Goal: Ask a question: Seek information or help from site administrators or community

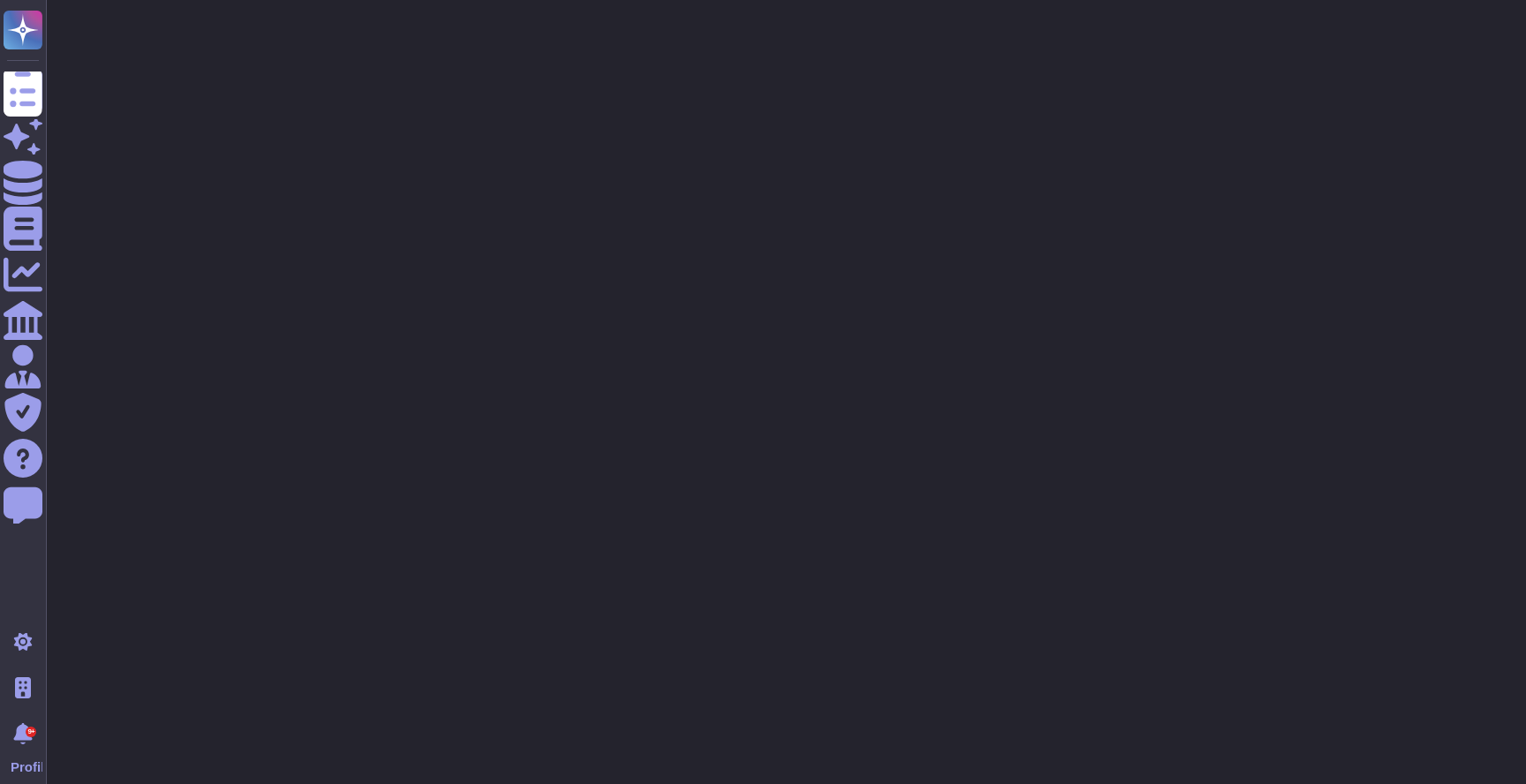
click at [52, 88] on html ".spin { animation: rotate 50s linear infinite; transform-origin: 90px 90px; } @…" at bounding box center [763, 44] width 1526 height 88
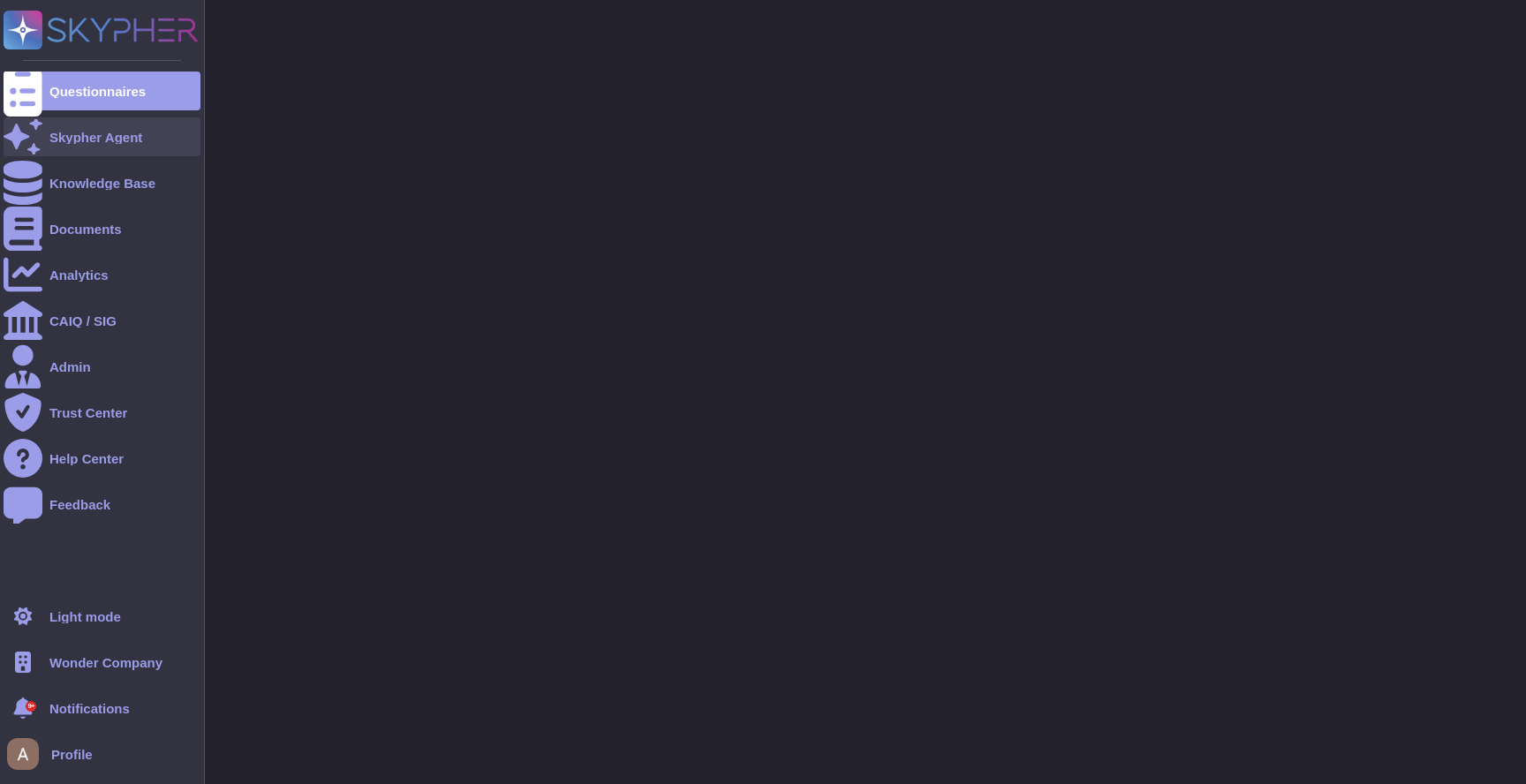
click at [42, 133] on div "Skypher Agent" at bounding box center [102, 136] width 197 height 38
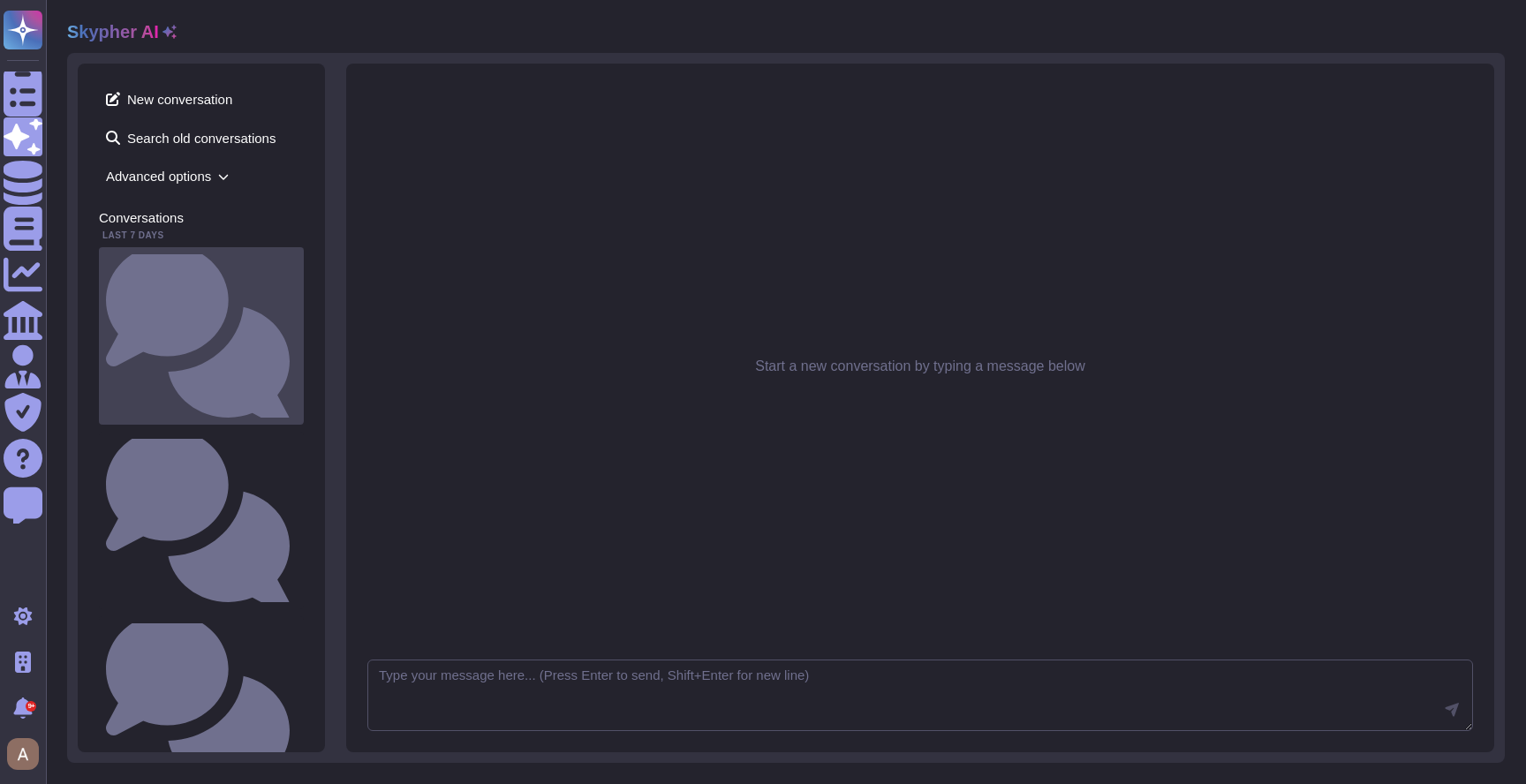
click at [297, 331] on small "Do i have a template about data privacy ?" at bounding box center [297, 336] width 0 height 11
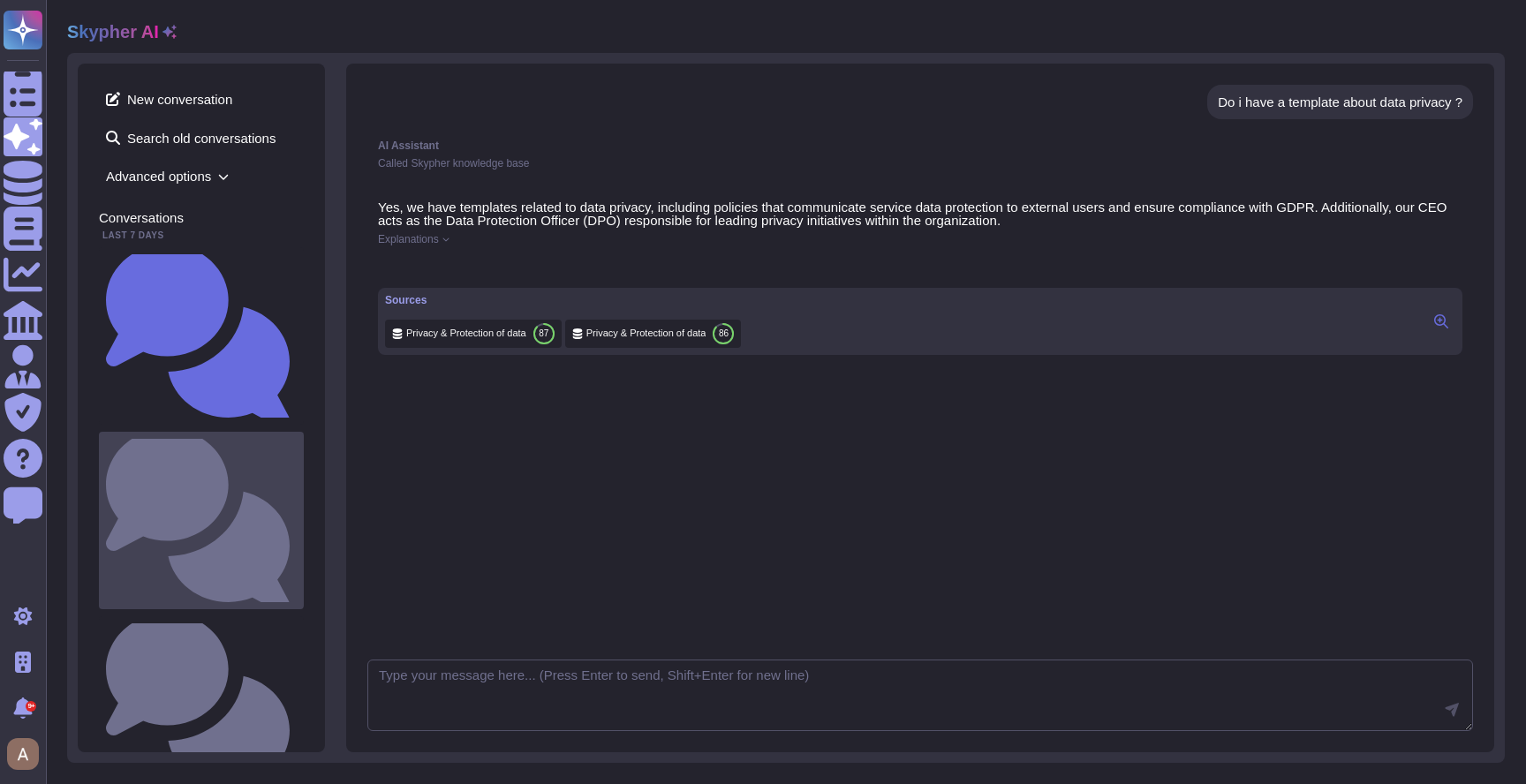
click at [175, 432] on div "Comment le soumissionnaire protège-il son environnement de travail ? Utilisez-v…" at bounding box center [201, 520] width 205 height 177
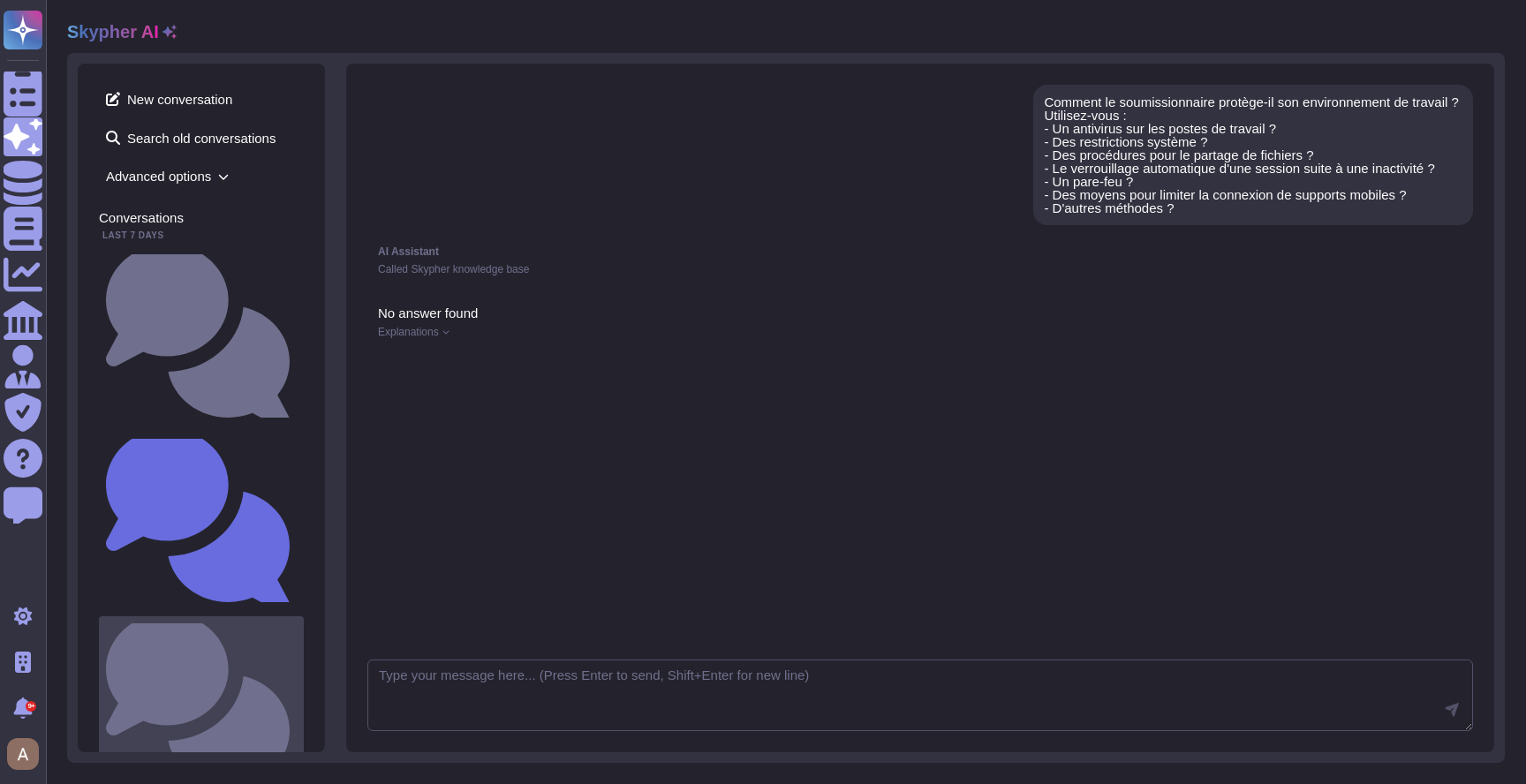
click at [297, 699] on small "Comment le soumissionnaire protège-il son environnement de travail ? Utilisez-v…" at bounding box center [297, 704] width 0 height 11
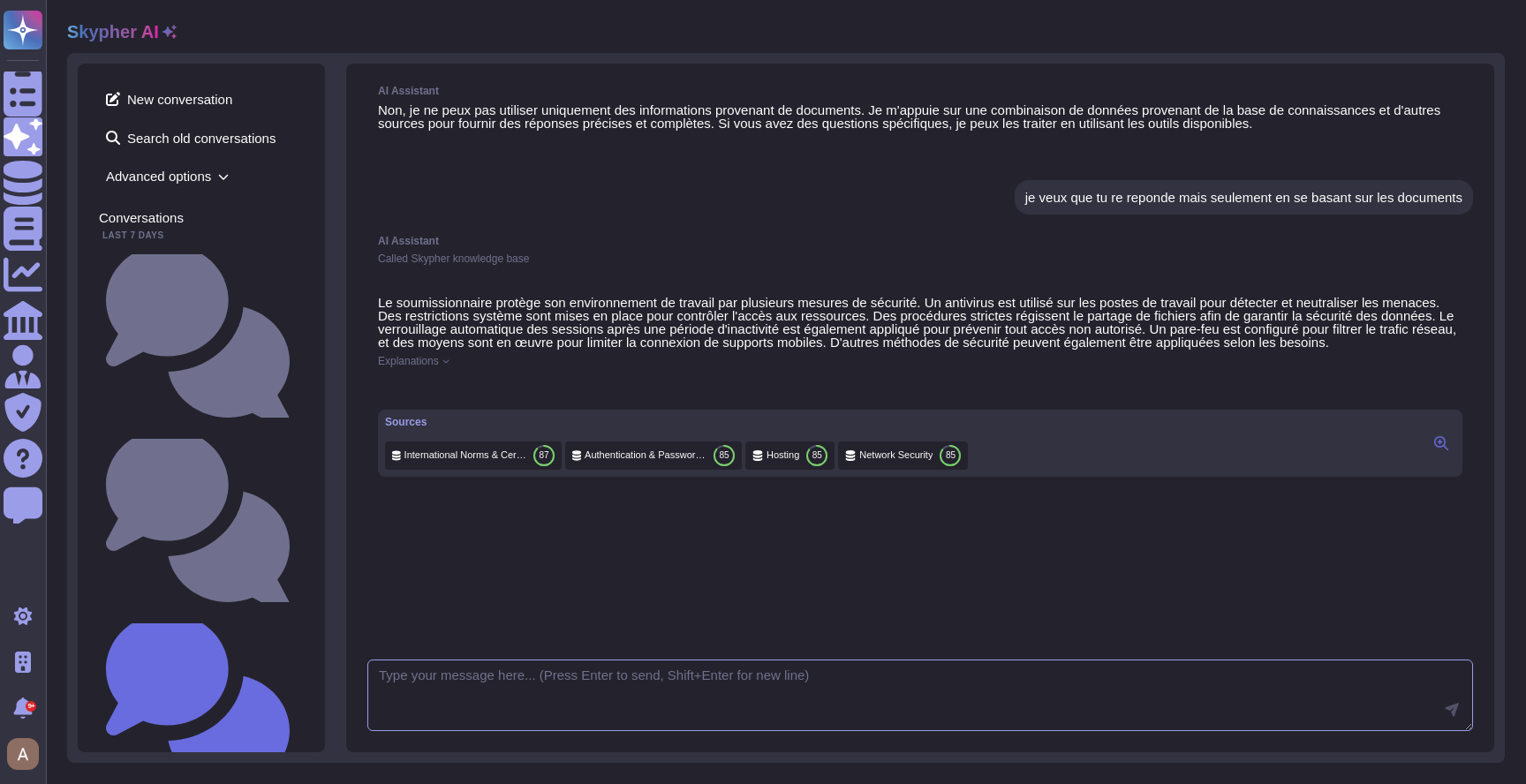
scroll to position [614, 0]
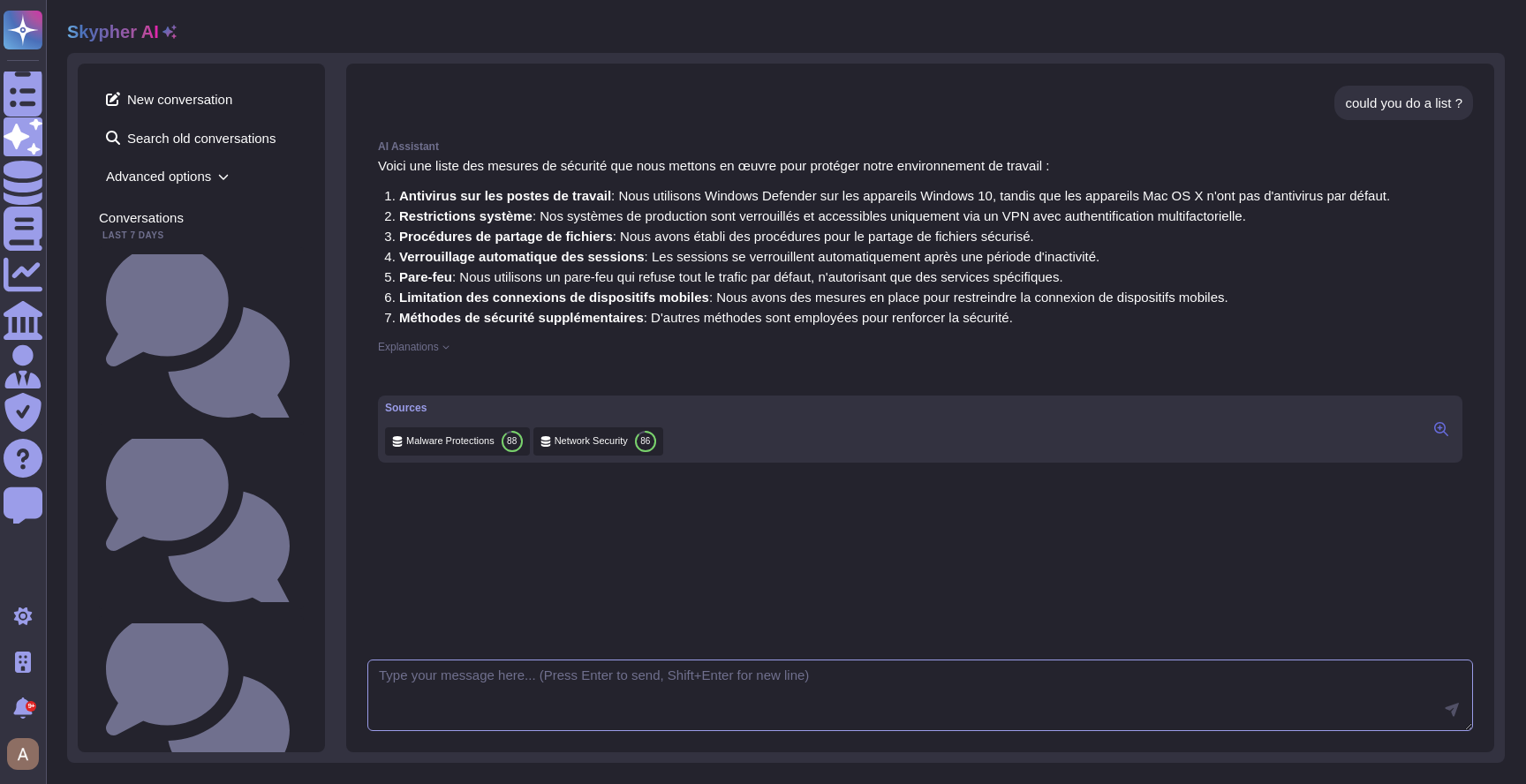
scroll to position [451, 0]
click at [1427, 439] on button at bounding box center [1441, 429] width 28 height 22
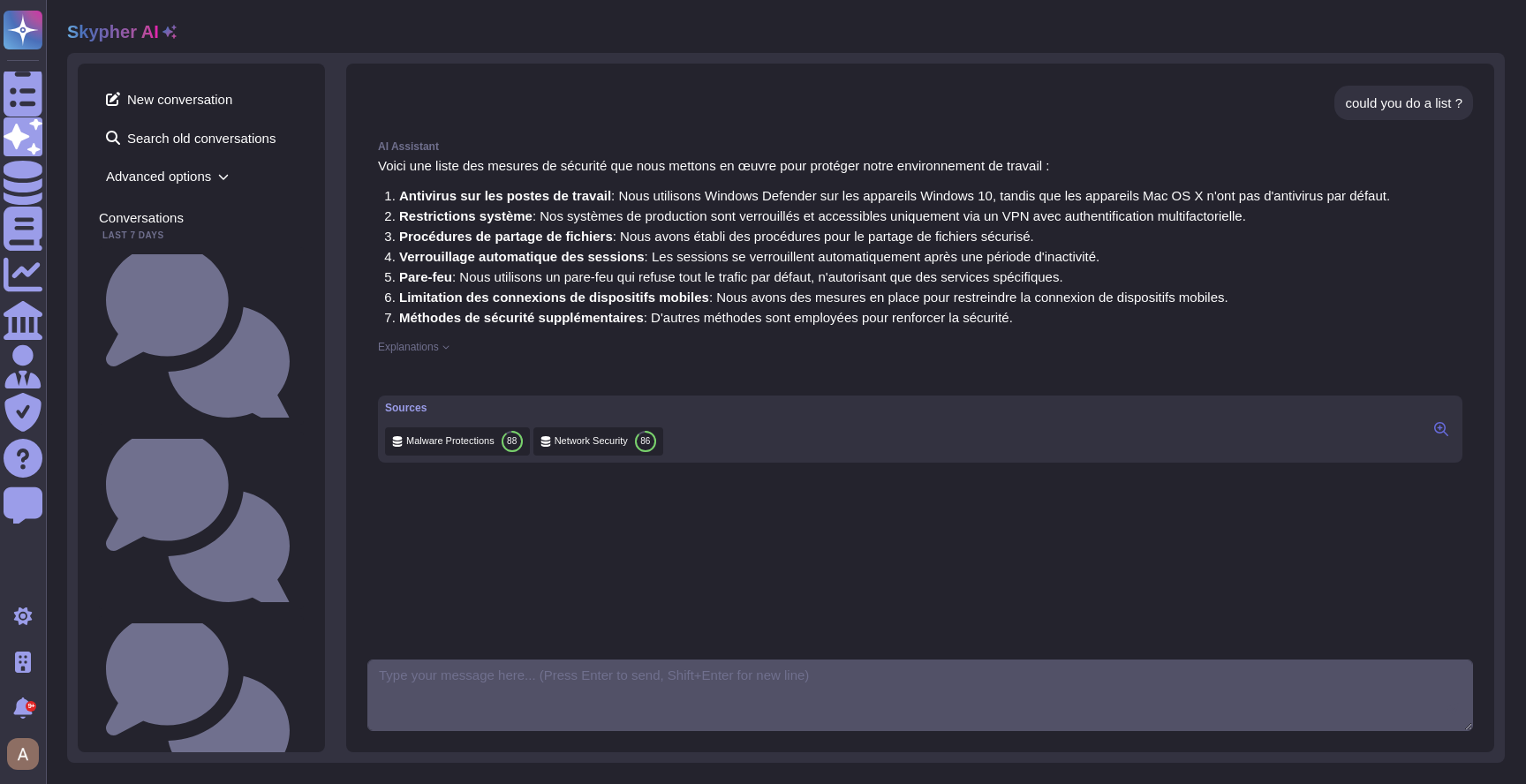
scroll to position [17, 0]
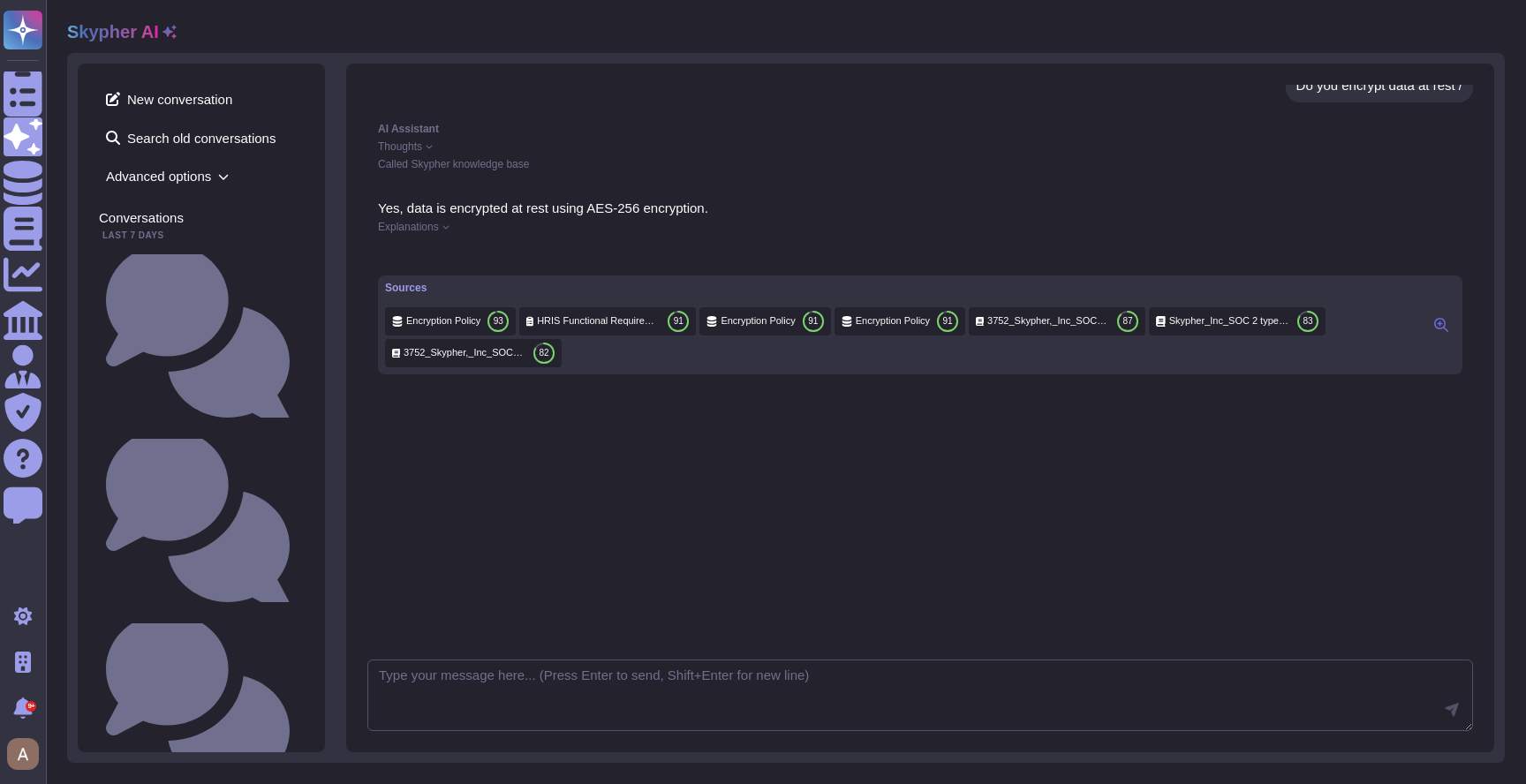
click at [459, 360] on span "3752_Skypher,_Inc_SOC2.2_Final.pdf" at bounding box center [465, 352] width 123 height 13
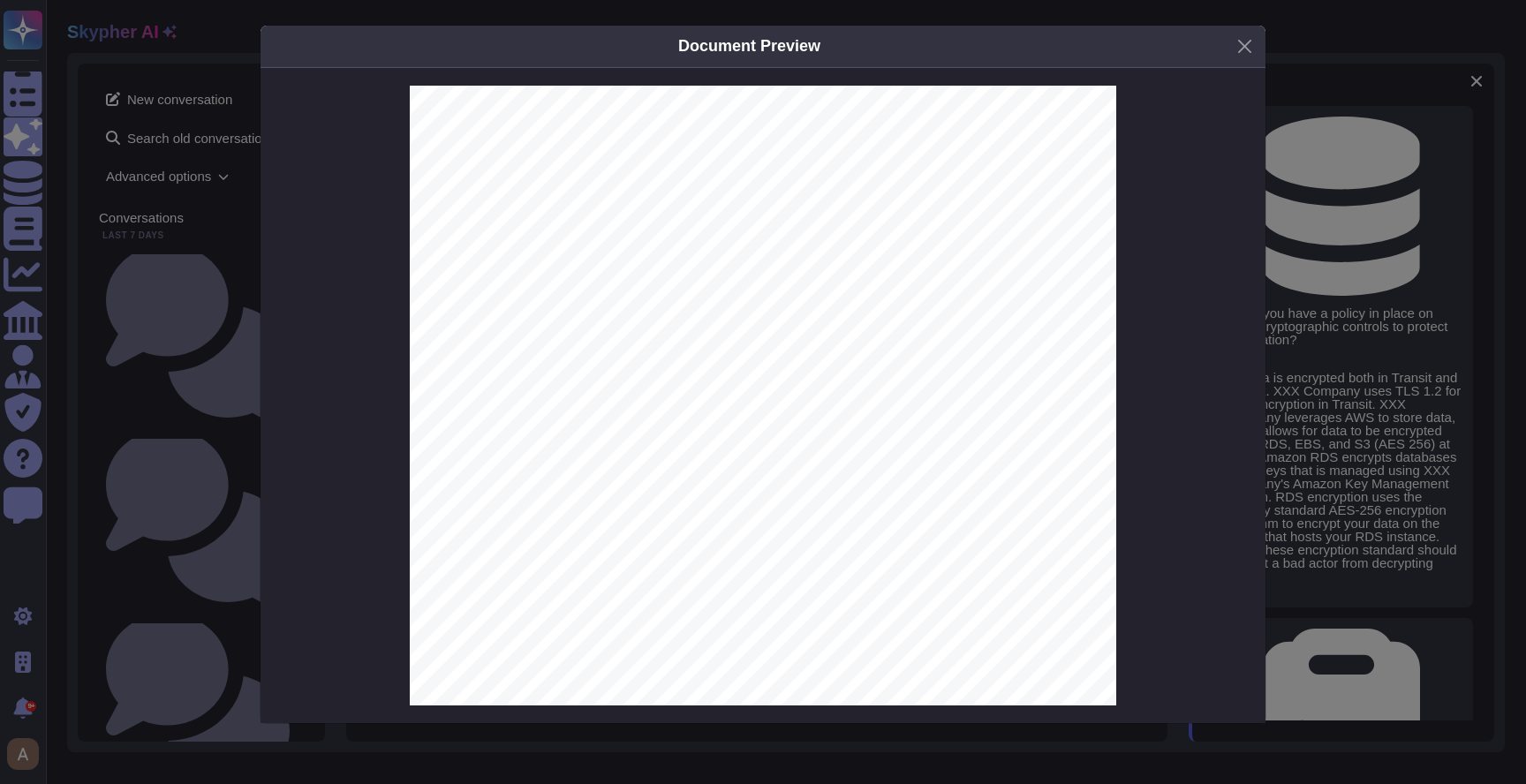
scroll to position [46602, 0]
click at [161, 376] on div "Document Preview SOC 2 Type 2 Report Skypher, Inc. [DATE] to [DATE] Next Report…" at bounding box center [763, 392] width 1526 height 784
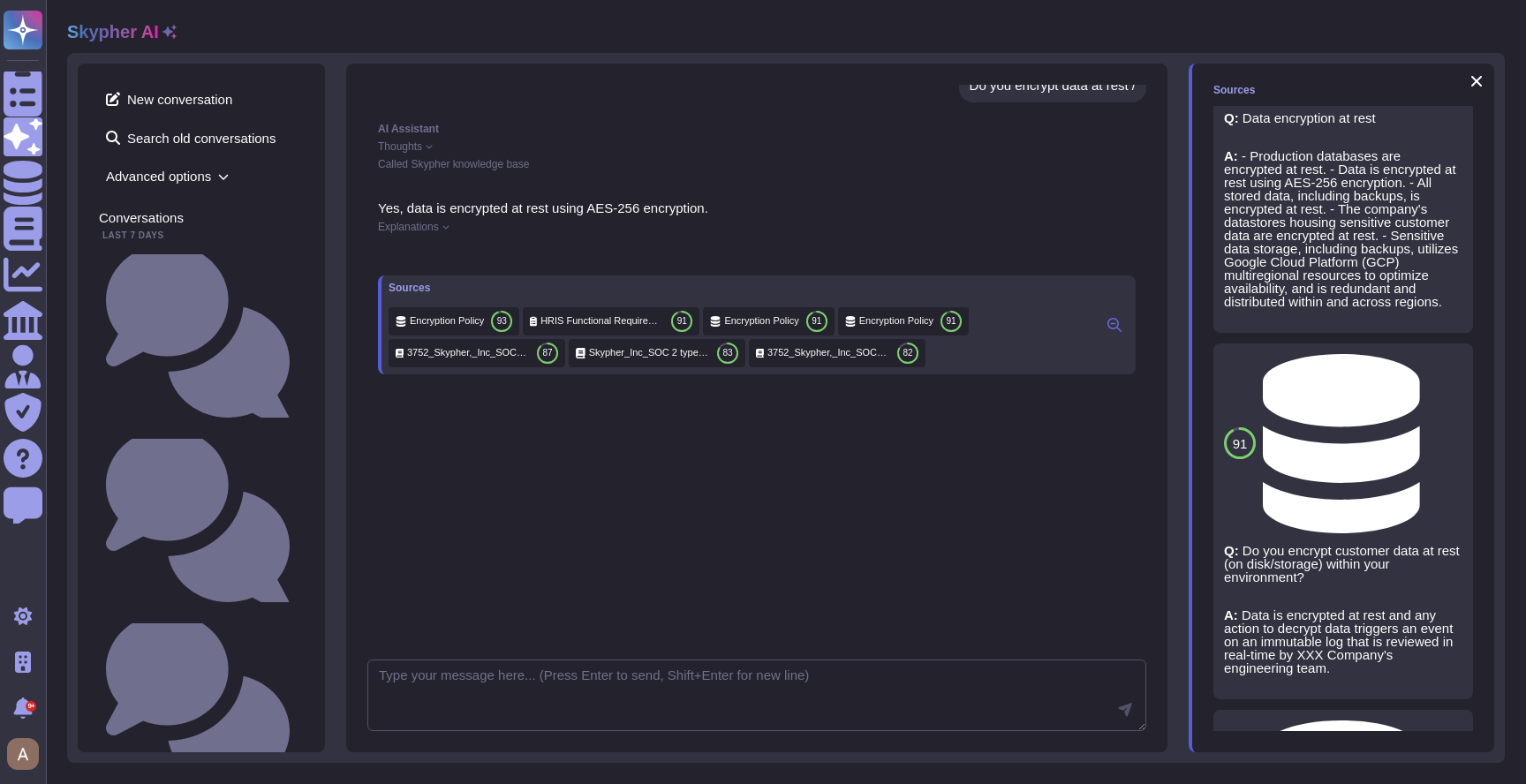
scroll to position [876, 0]
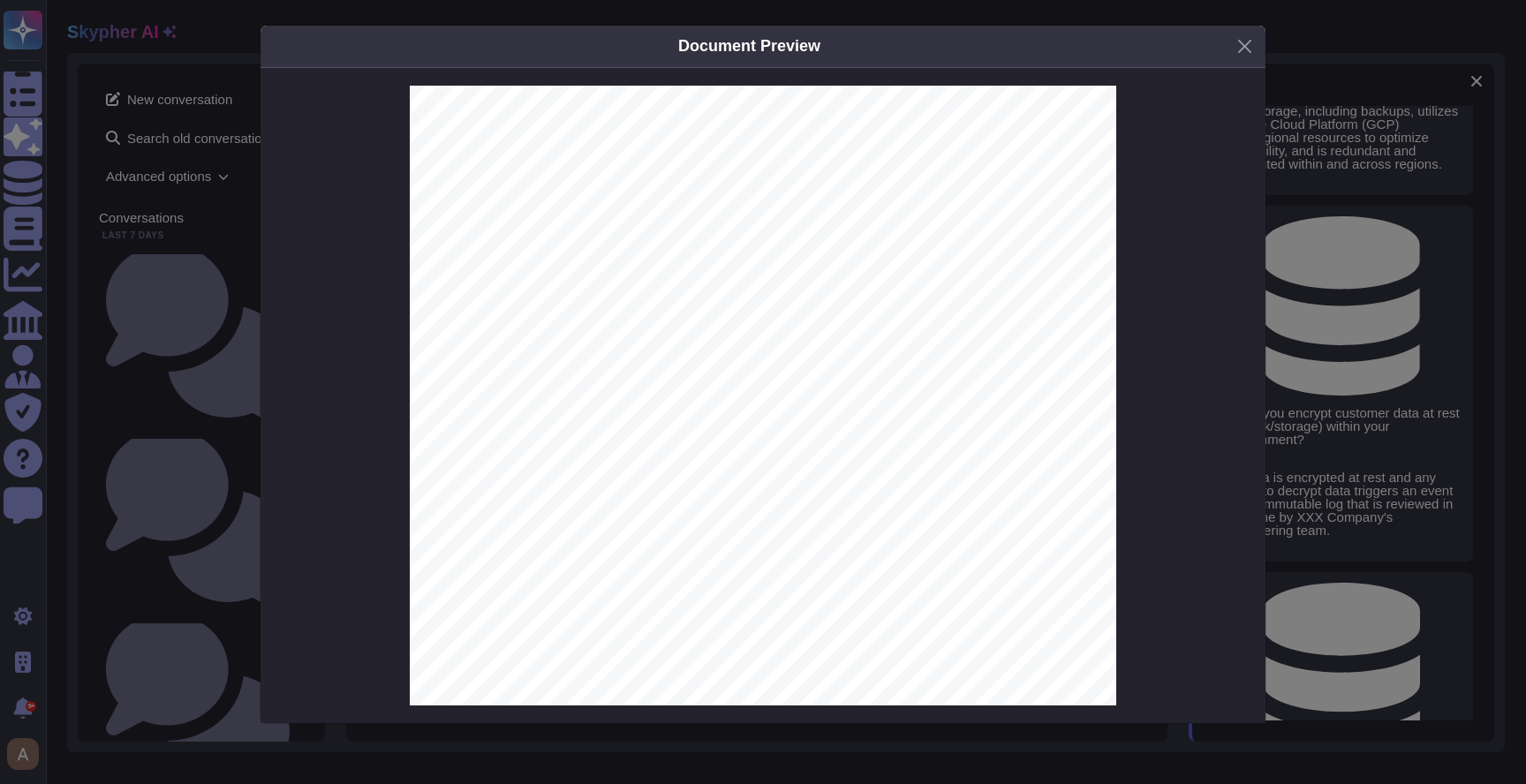
scroll to position [15534, 0]
click at [1340, 469] on div "Document Preview [DATE] Prescient Assurance LLC [STREET_ADDRESS] In connection …" at bounding box center [763, 392] width 1526 height 784
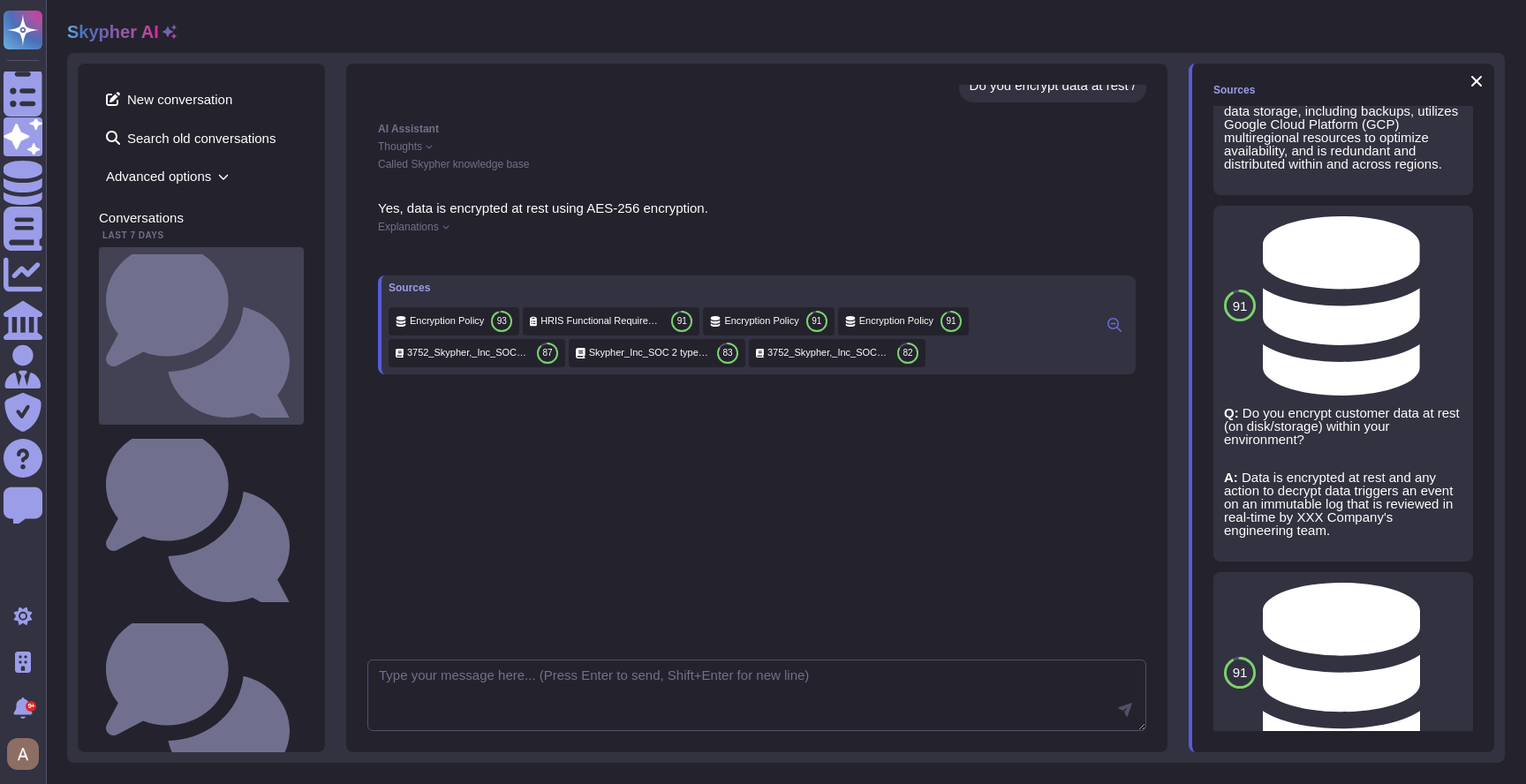
click at [231, 251] on div "Do i have a template about data privacy ?" at bounding box center [201, 335] width 205 height 177
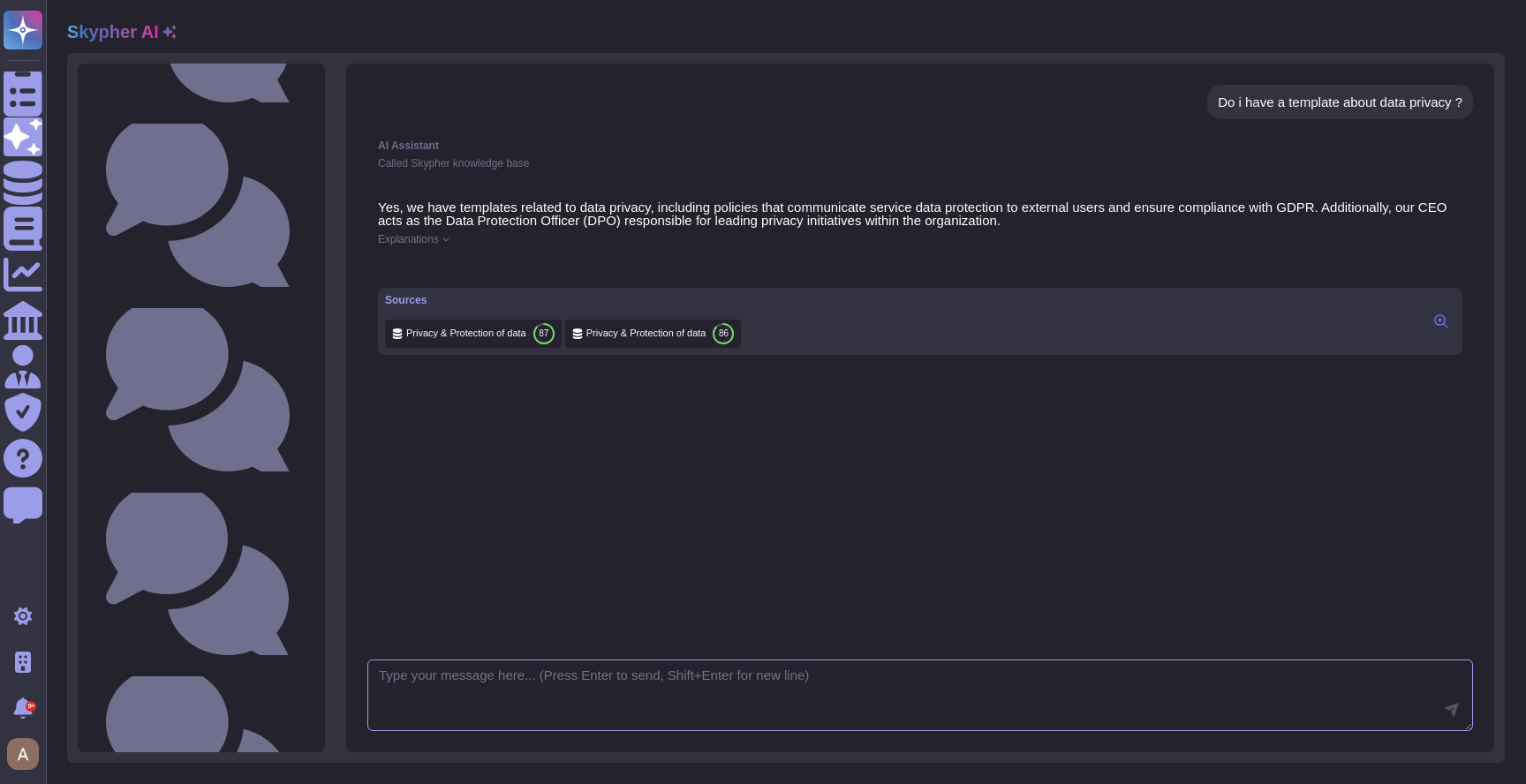
scroll to position [2156, 0]
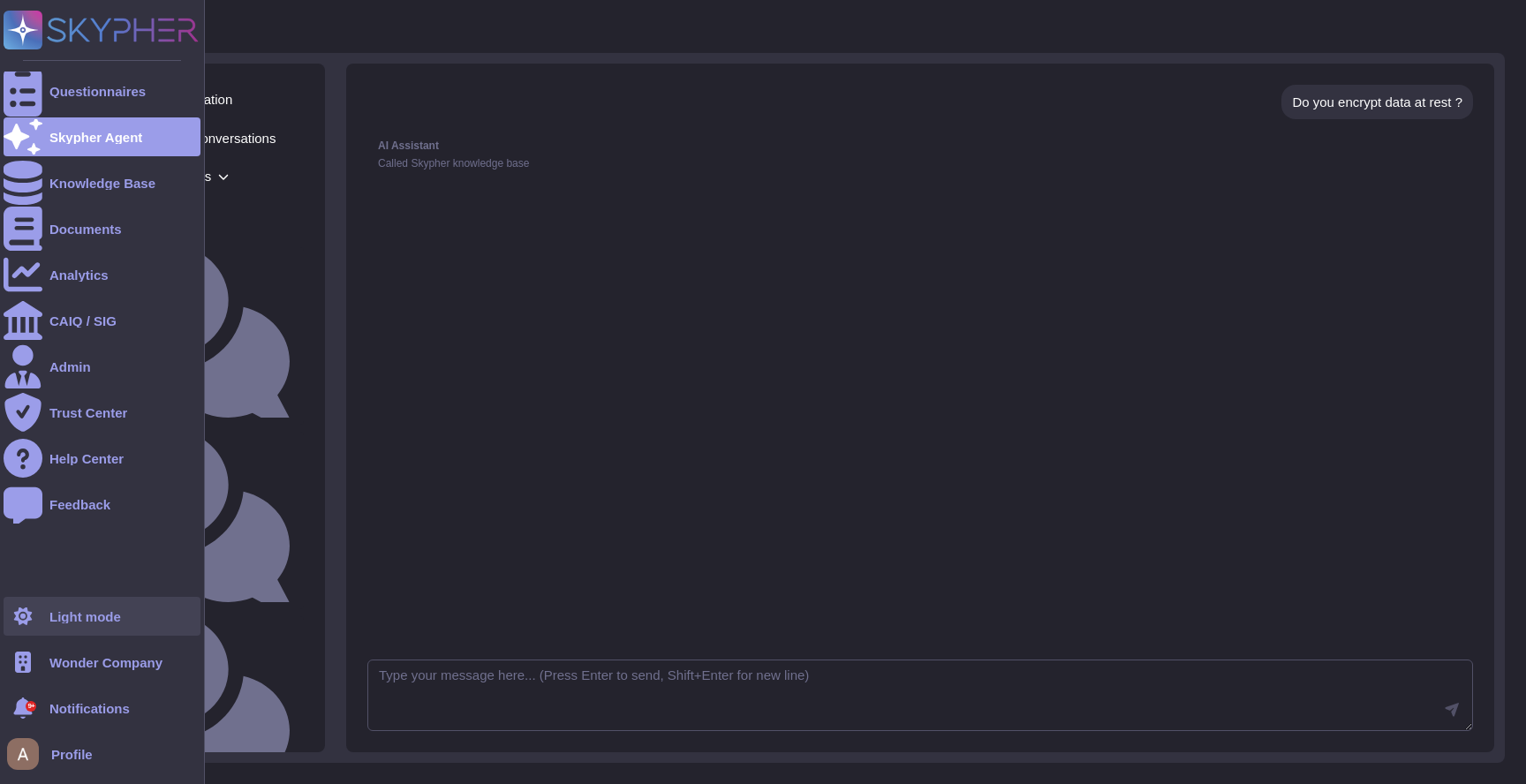
click at [31, 617] on icon at bounding box center [23, 615] width 21 height 18
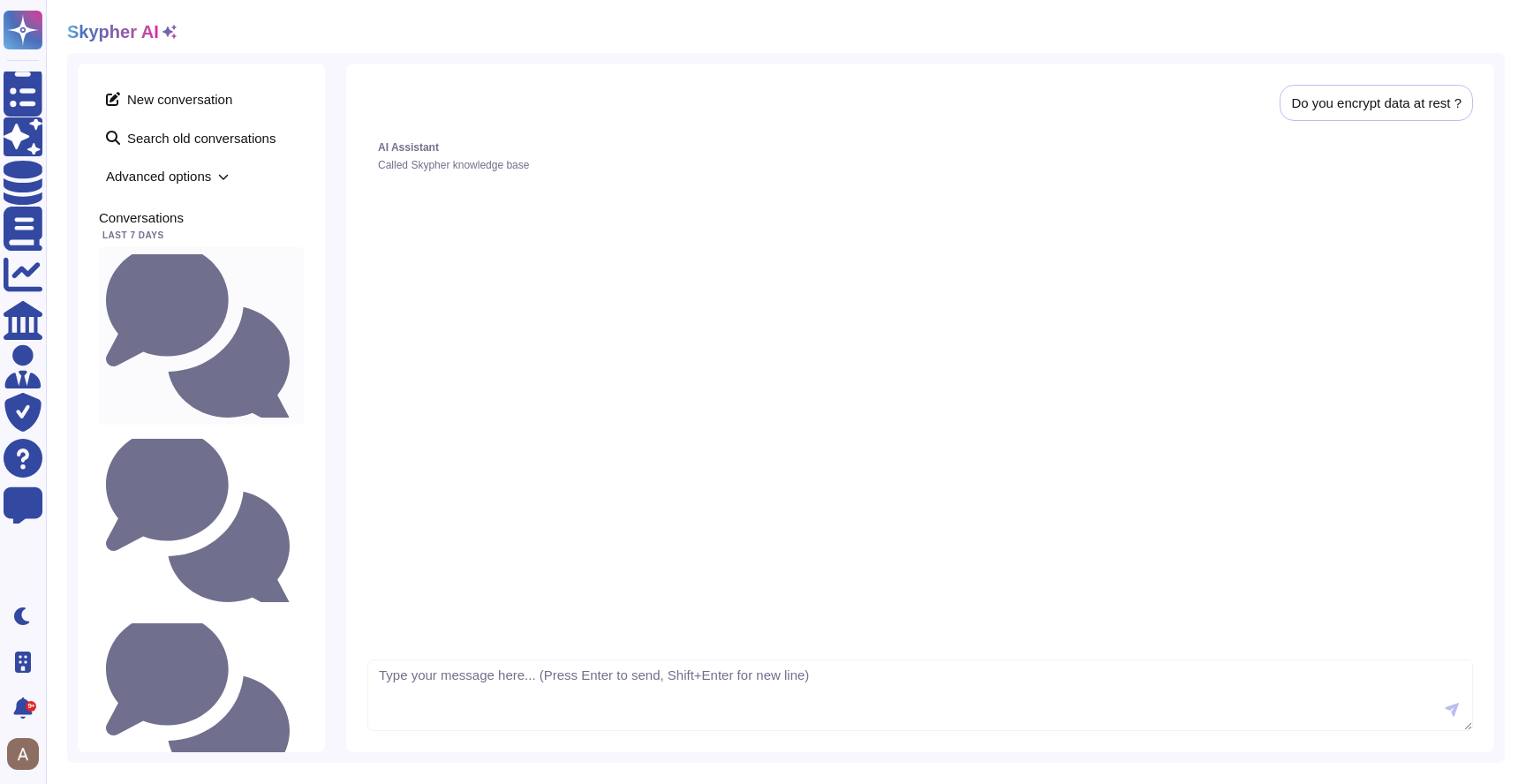
click at [209, 247] on div "Do i have a template about data privacy ?" at bounding box center [201, 335] width 205 height 177
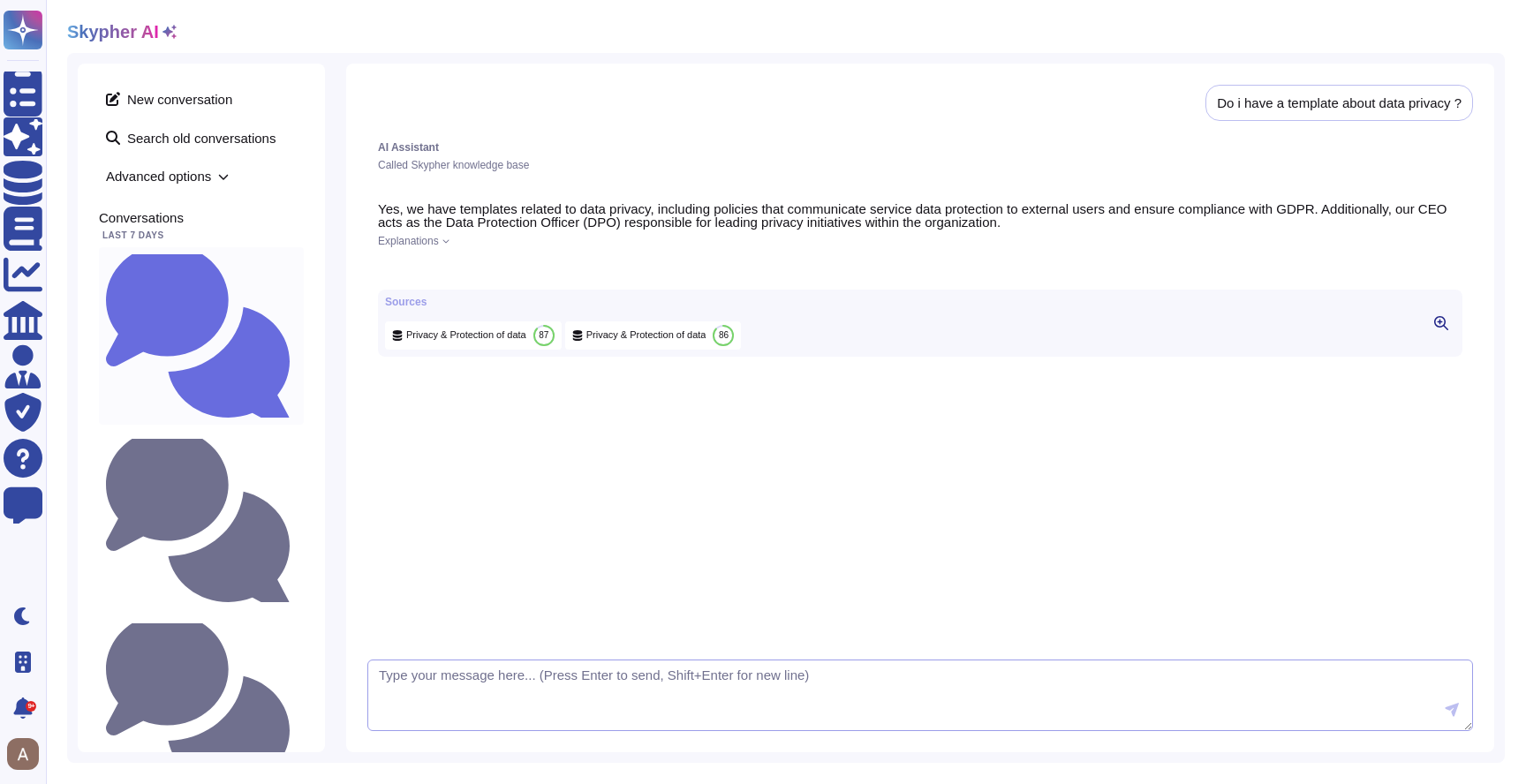
scroll to position [1, 0]
click at [80, 440] on div "New conversation Search old conversations Advanced options Conversations Last 7…" at bounding box center [201, 407] width 247 height 688
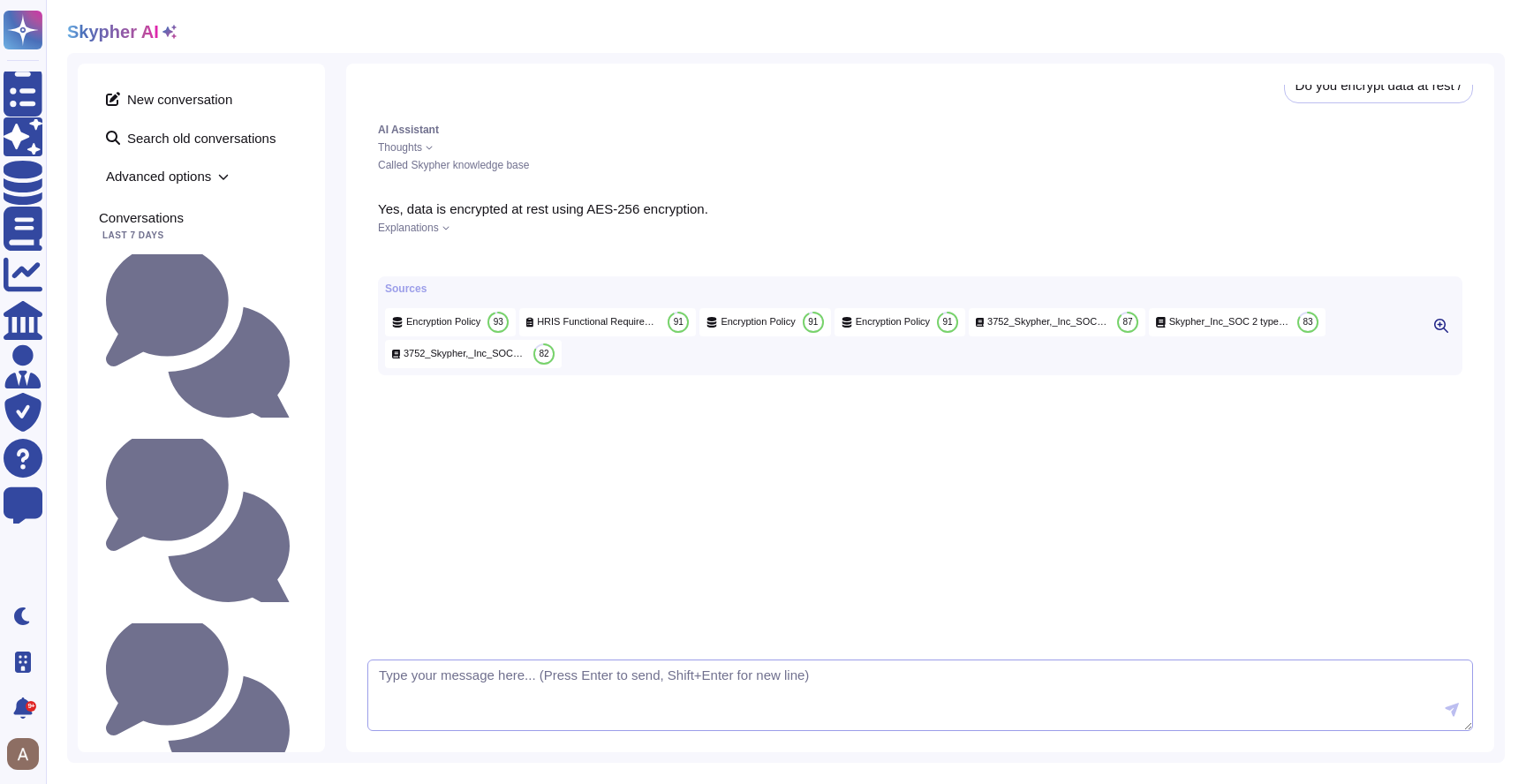
scroll to position [19, 0]
click at [482, 360] on span "3752_Skypher,_Inc_SOC2.2_Final.pdf" at bounding box center [465, 352] width 123 height 13
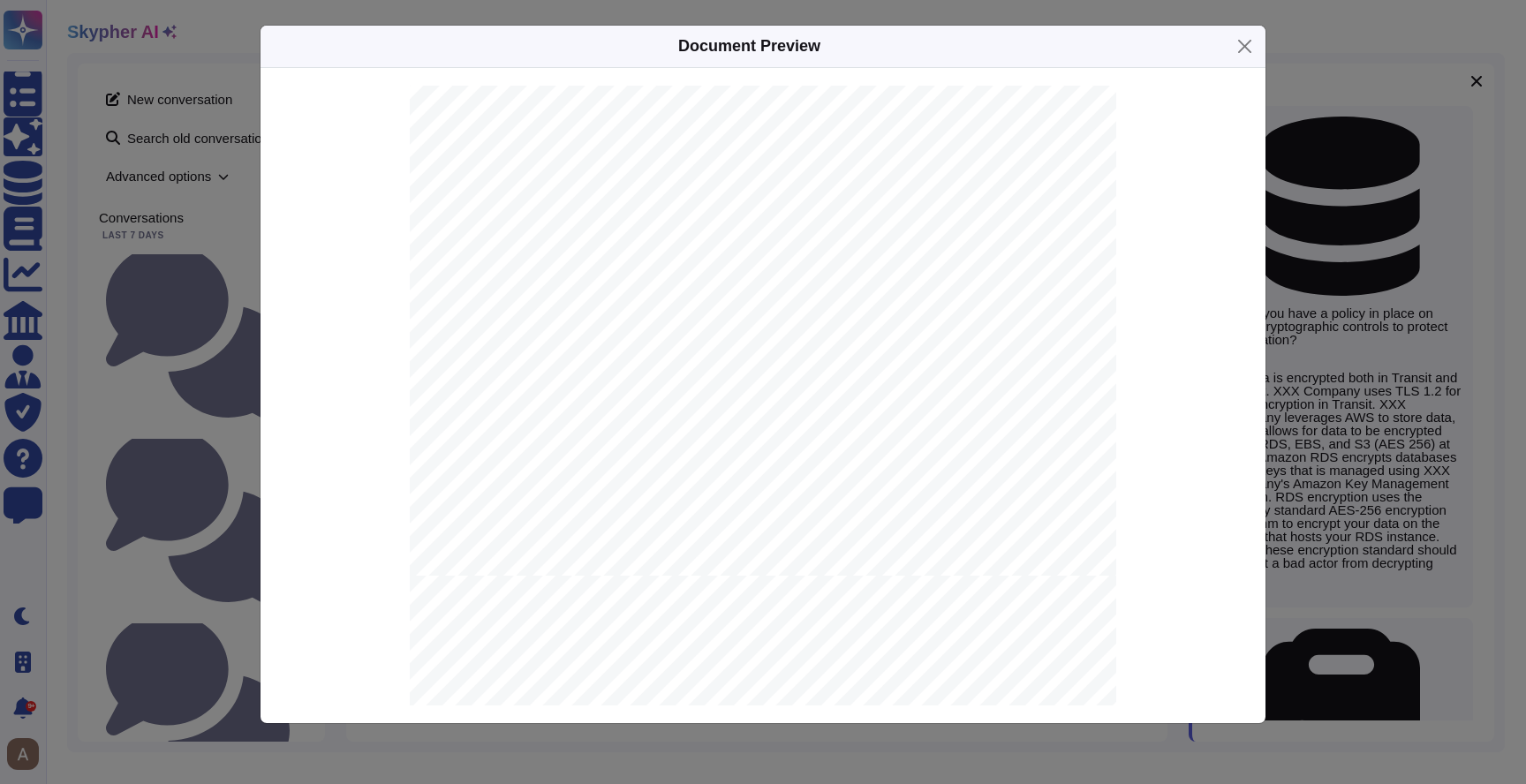
scroll to position [58125, 0]
click at [221, 384] on div "Document Preview SOC 2 Type 2 Report Skypher, Inc. [DATE] to [DATE] Next Report…" at bounding box center [763, 392] width 1526 height 784
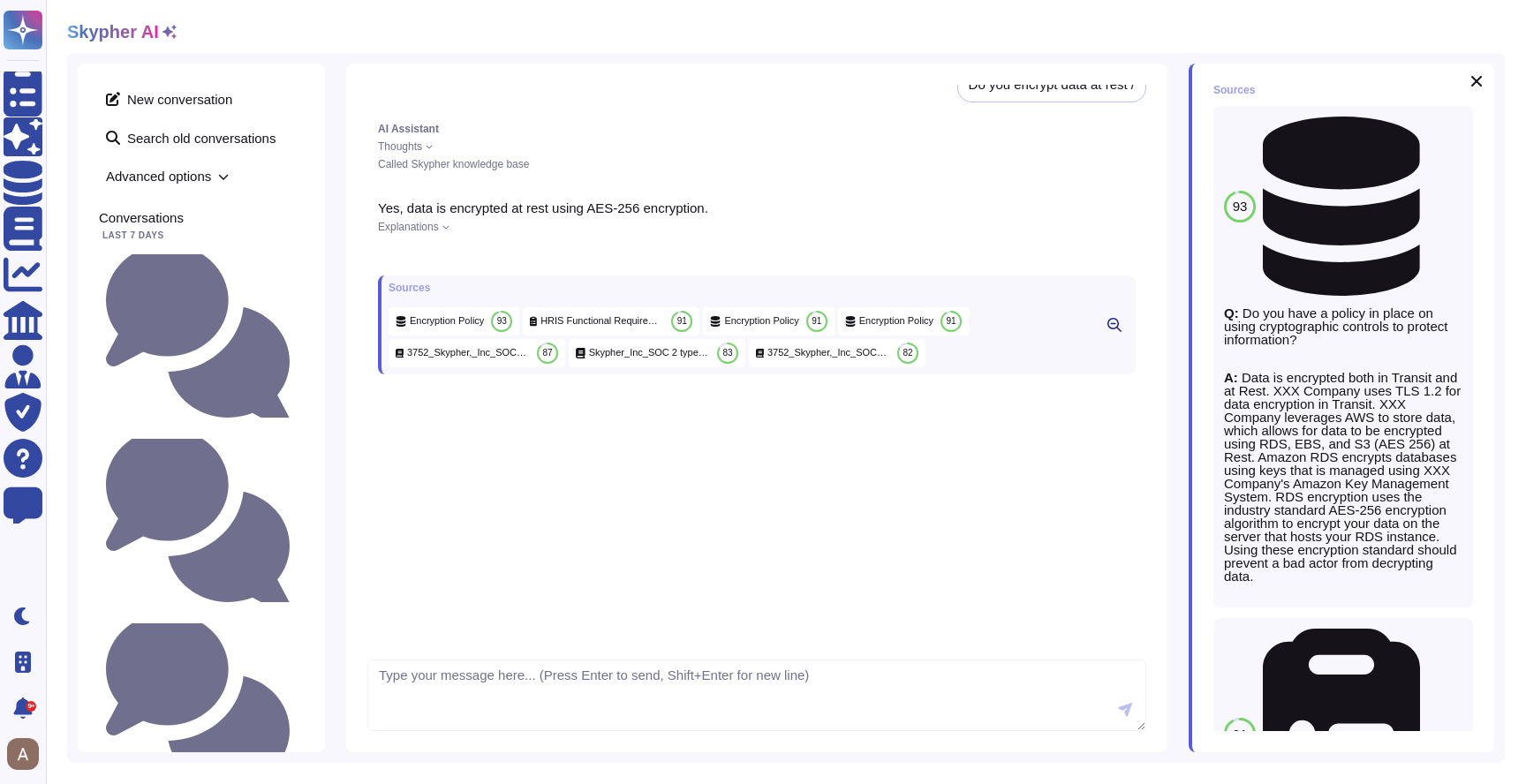
scroll to position [0, 0]
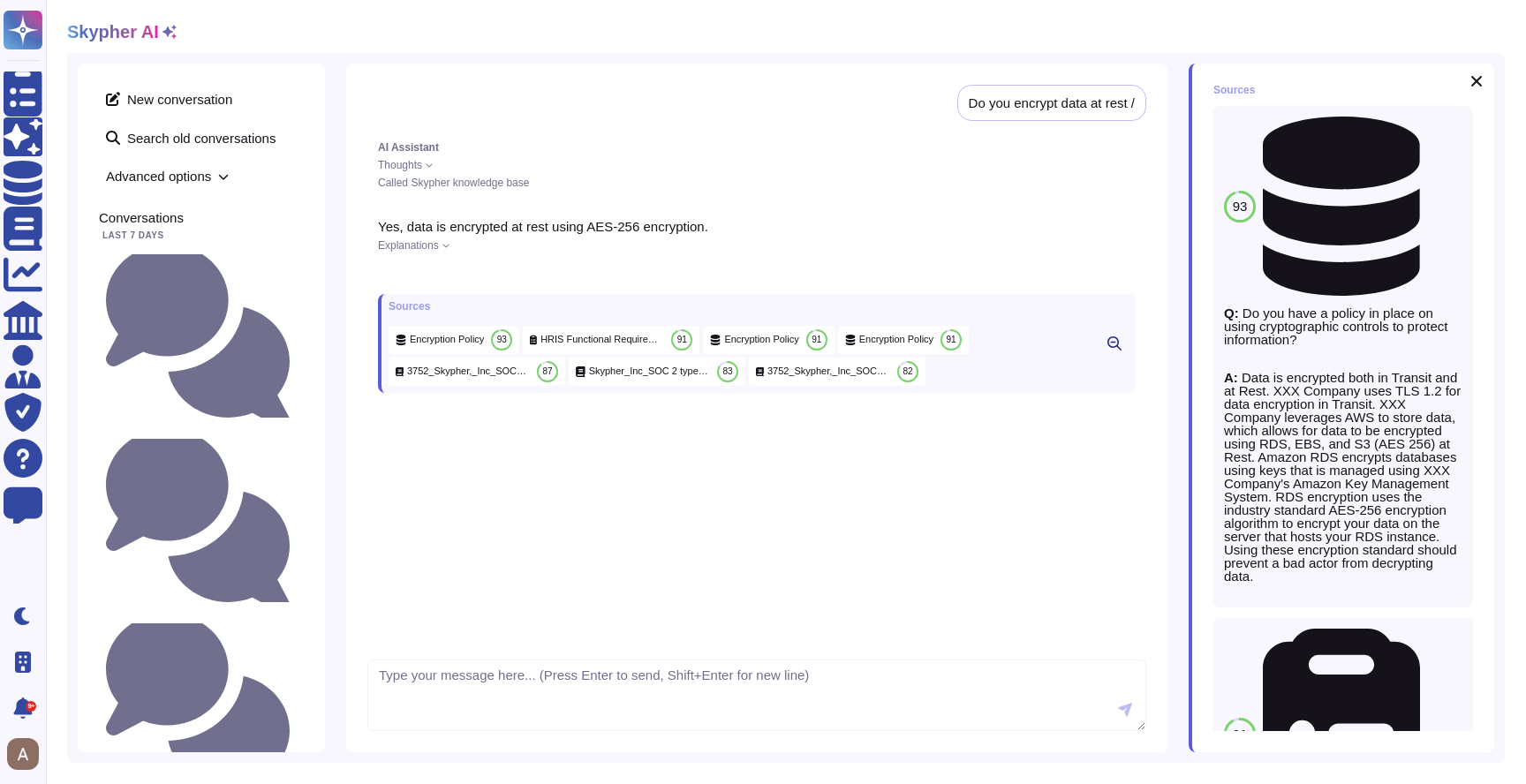
click at [297, 331] on small "Do i have a template about data privacy ?" at bounding box center [297, 336] width 0 height 11
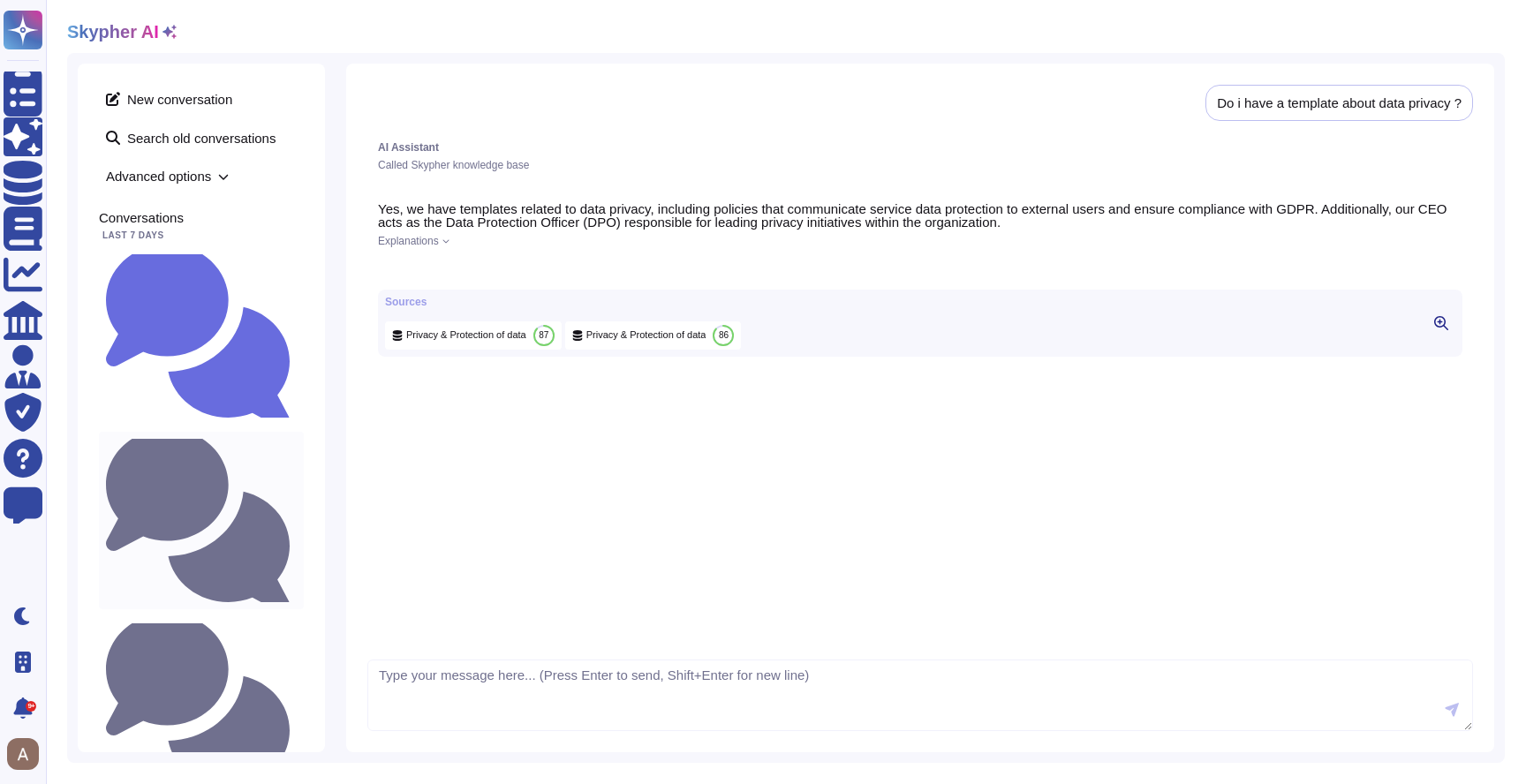
click at [297, 515] on small "Comment le soumissionnaire protège-il son environnement de travail ? Utilisez-v…" at bounding box center [297, 521] width 0 height 11
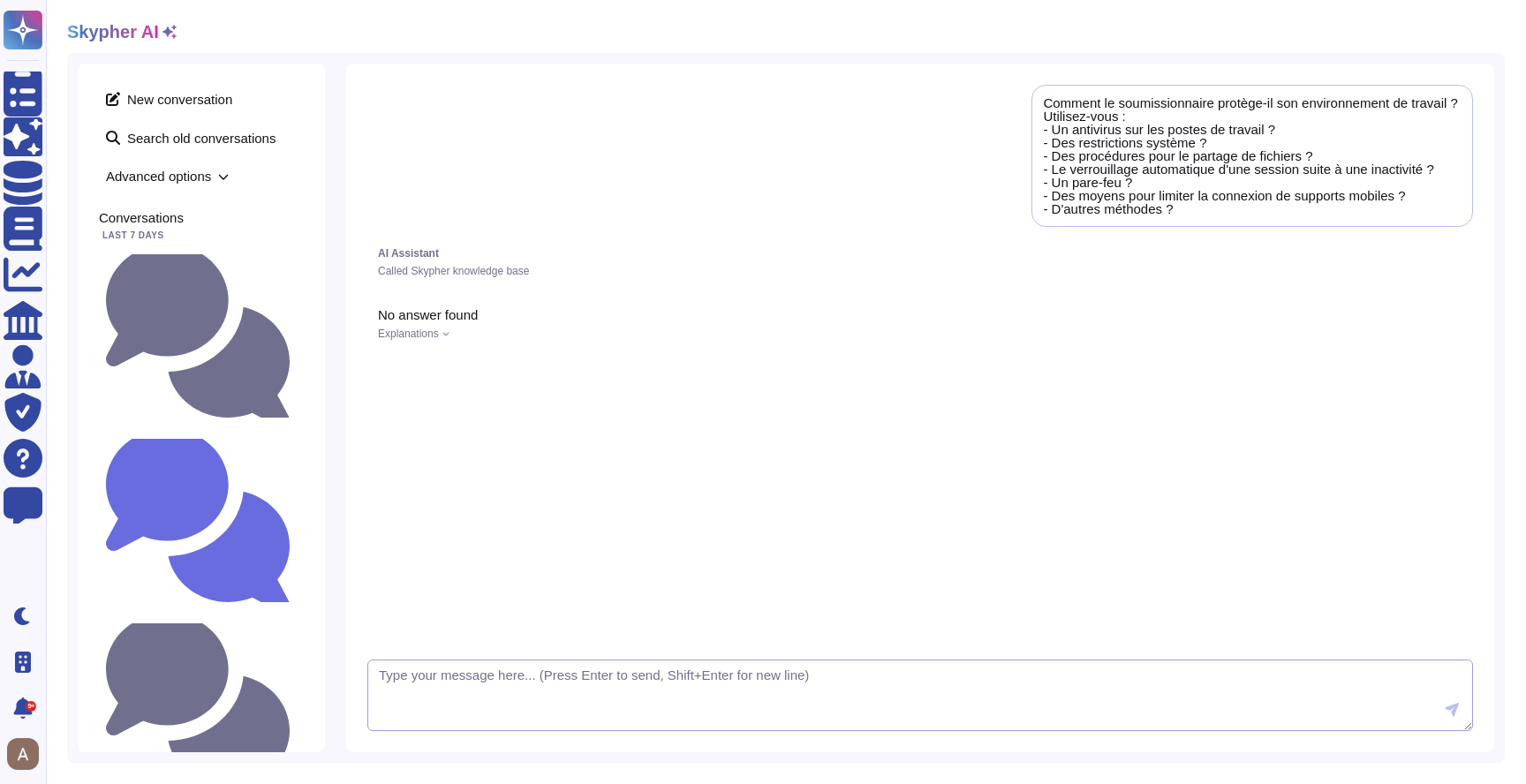
scroll to position [107, 0]
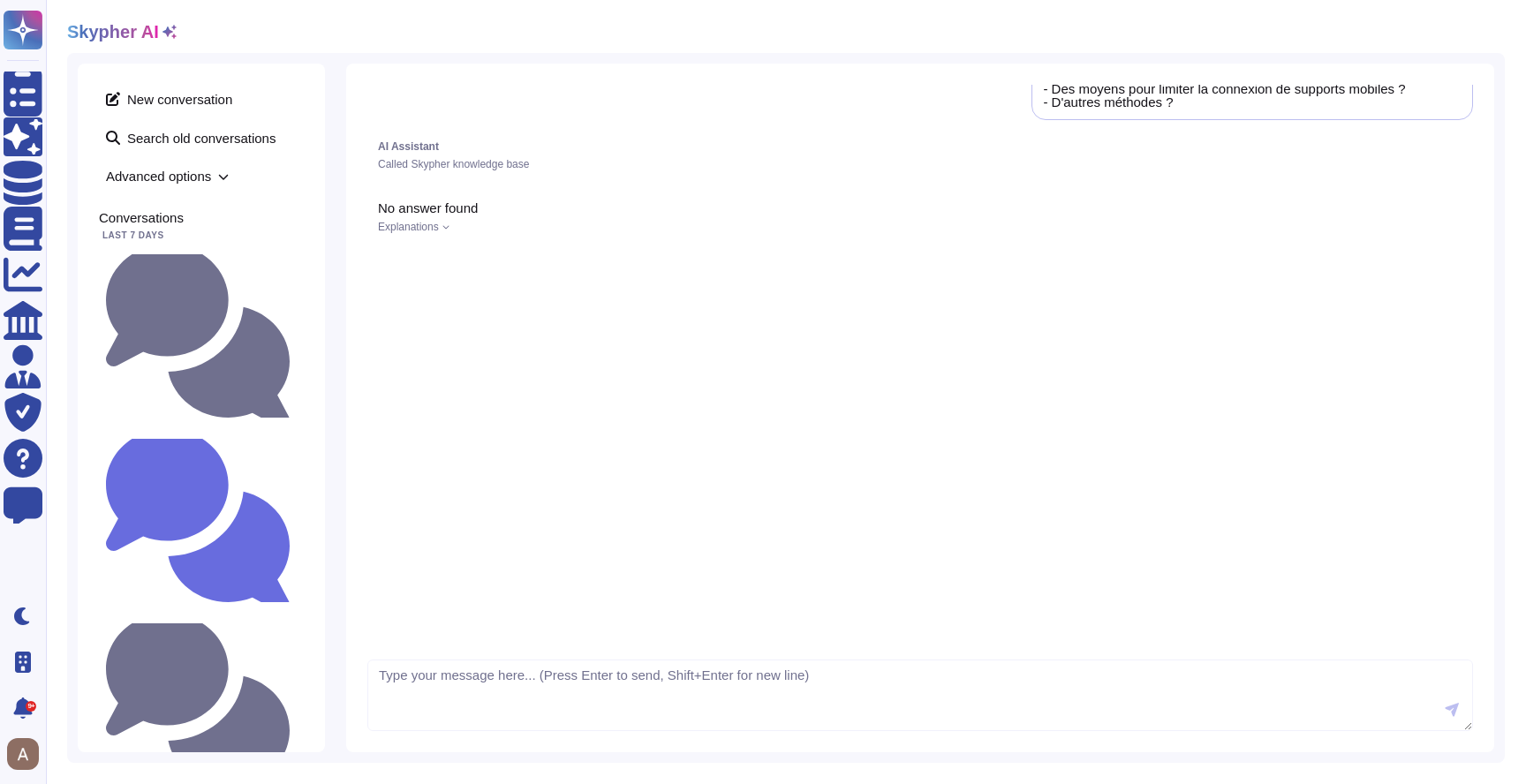
click at [429, 228] on span "Explanations" at bounding box center [407, 227] width 61 height 10
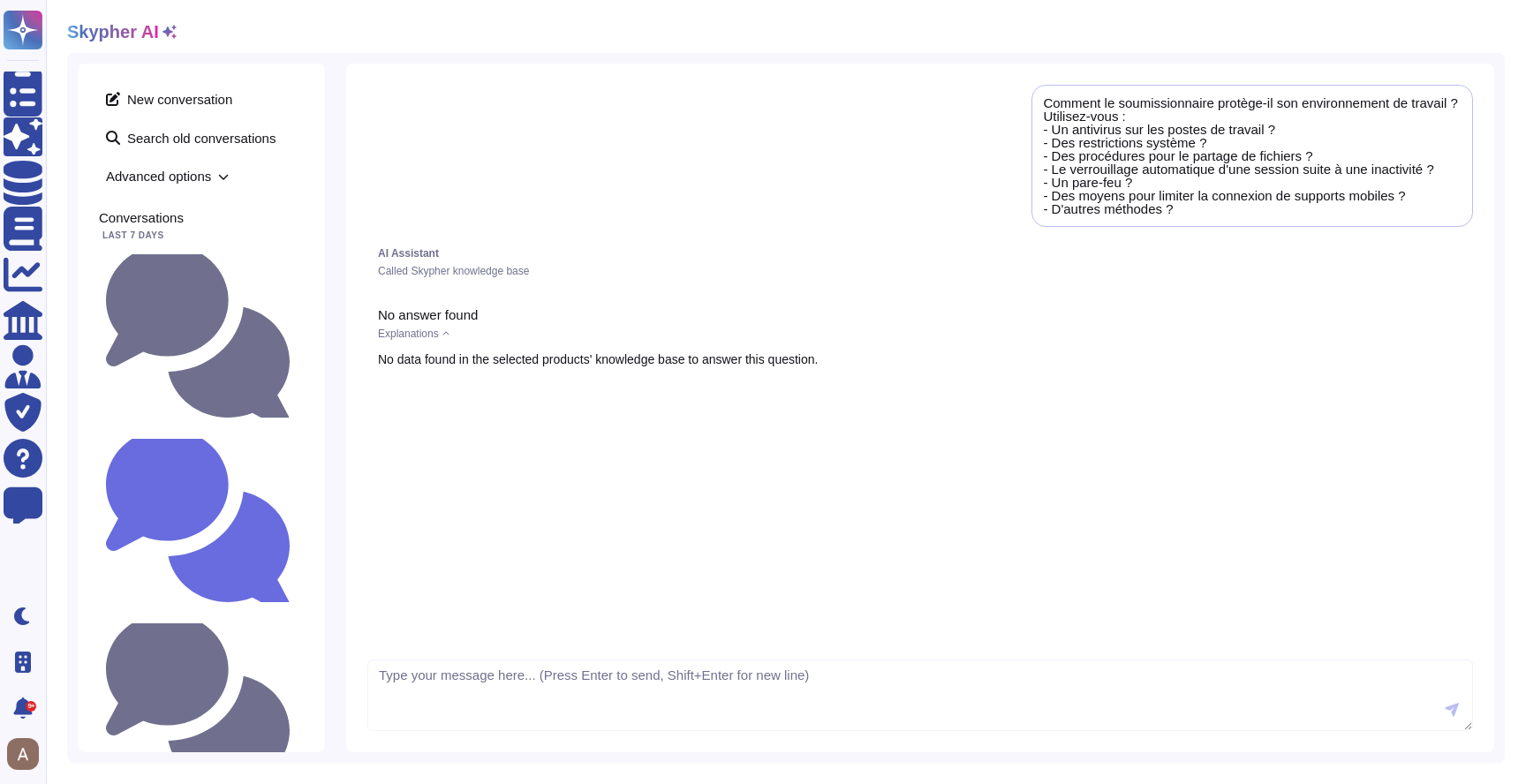
click at [201, 177] on span "Advanced options" at bounding box center [201, 175] width 205 height 27
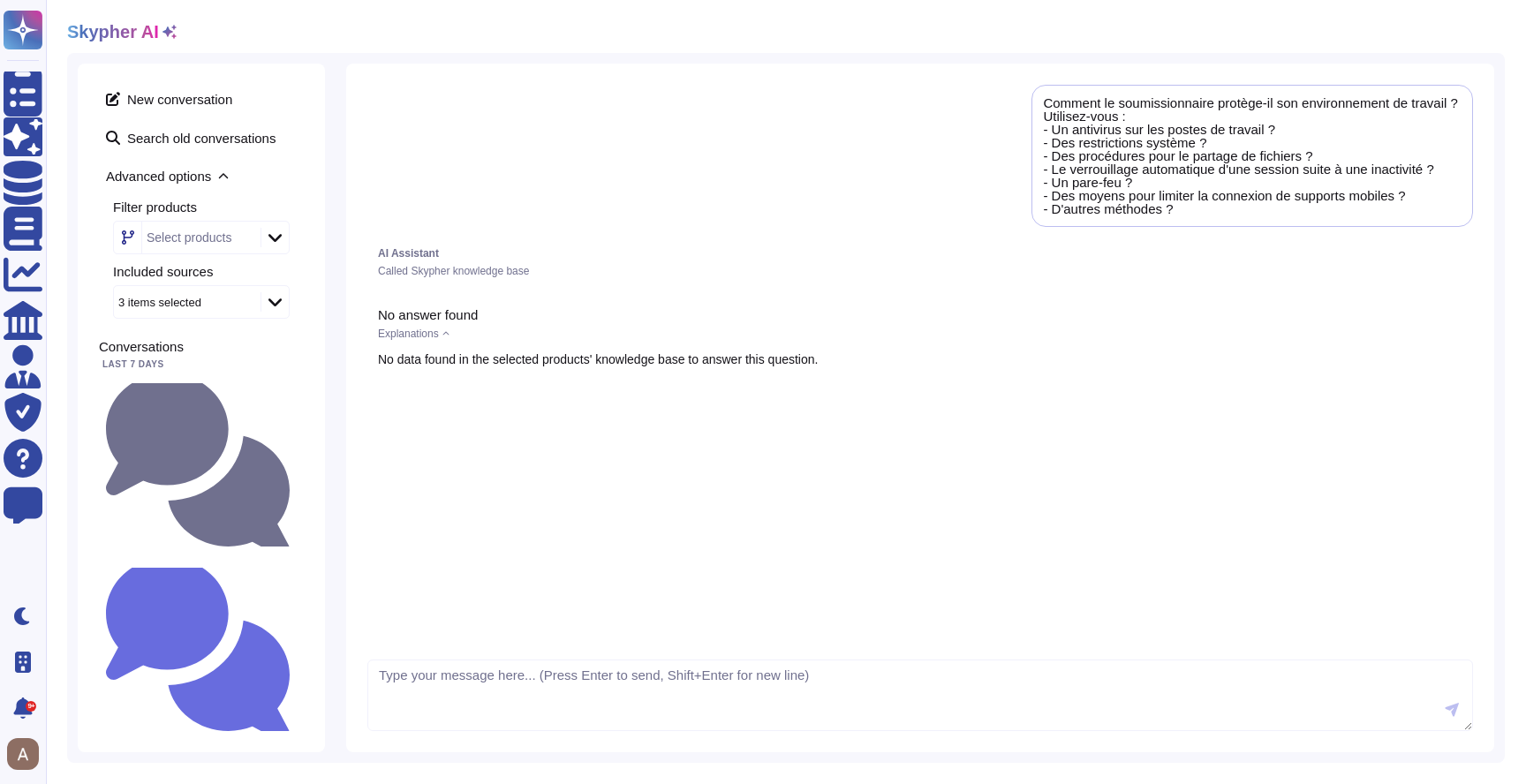
click at [213, 223] on div "Select products" at bounding box center [200, 238] width 114 height 32
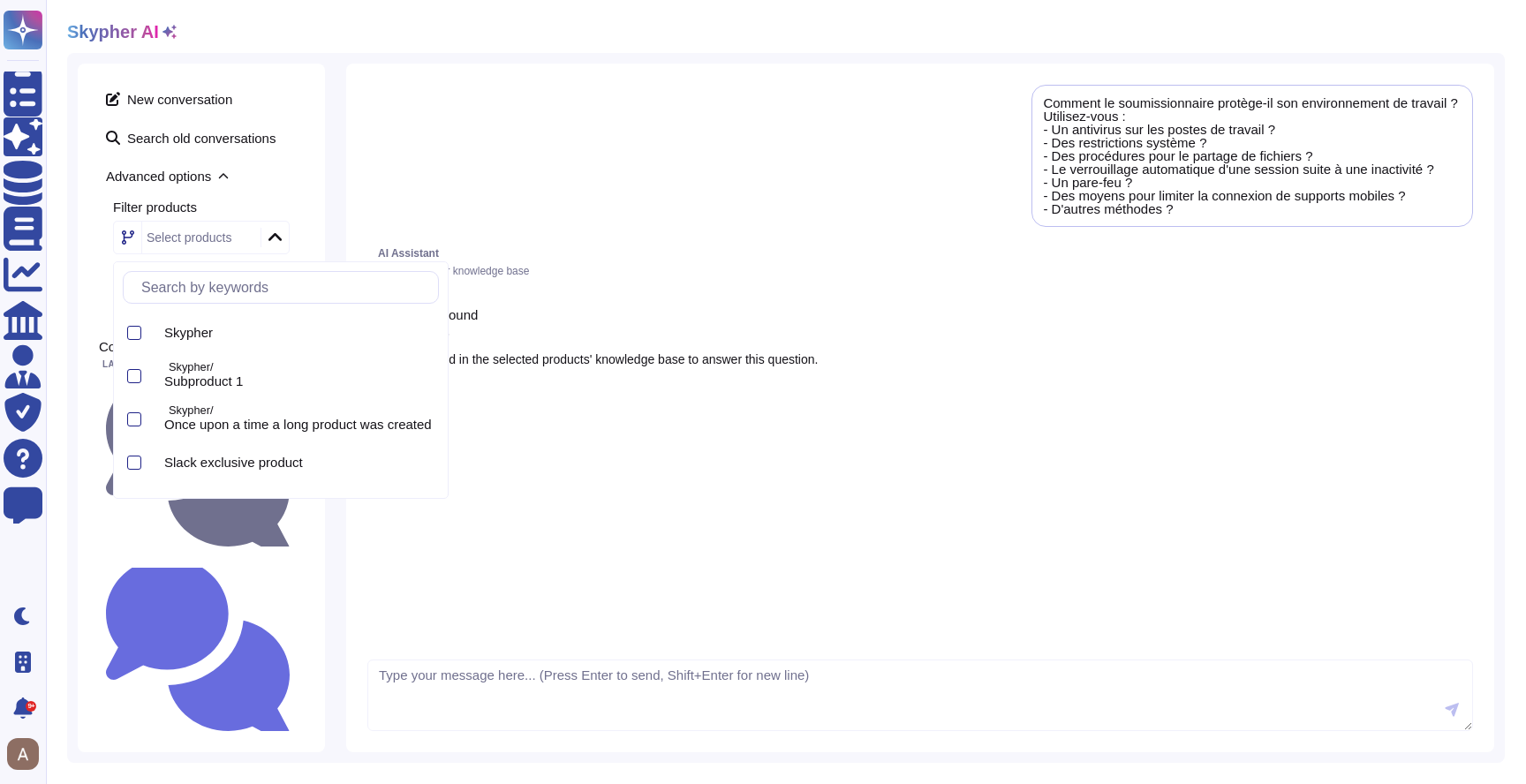
click at [374, 179] on div "Comment le soumissionnaire protège-il son environnement de travail ? Utilisez-v…" at bounding box center [920, 366] width 1105 height 564
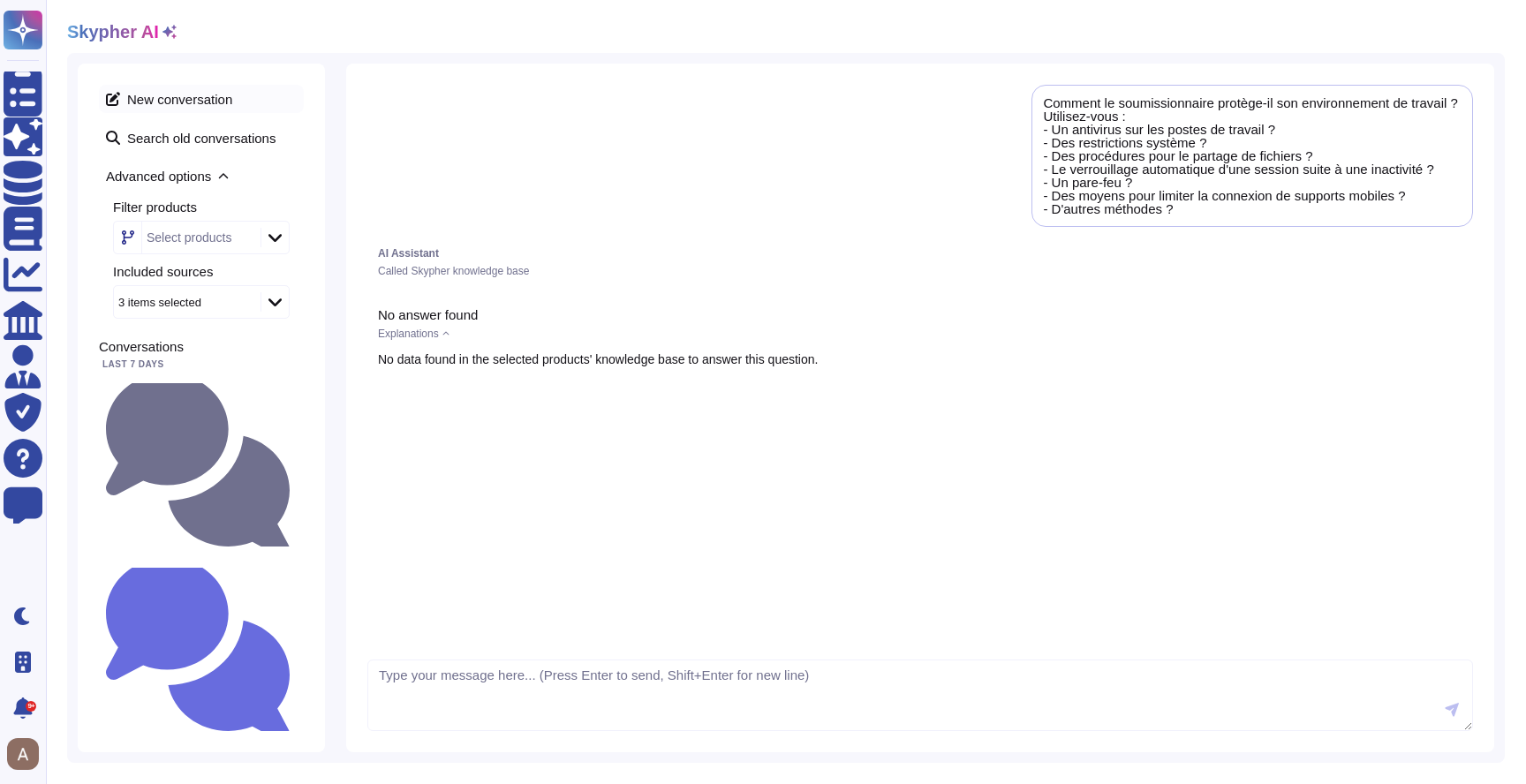
click at [228, 97] on span "New conversation" at bounding box center [201, 98] width 205 height 28
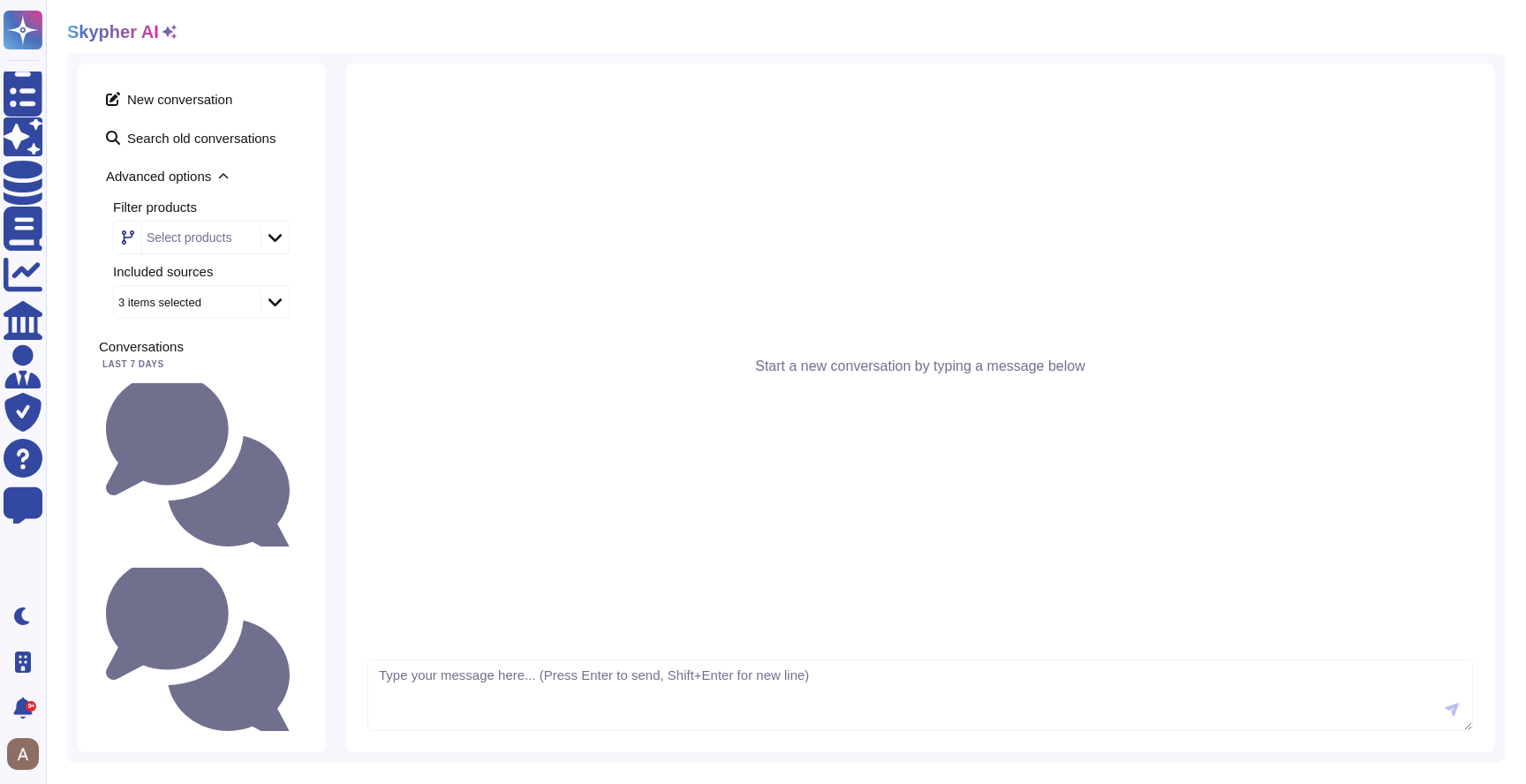
click at [526, 656] on div "Start a new conversation by typing a message below" at bounding box center [919, 407] width 1148 height 688
click at [525, 674] on textarea at bounding box center [920, 695] width 1105 height 72
type textarea "When do you plan to be SOC2 certified ? type ?"
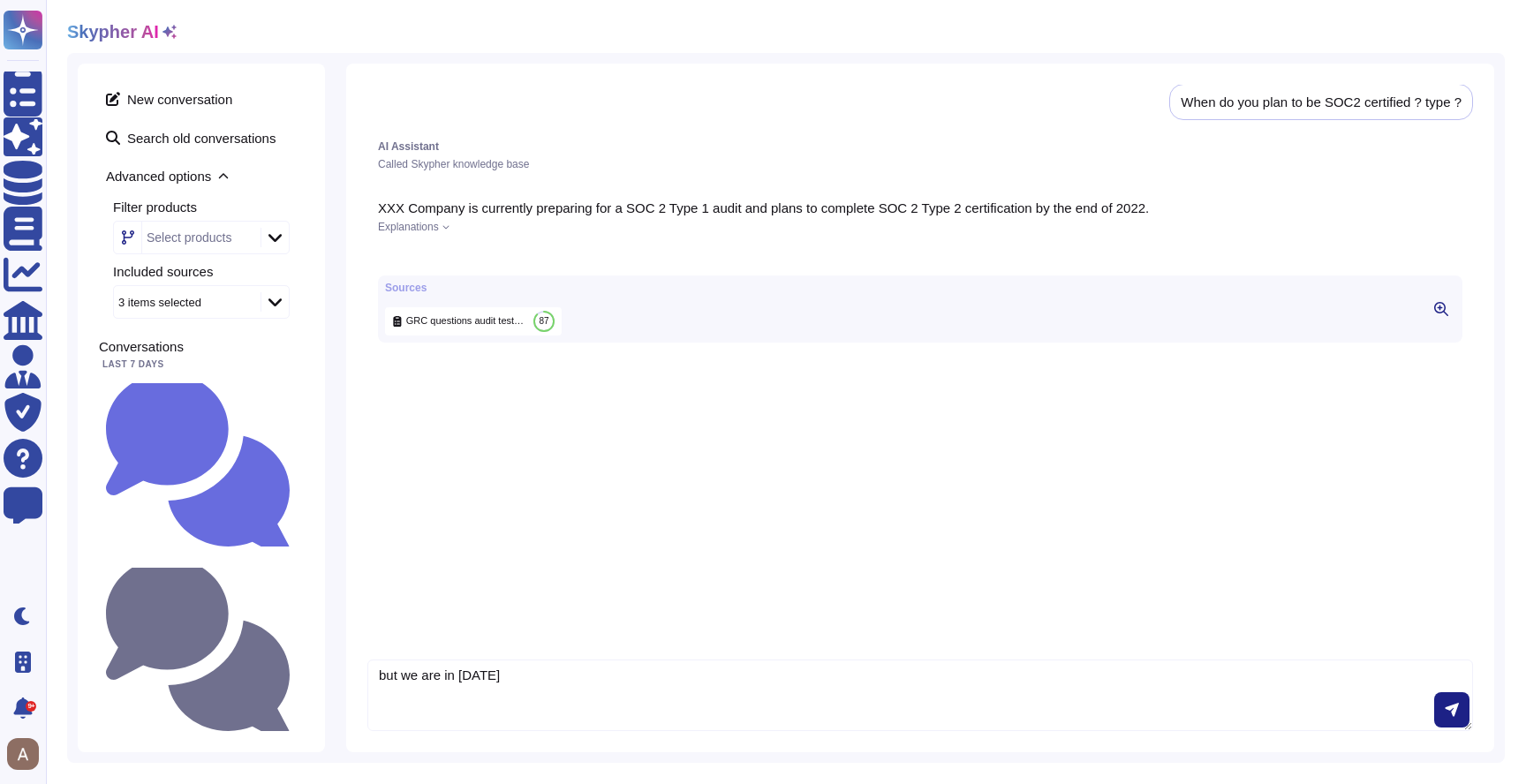
type textarea "but we are in [DATE]"
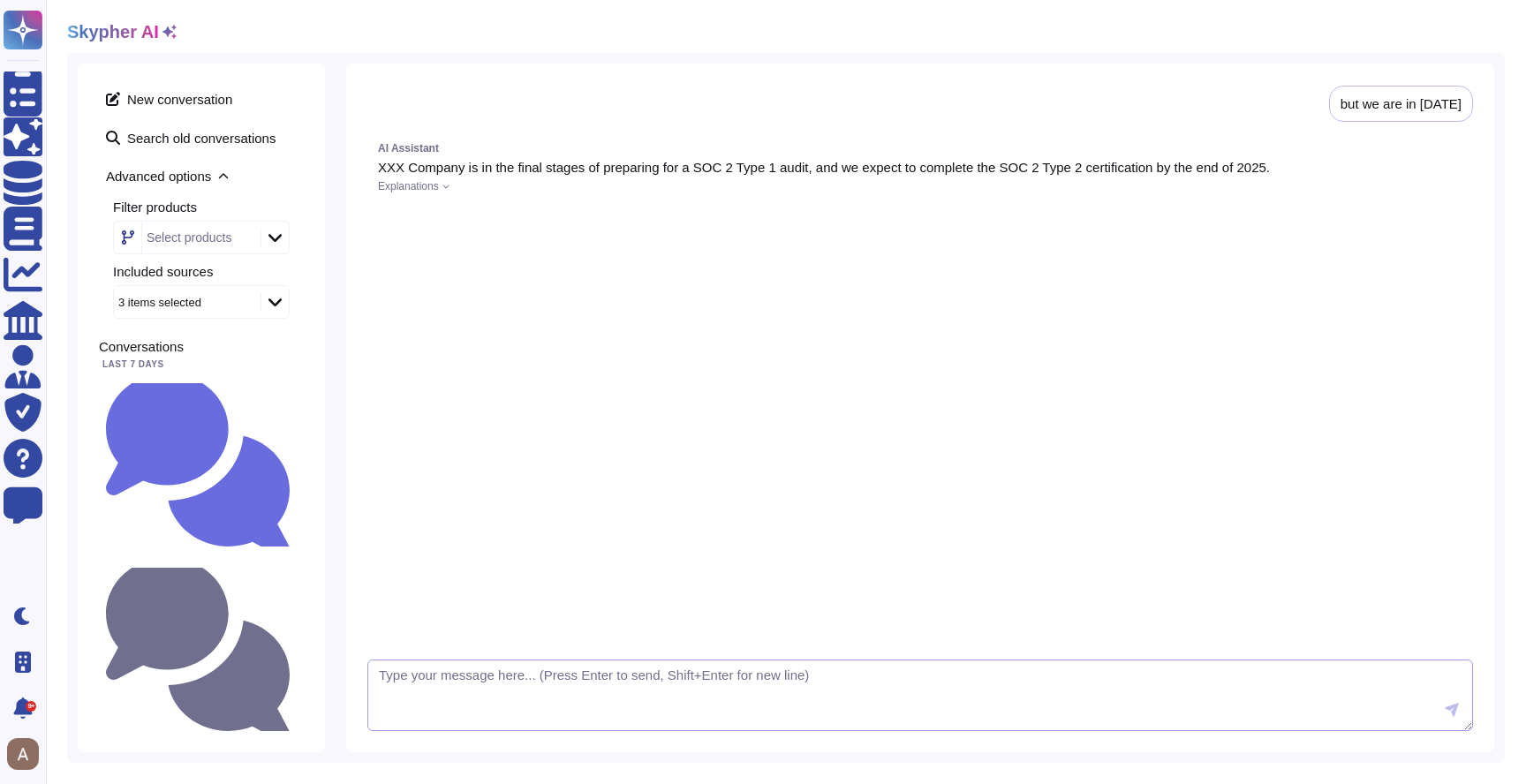
scroll to position [295, 0]
click at [1083, 219] on div at bounding box center [919, 212] width 1084 height 15
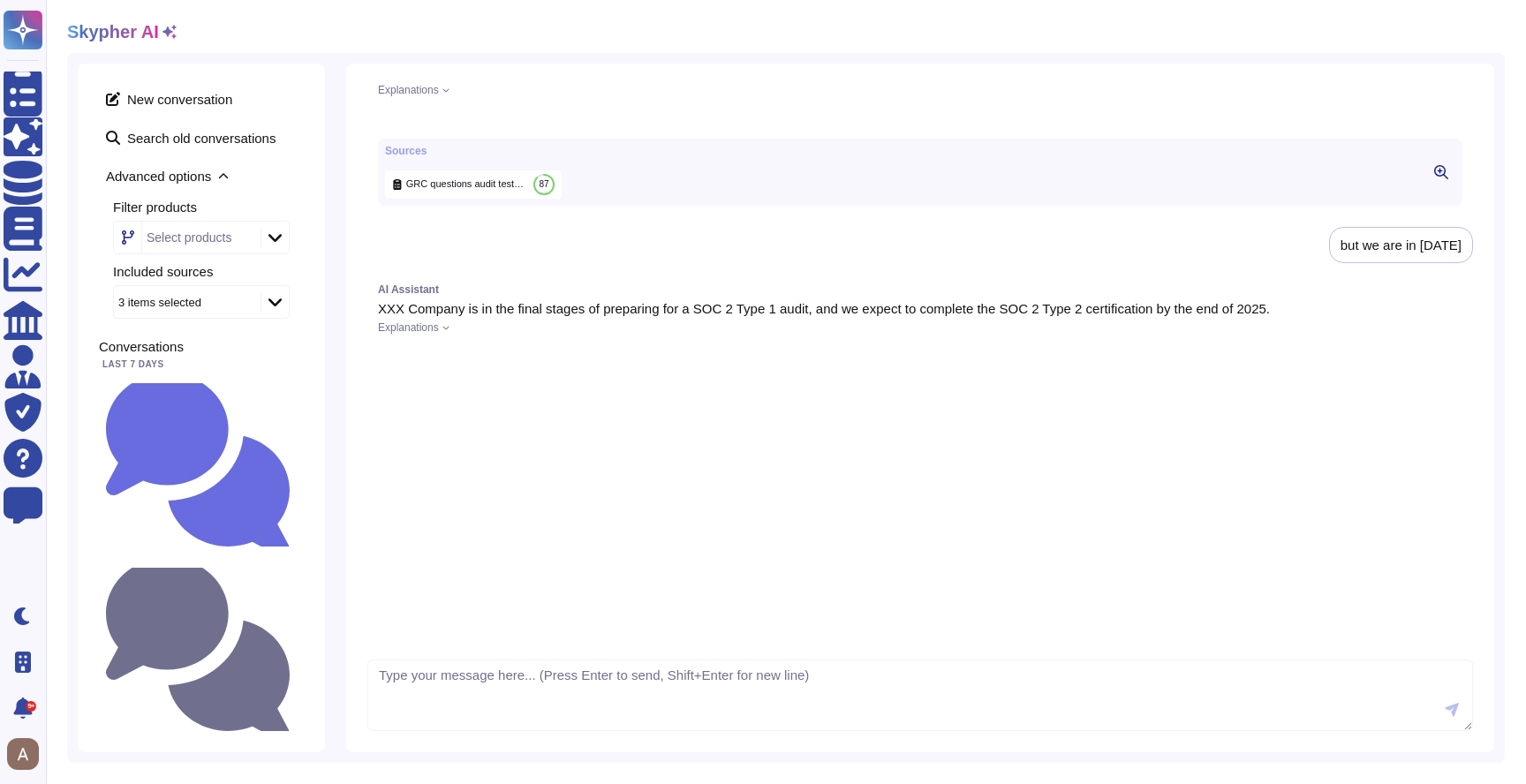
scroll to position [0, 0]
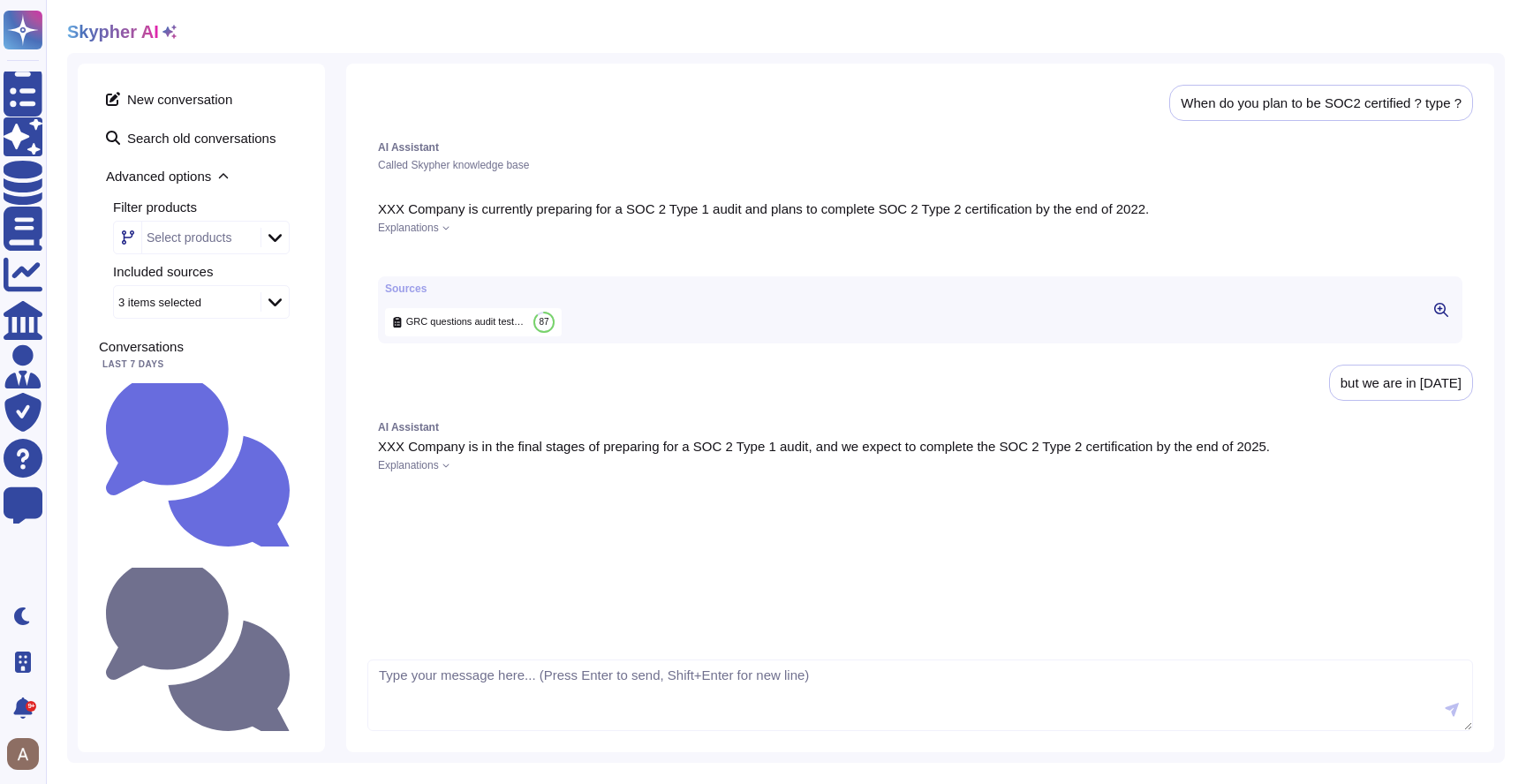
click at [423, 229] on span "Explanations" at bounding box center [407, 228] width 61 height 10
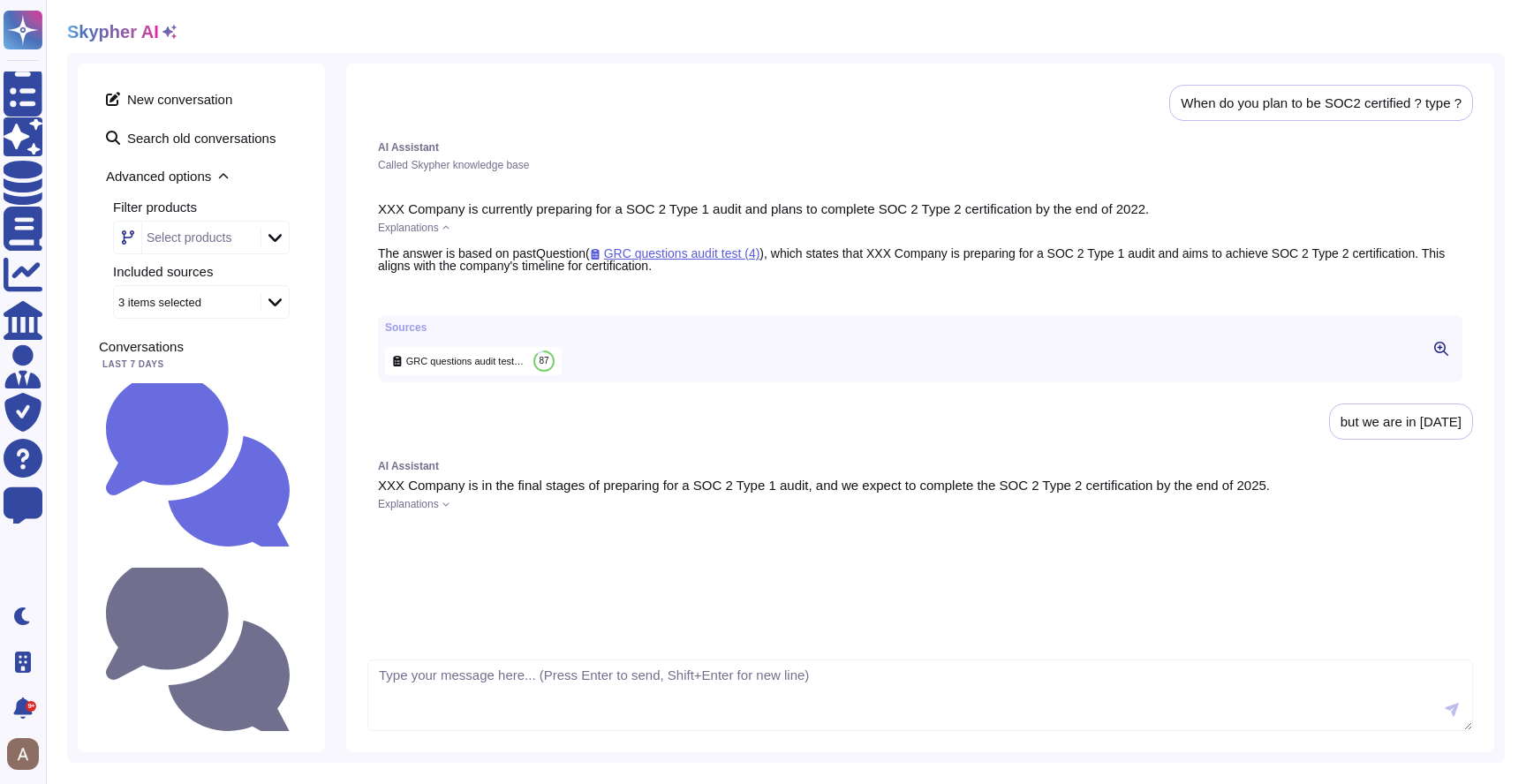
click at [1210, 102] on div "When do you plan to be SOC2 certified ? type ?" at bounding box center [1321, 103] width 281 height 13
copy div "When do you plan to be SOC2 certified ? type ?"
click at [202, 104] on span "New conversation" at bounding box center [201, 98] width 205 height 28
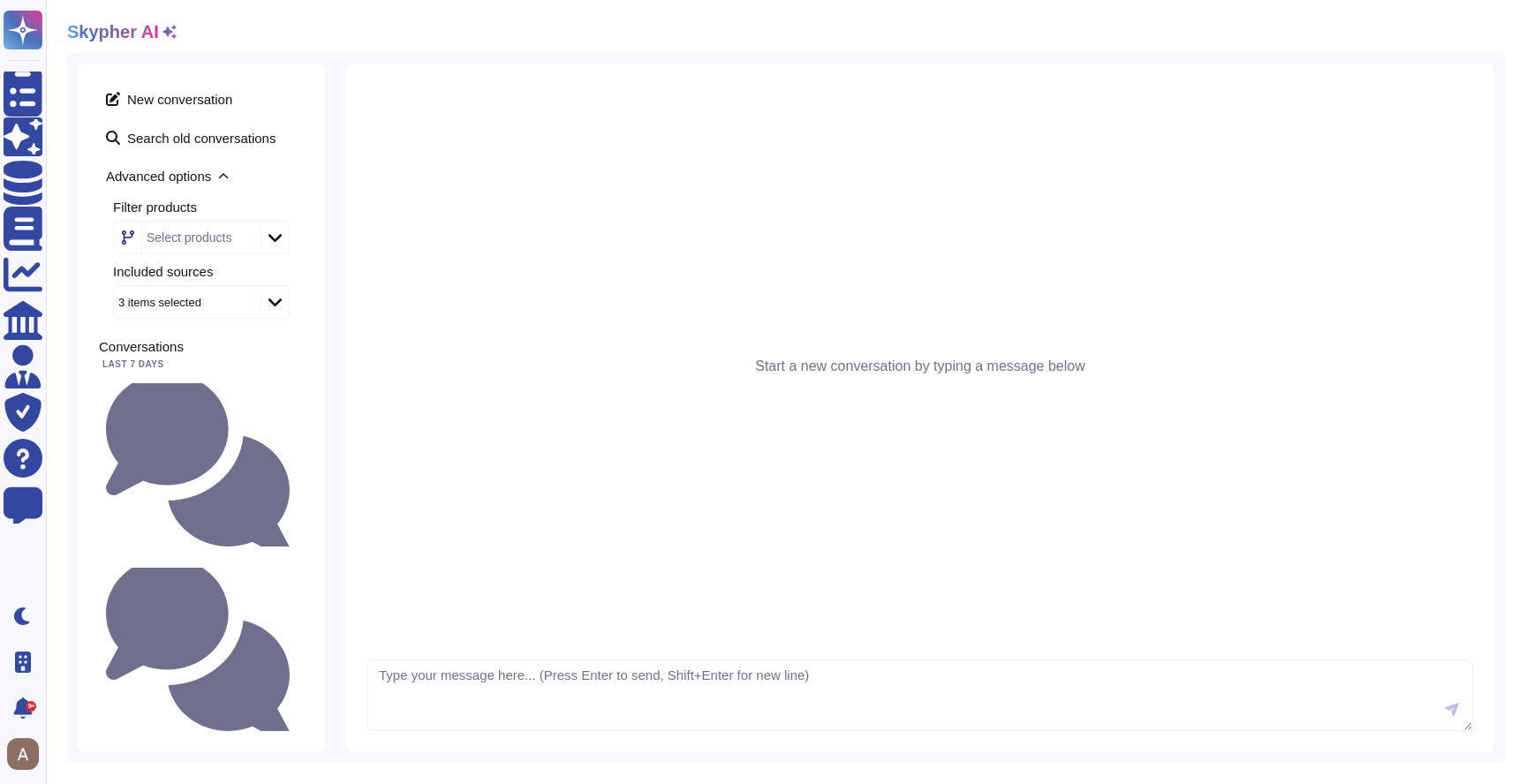
click at [207, 248] on div "Select products" at bounding box center [200, 238] width 114 height 32
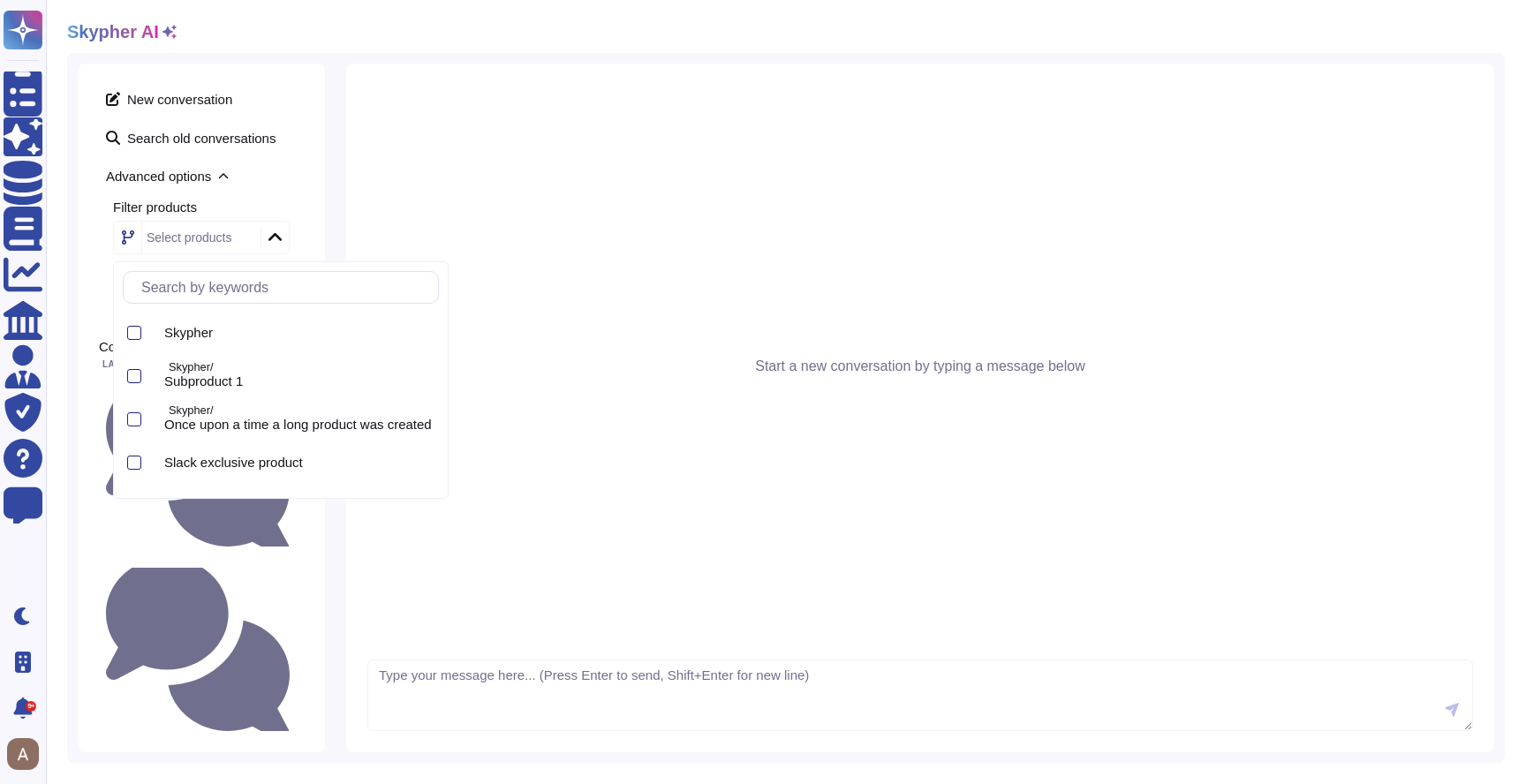
click at [207, 248] on div "Select products" at bounding box center [200, 238] width 114 height 32
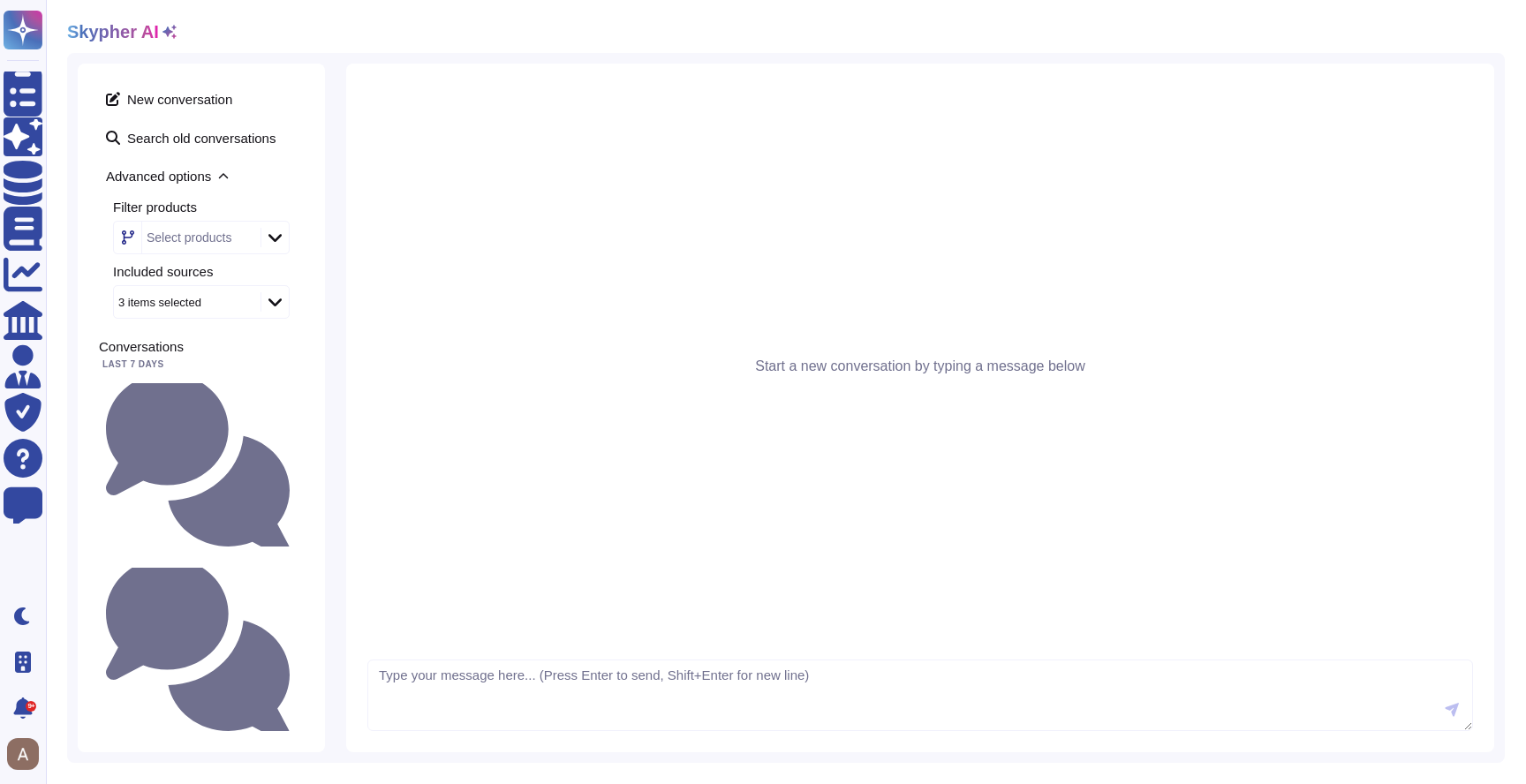
click at [162, 32] on icon at bounding box center [169, 31] width 14 height 14
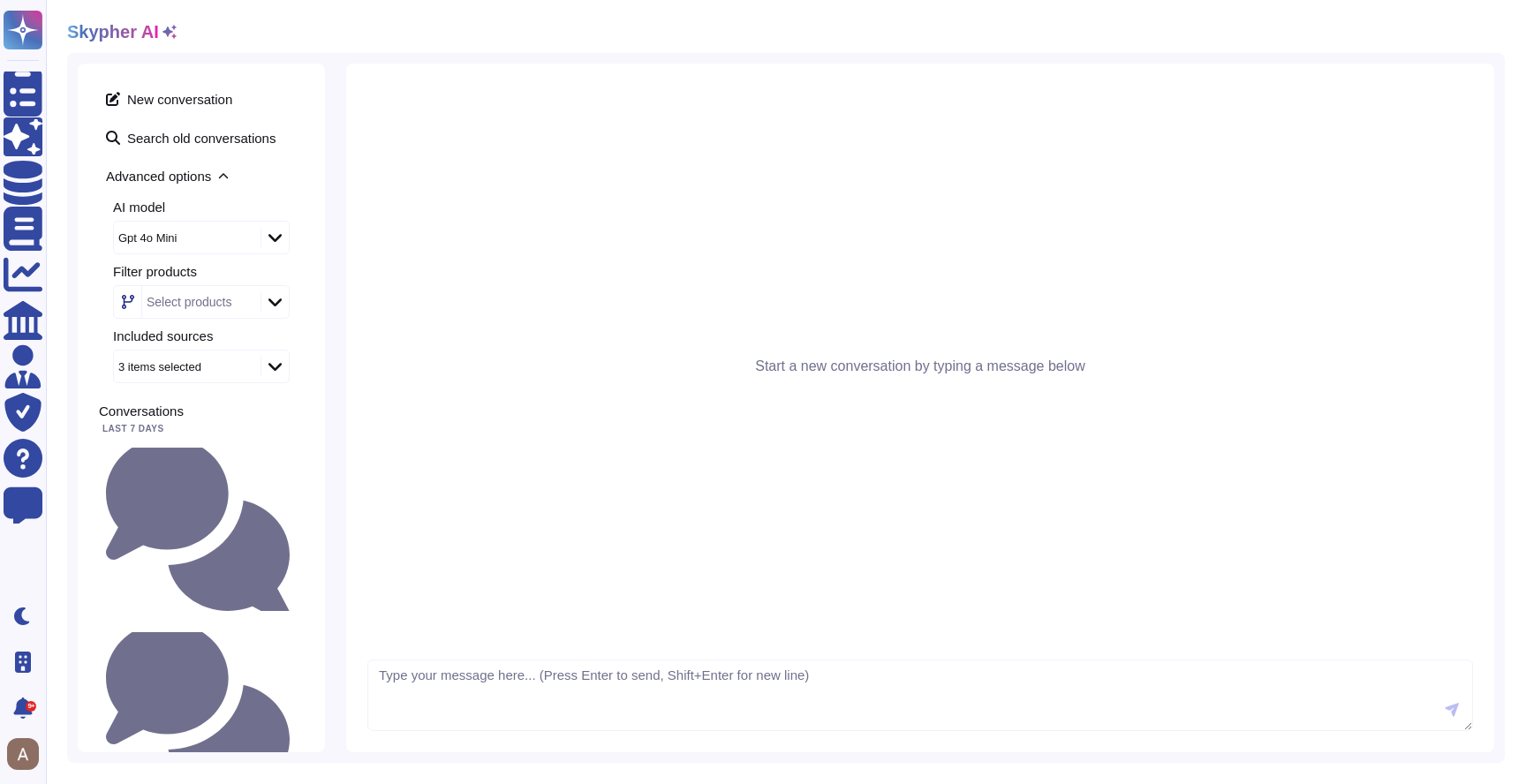
click at [189, 234] on div "Gpt 4o Mini" at bounding box center [178, 238] width 120 height 11
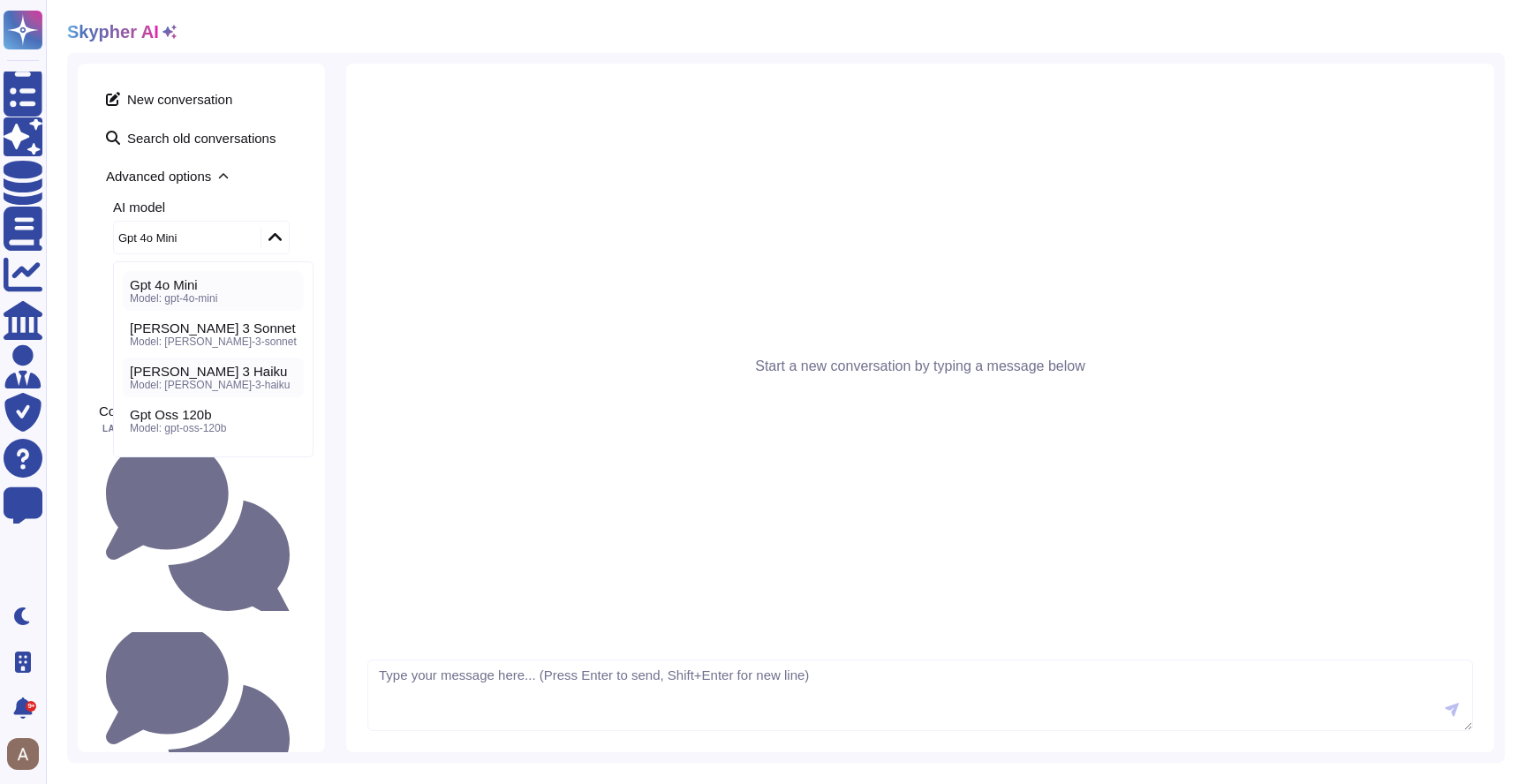
scroll to position [80, 0]
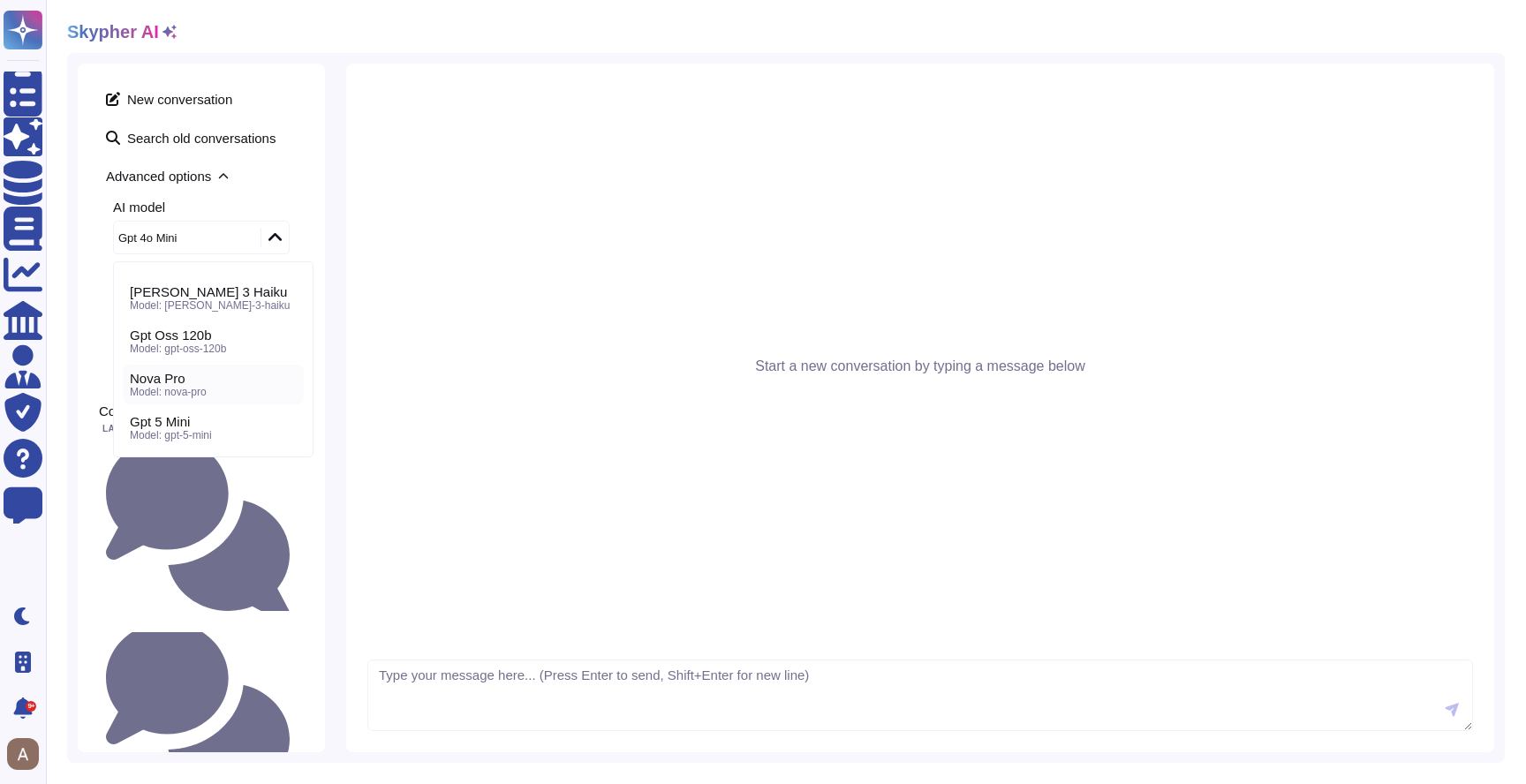
click at [186, 383] on div "Nova Pro" at bounding box center [214, 378] width 167 height 16
click at [561, 679] on textarea at bounding box center [920, 695] width 1105 height 72
paste textarea "When do you plan to be SOC2 certified ? type ?"
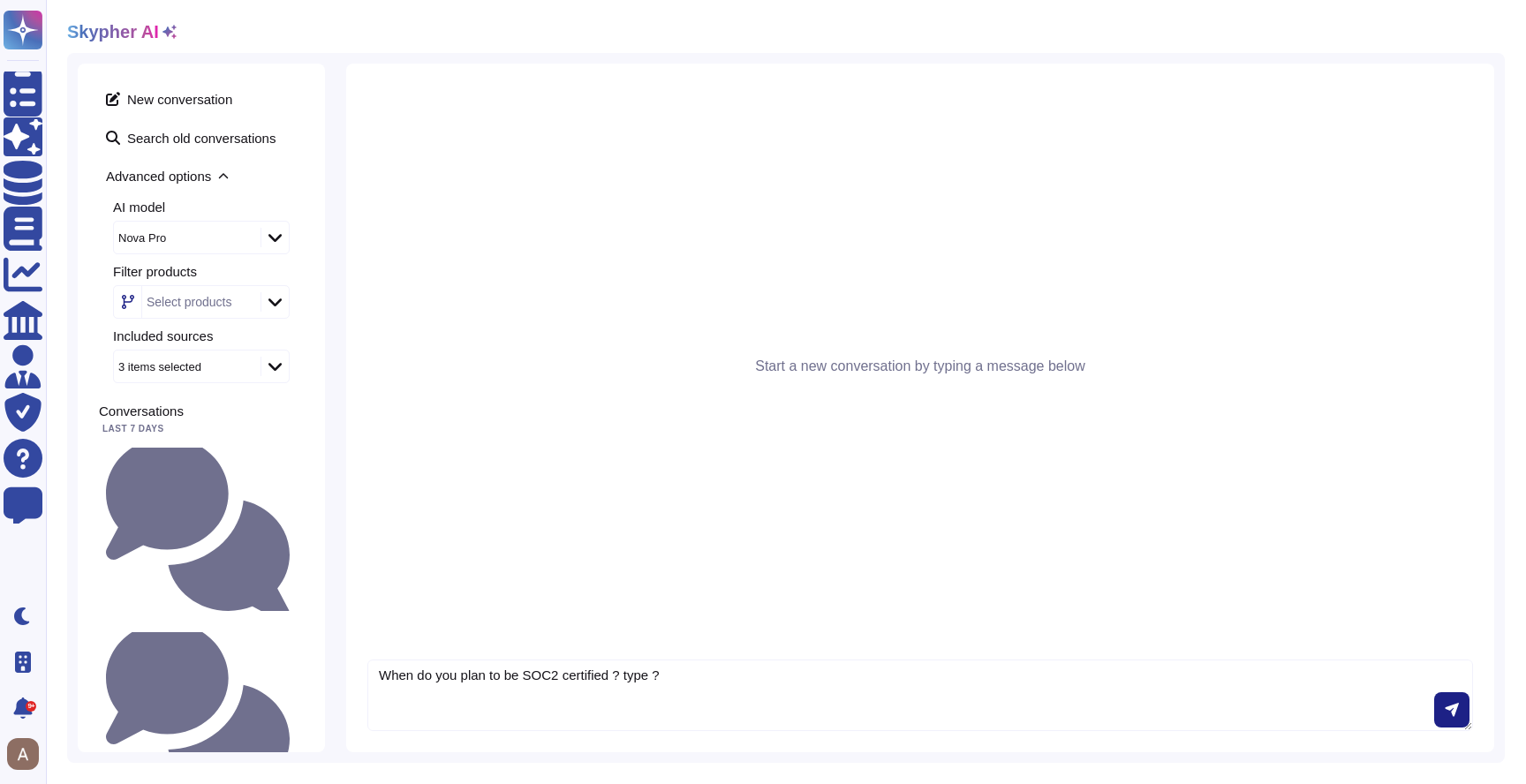
type textarea "When do you plan to be SOC2 certified ? type ?"
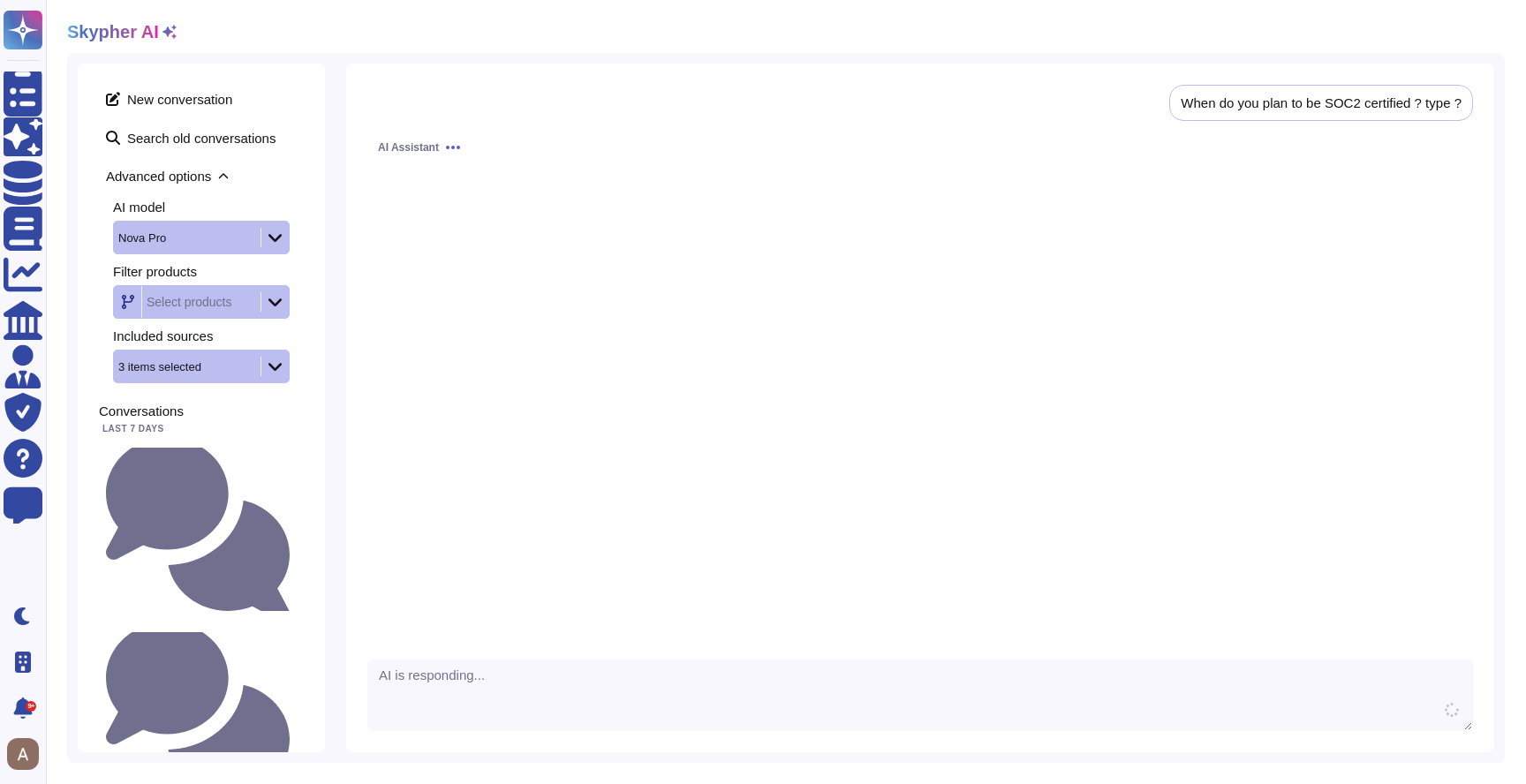
scroll to position [1, 0]
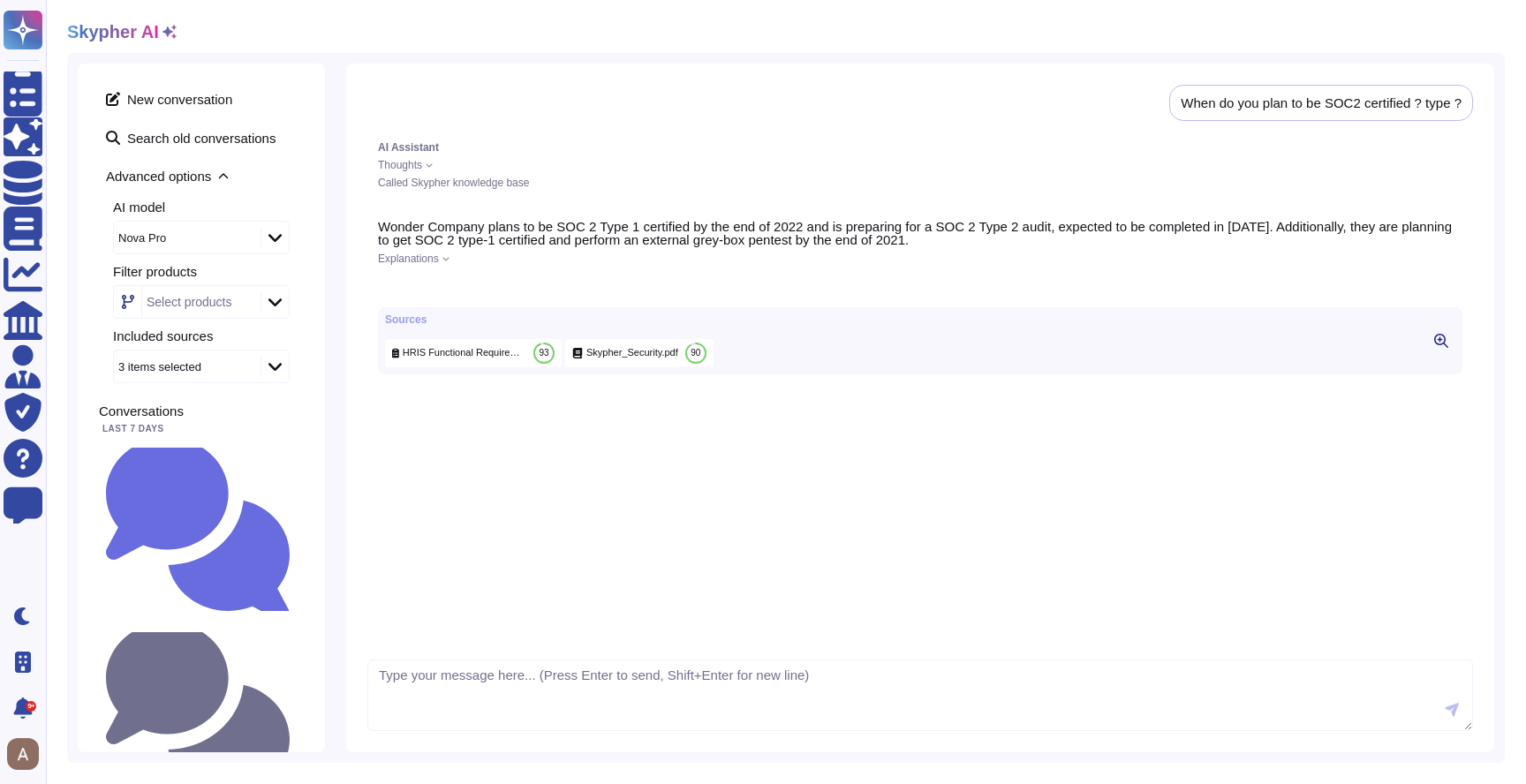
click at [407, 257] on span "Explanations" at bounding box center [407, 259] width 61 height 10
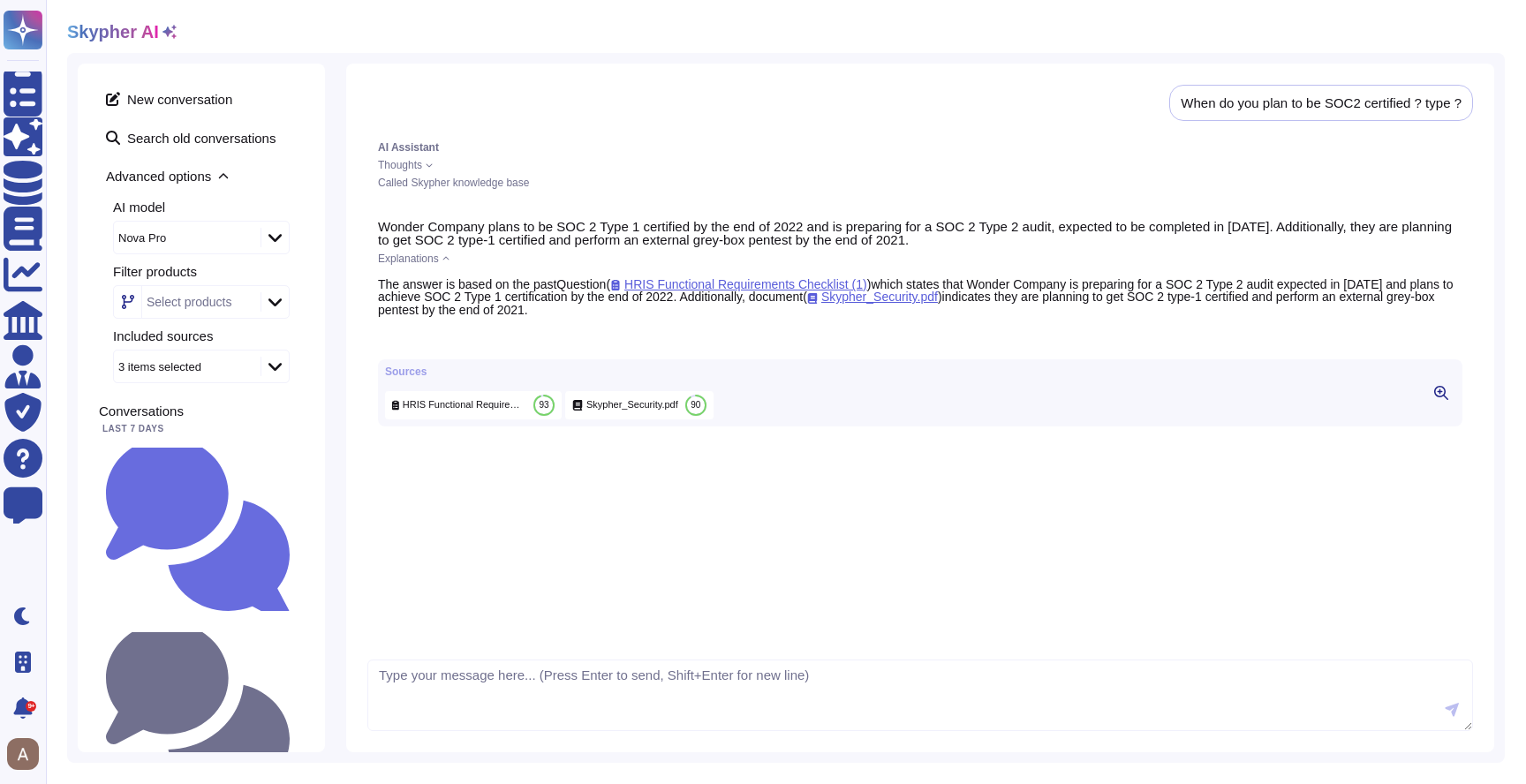
click at [433, 168] on icon at bounding box center [429, 165] width 7 height 7
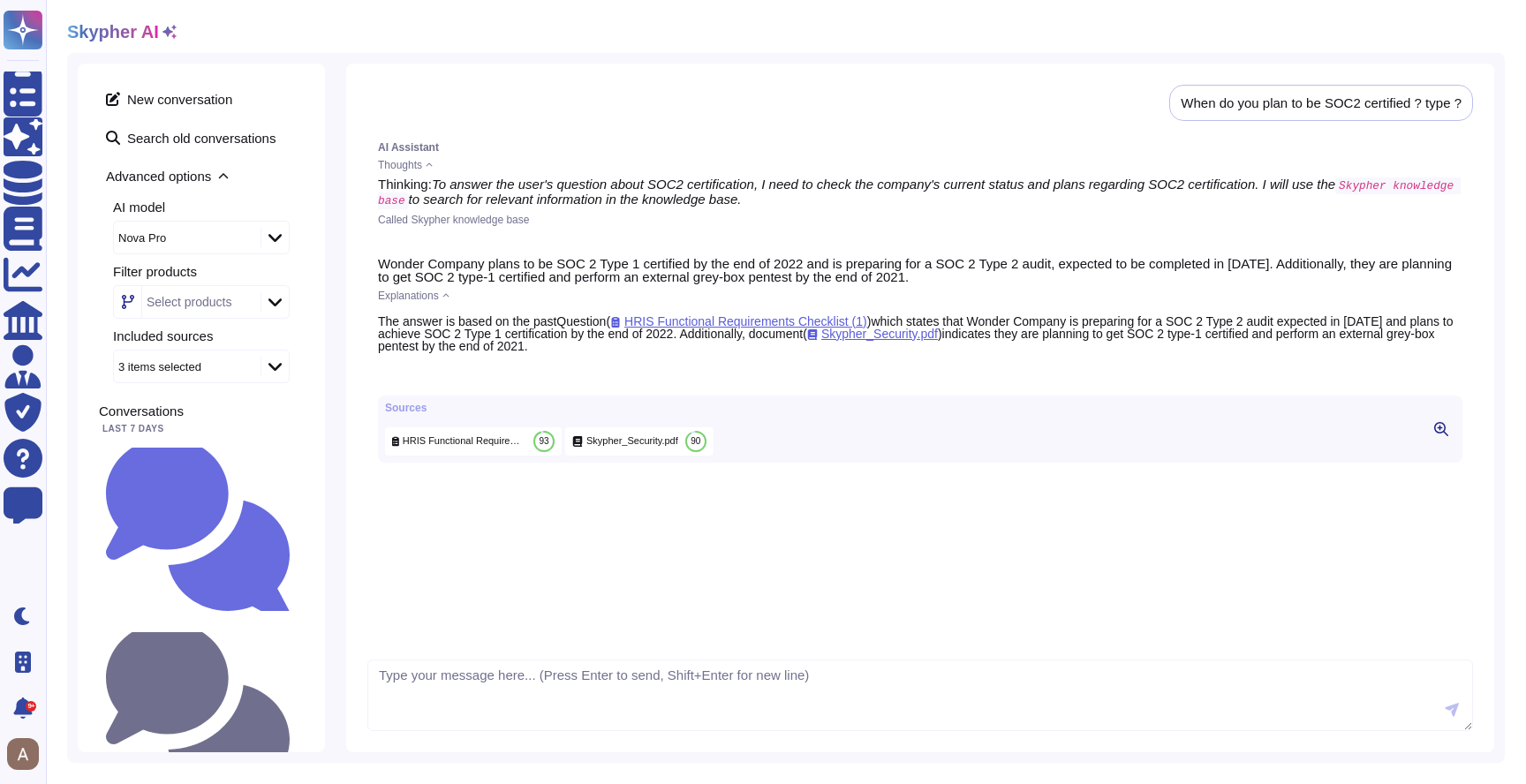
click at [401, 219] on span "Called Skypher knowledge base" at bounding box center [452, 219] width 151 height 12
click at [417, 160] on span "Thoughts" at bounding box center [399, 165] width 44 height 10
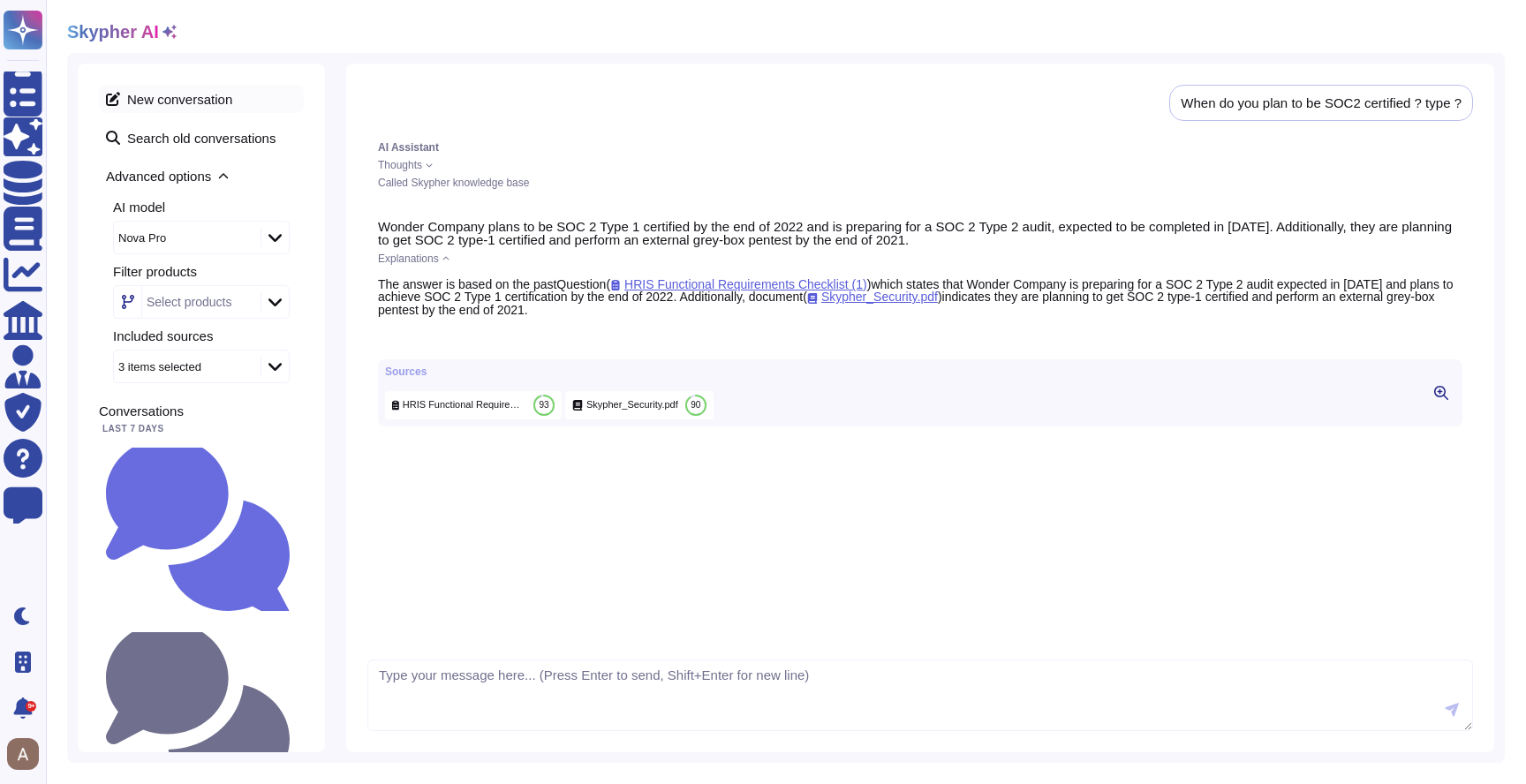
click at [204, 99] on span "New conversation" at bounding box center [201, 98] width 205 height 28
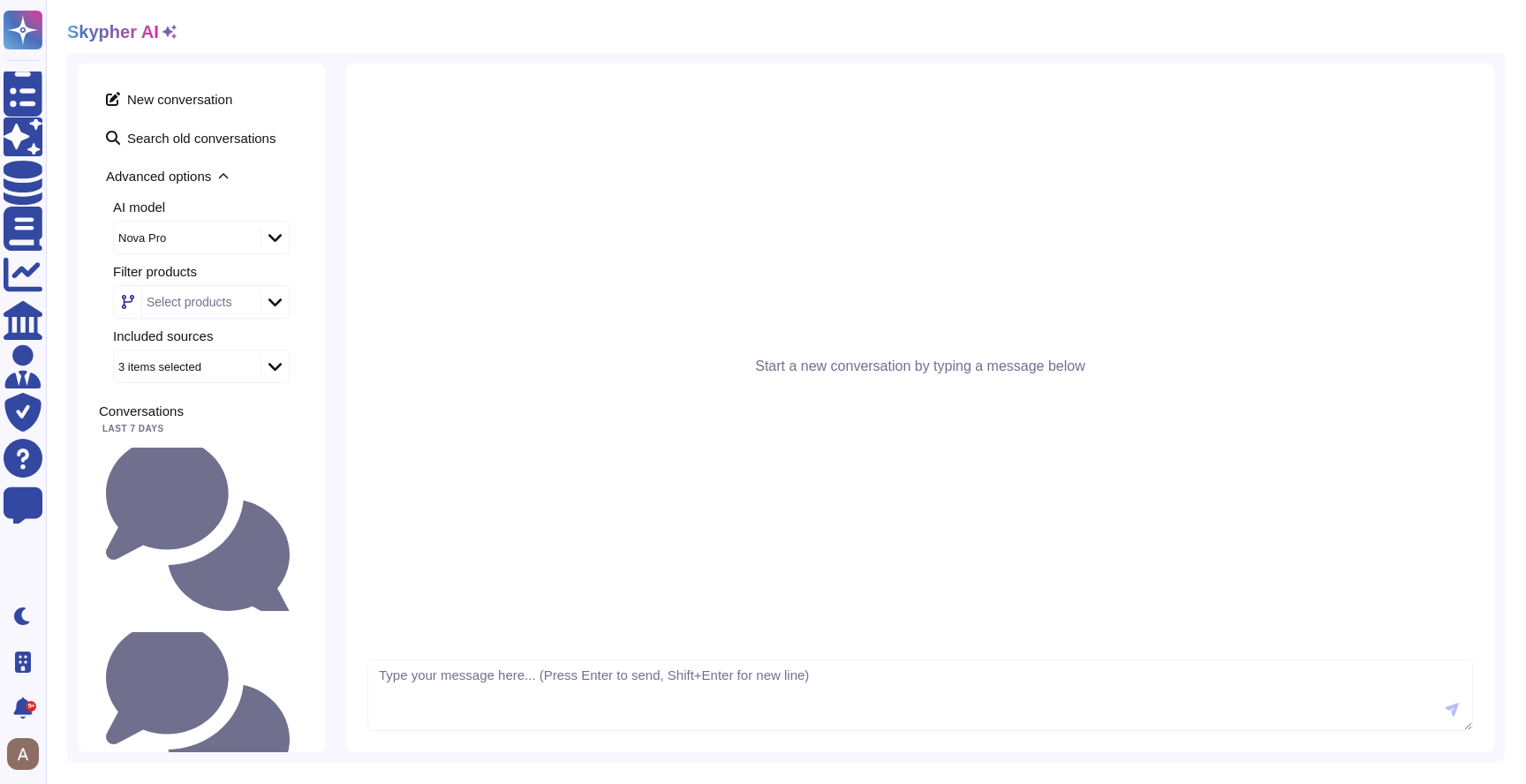
click at [215, 228] on div "Nova Pro" at bounding box center [185, 238] width 142 height 32
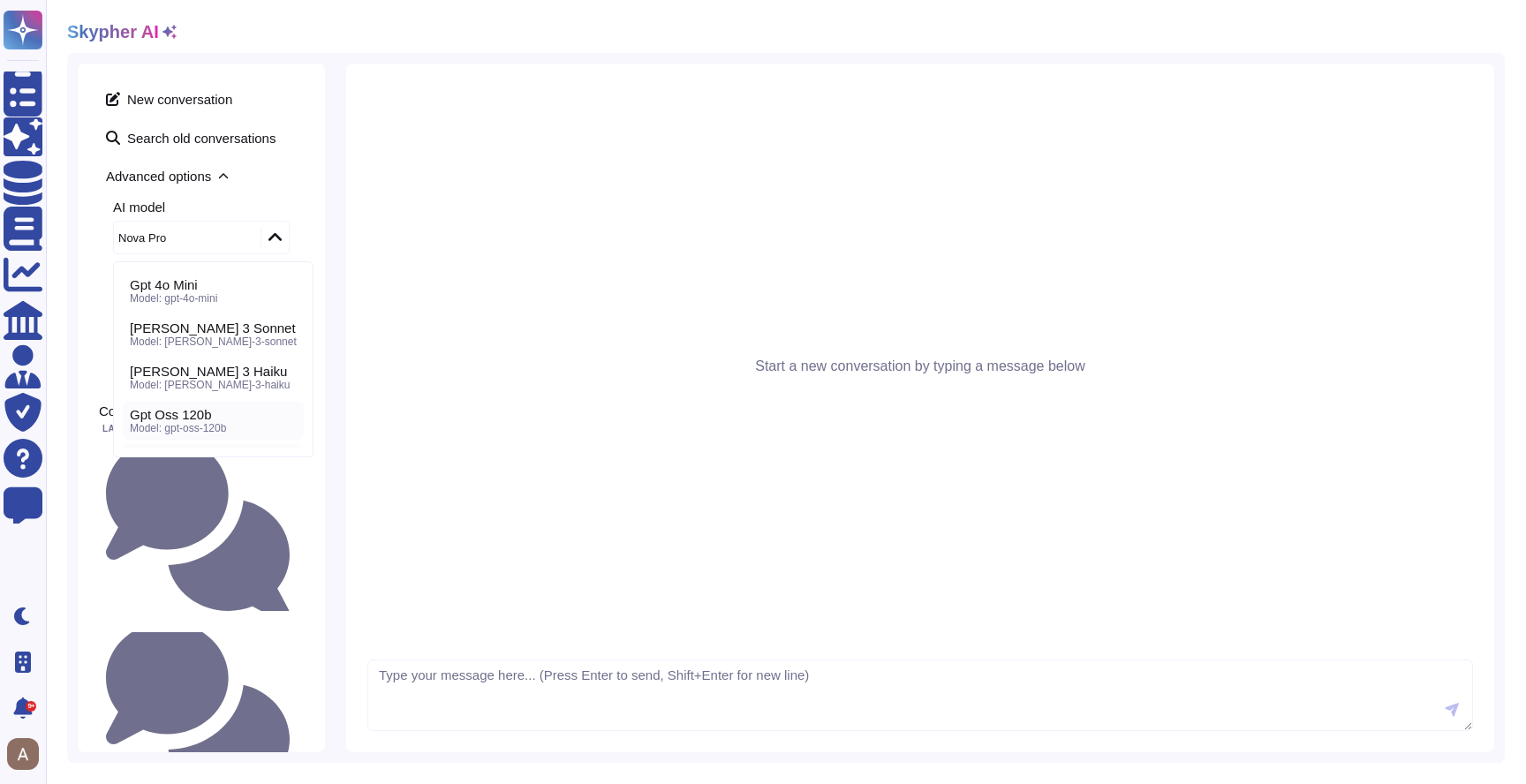
scroll to position [80, 0]
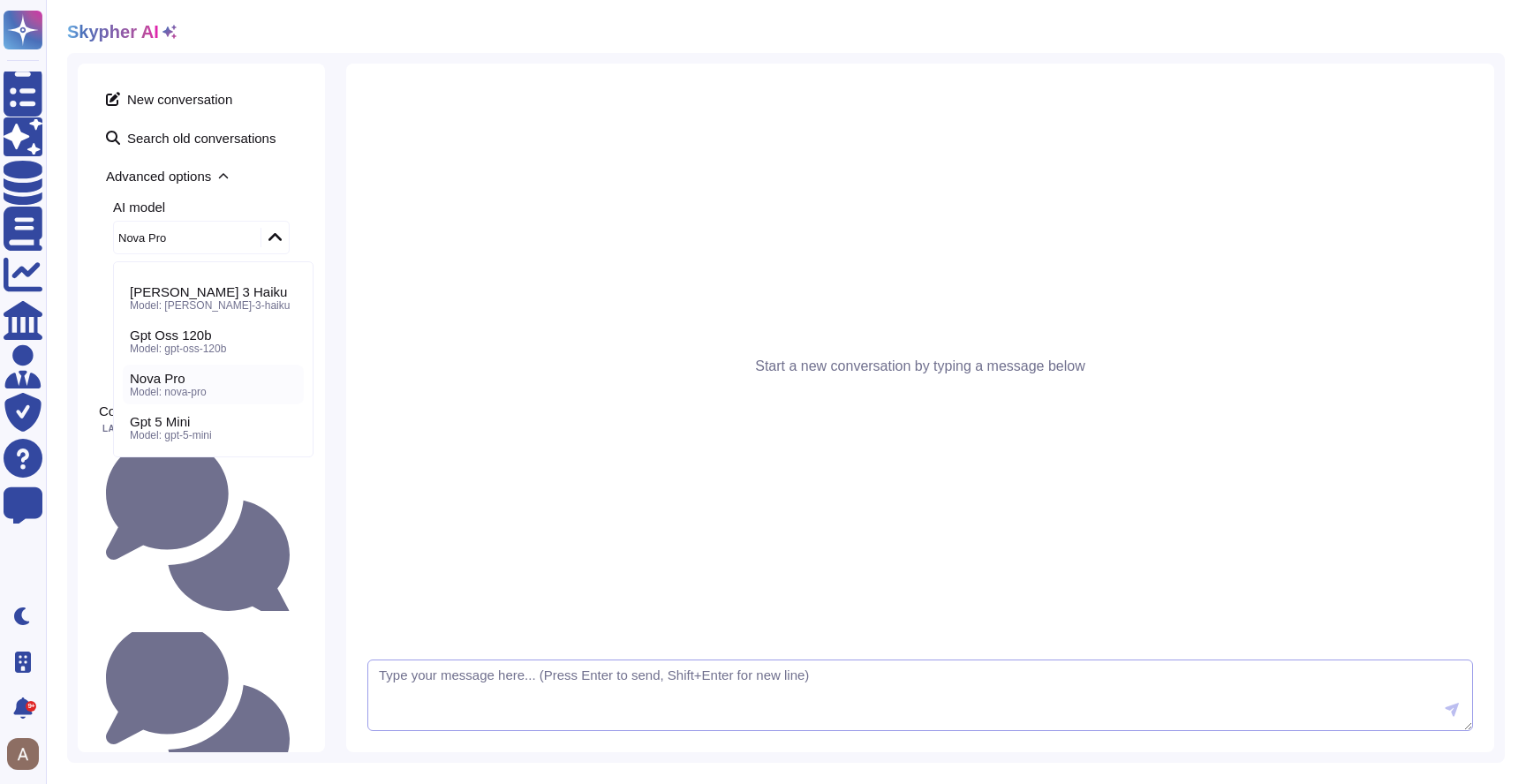
click at [536, 695] on textarea at bounding box center [920, 695] width 1105 height 72
paste textarea "When do you plan to be SOC2 certified ? type ?"
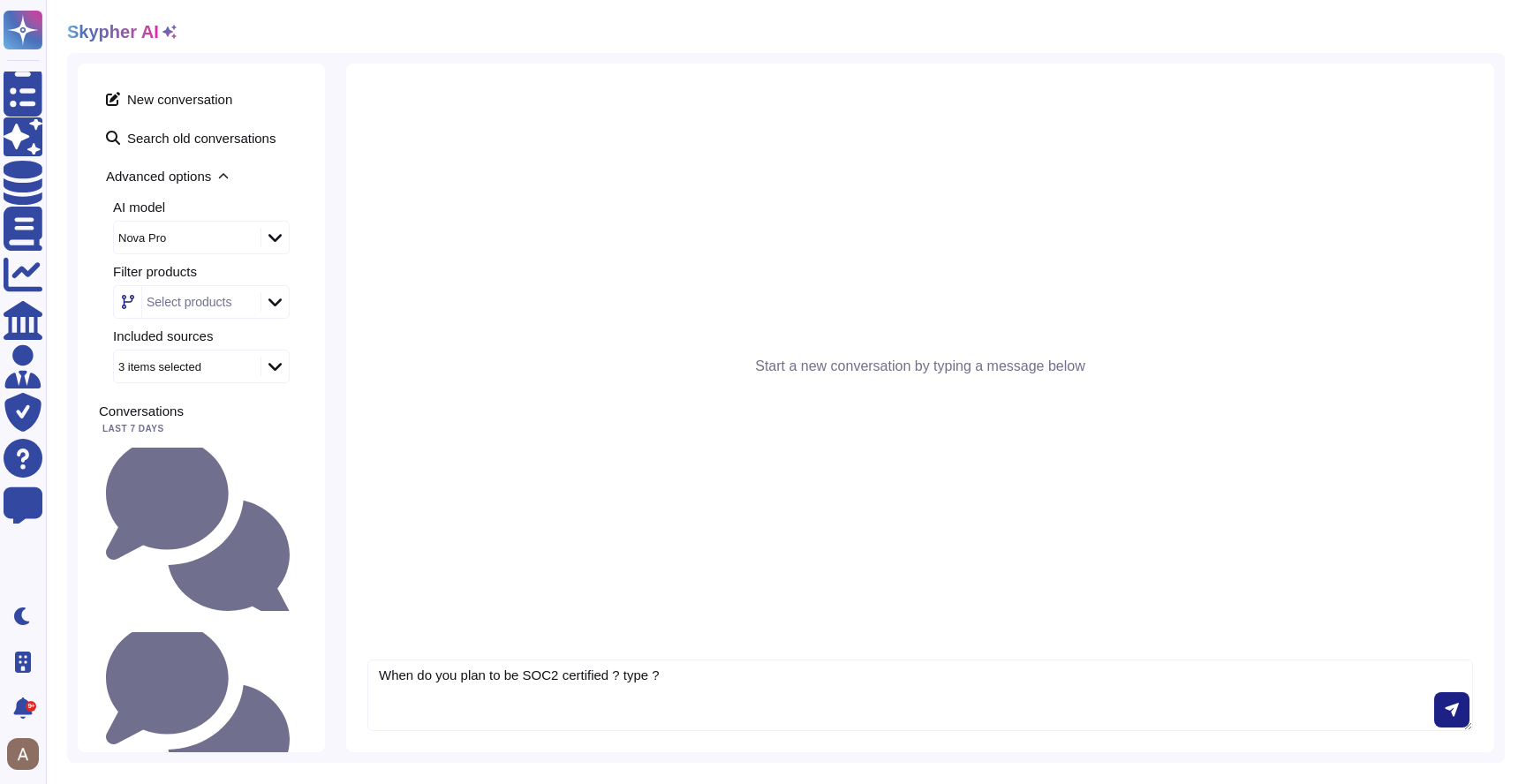
type textarea "When do you plan to be SOC2 certified ? type ?"
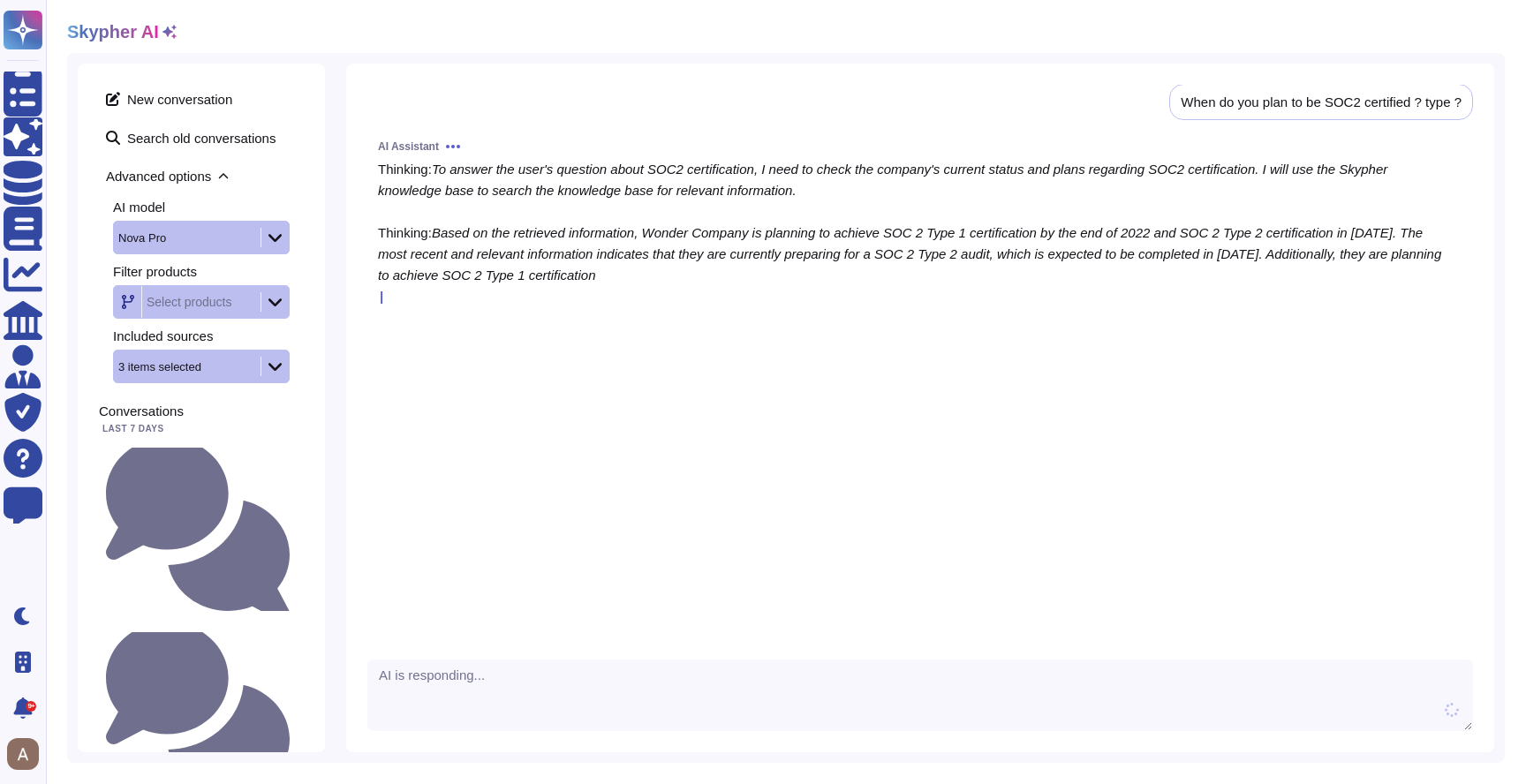
scroll to position [19, 0]
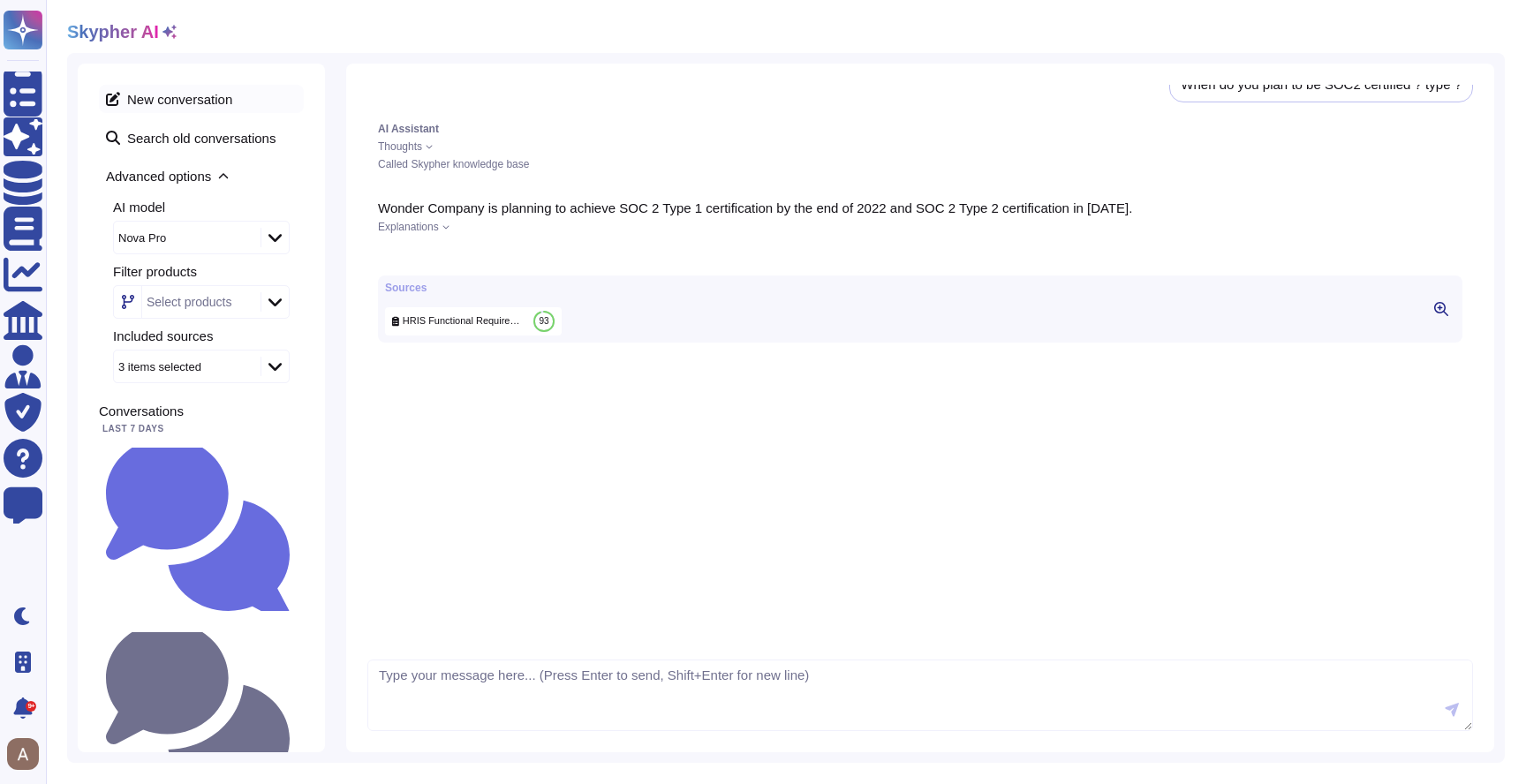
click at [166, 92] on span "New conversation" at bounding box center [201, 98] width 205 height 28
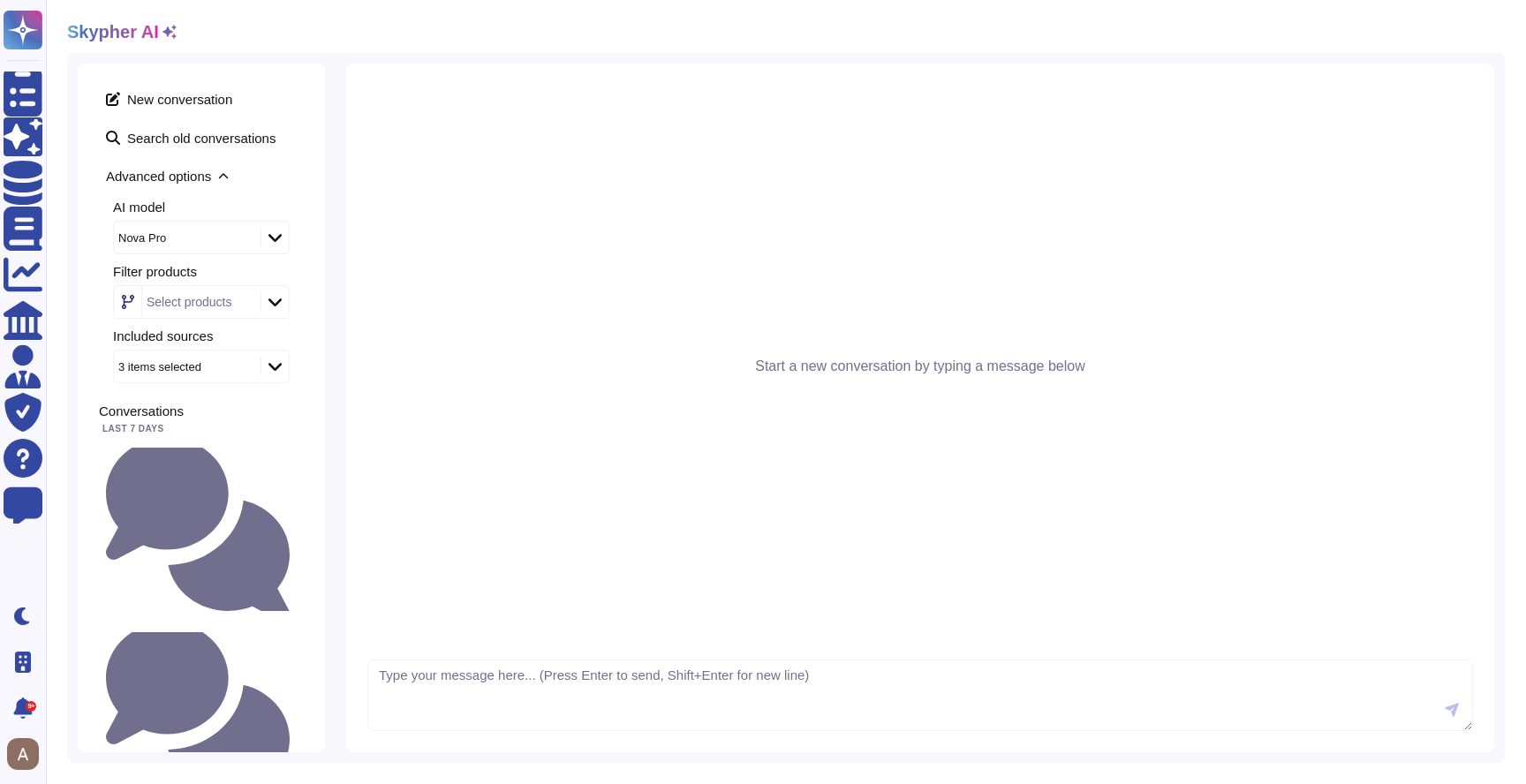
click at [199, 239] on div "Nova Pro" at bounding box center [178, 238] width 120 height 11
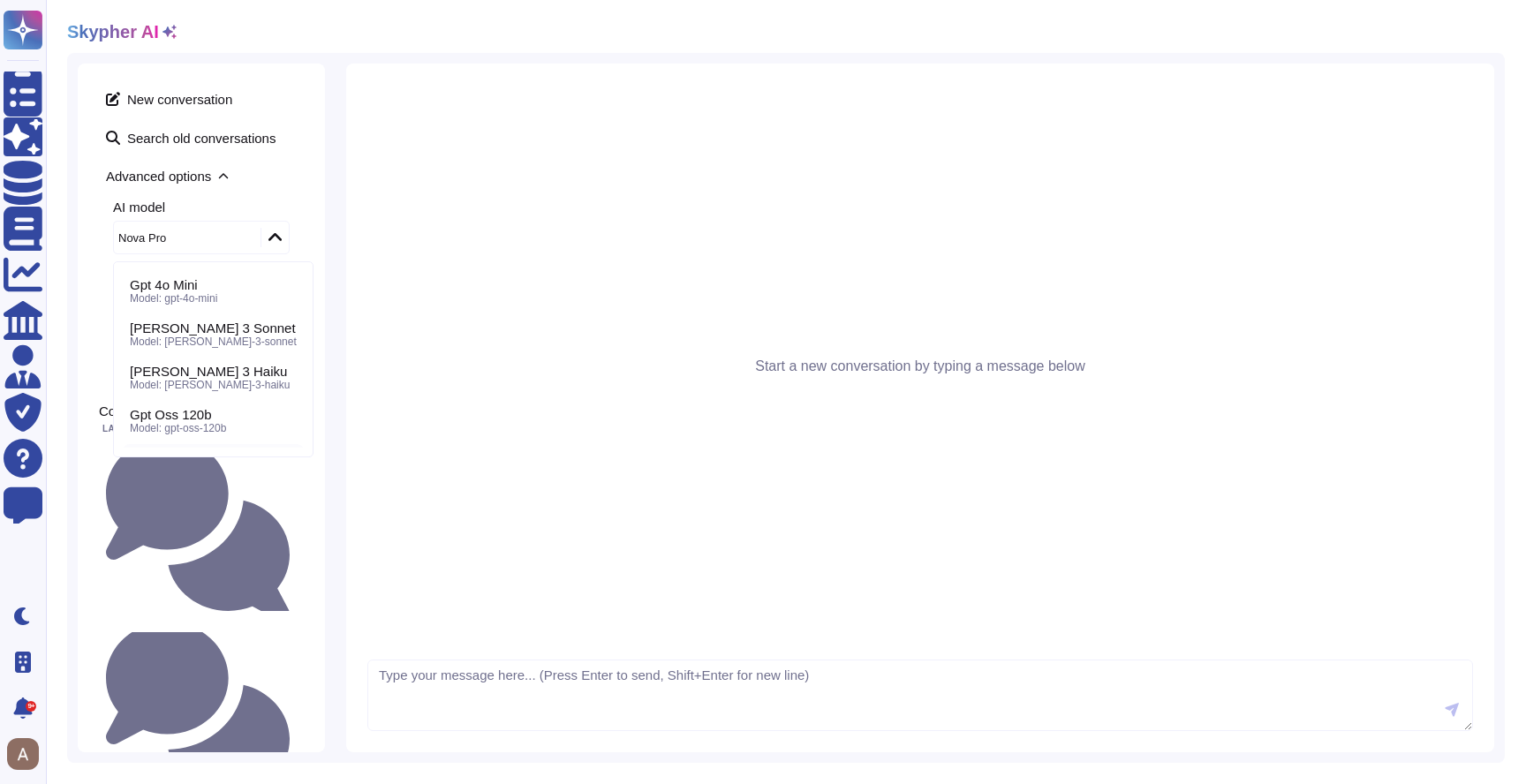
scroll to position [80, 0]
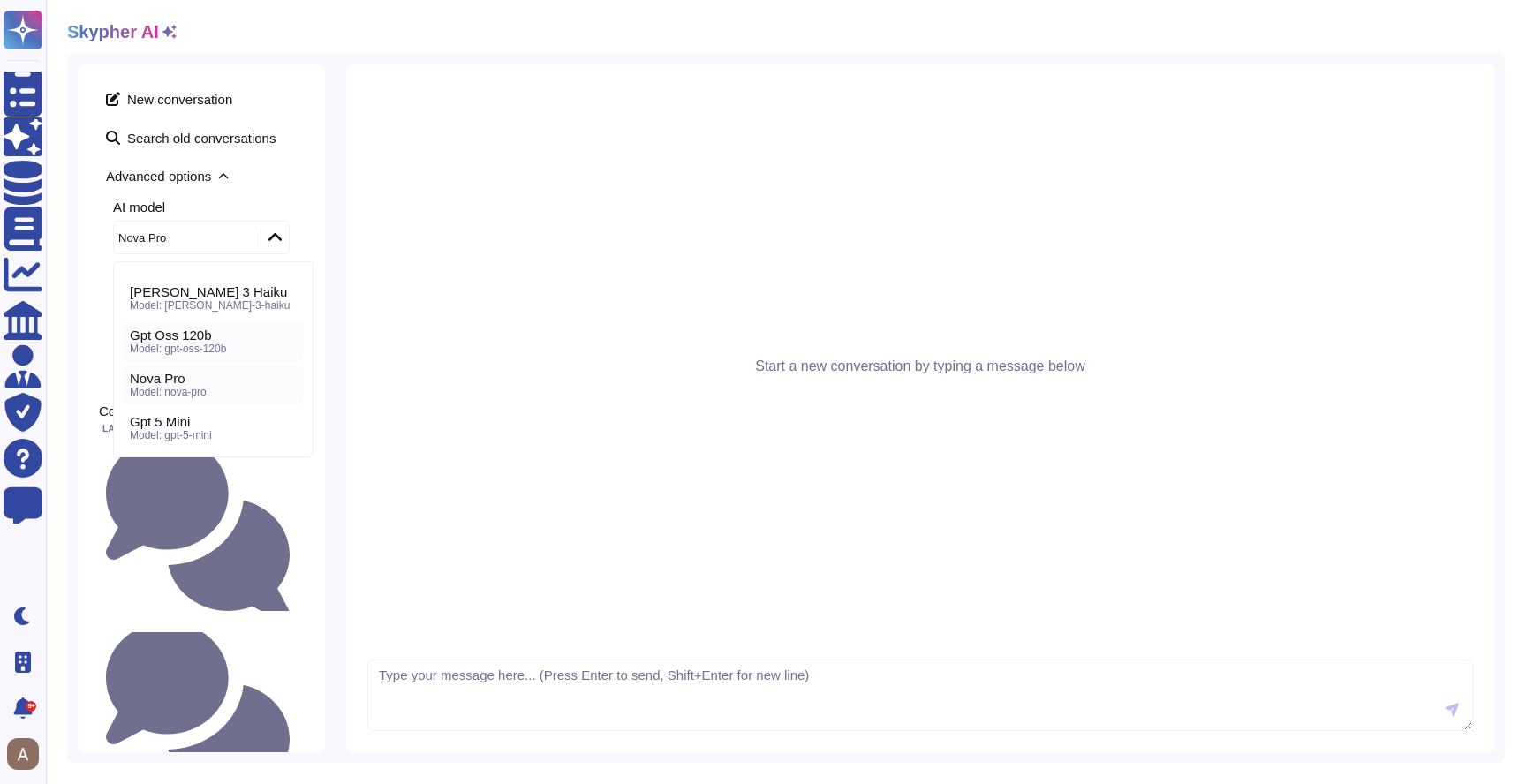
click at [186, 346] on span "Model: gpt-oss-120b" at bounding box center [178, 348] width 96 height 12
click at [661, 743] on div "Start a new conversation by typing a message below" at bounding box center [919, 407] width 1148 height 688
click at [628, 688] on textarea at bounding box center [920, 695] width 1105 height 72
paste textarea "When do you plan to be SOC2 certified ? type ?"
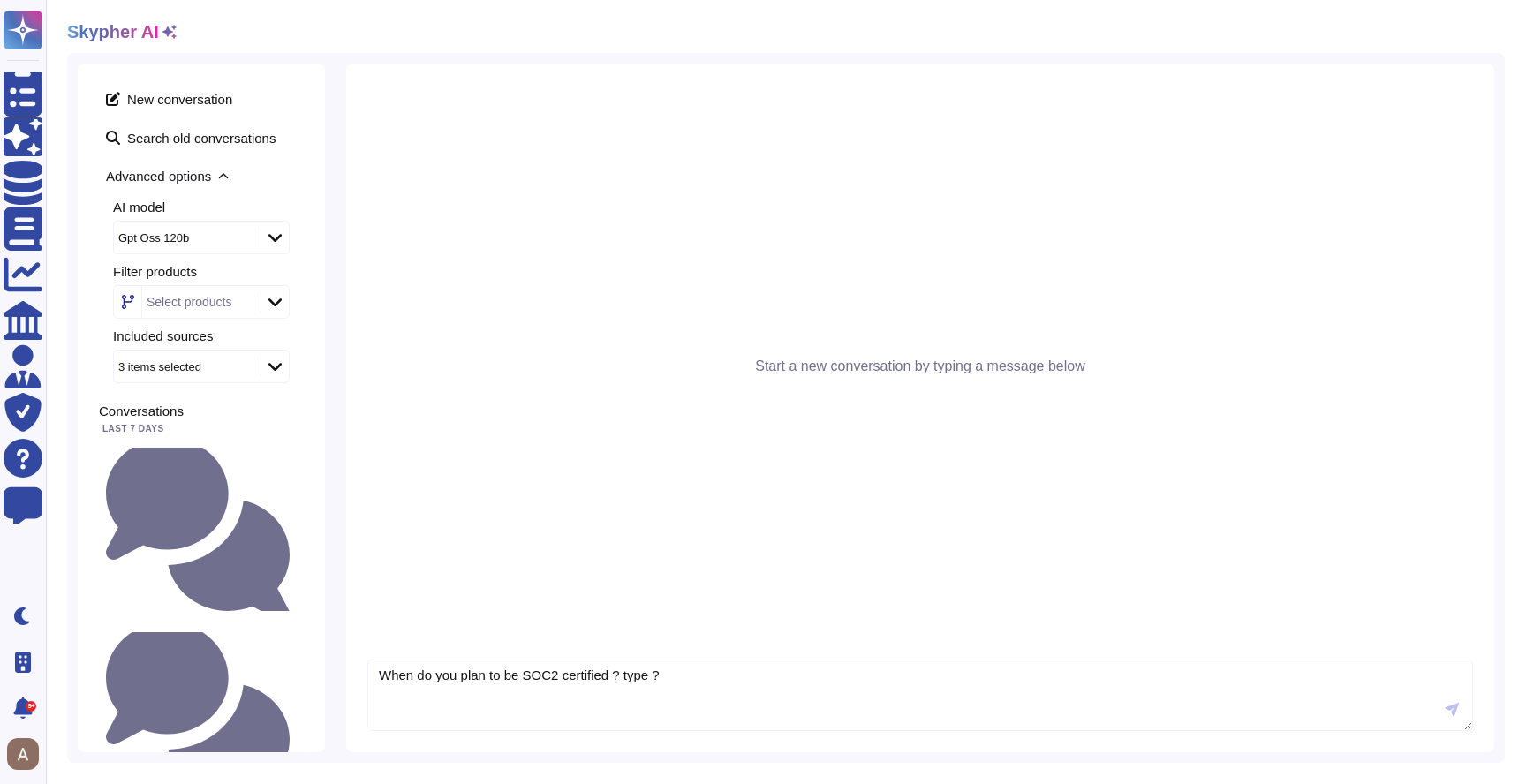
type textarea "When do you plan to be SOC2 certified ? type ?"
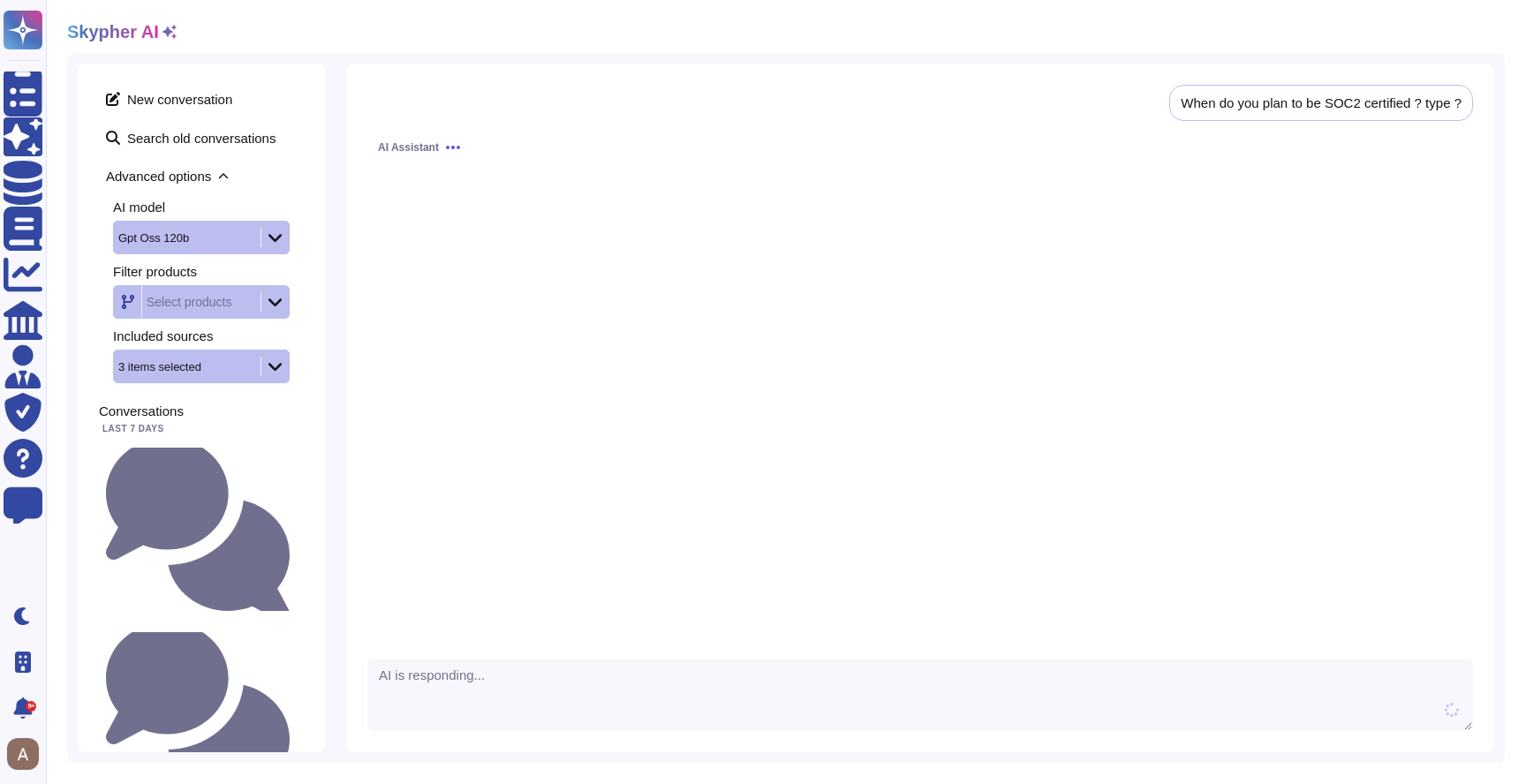
scroll to position [1, 0]
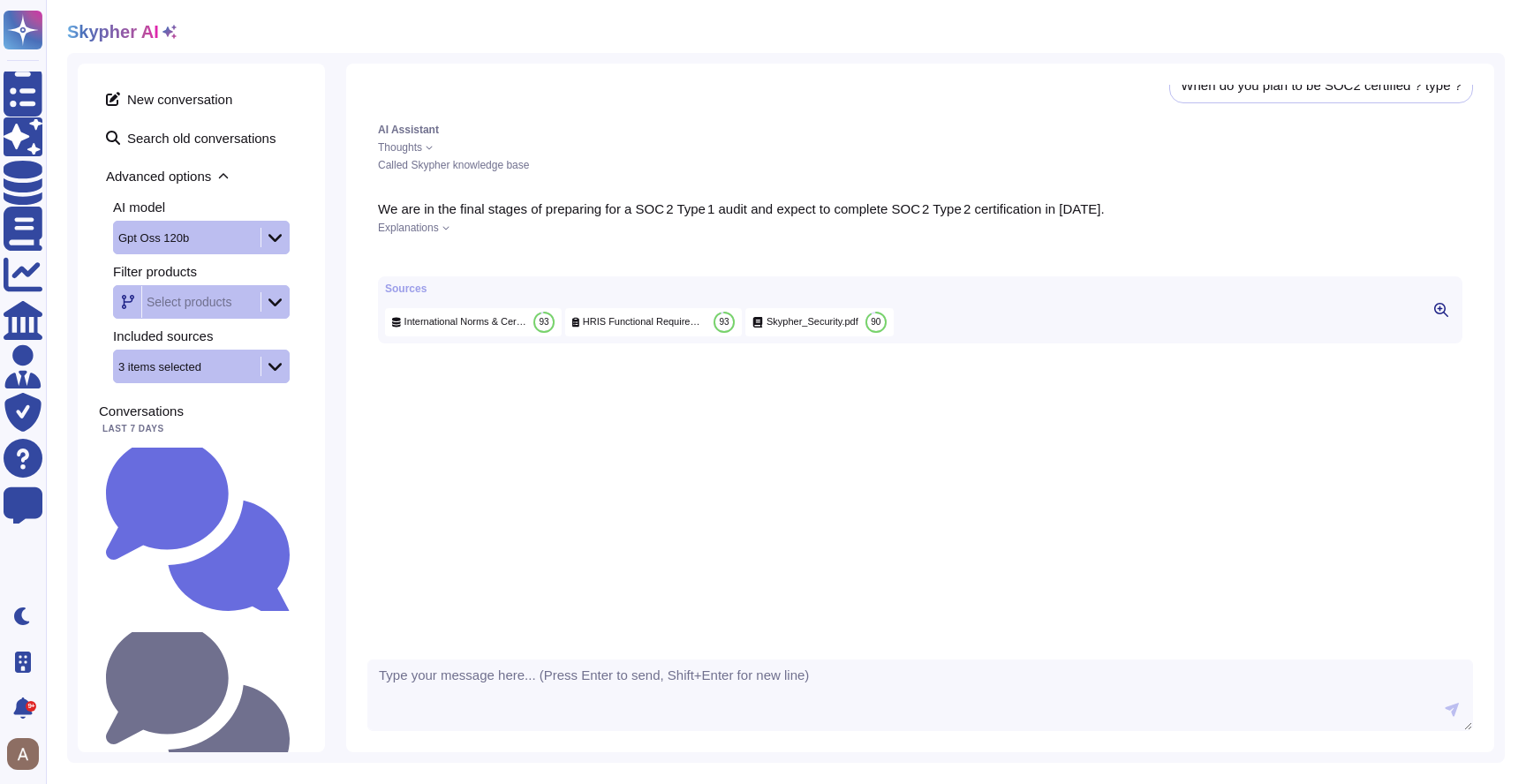
scroll to position [19, 0]
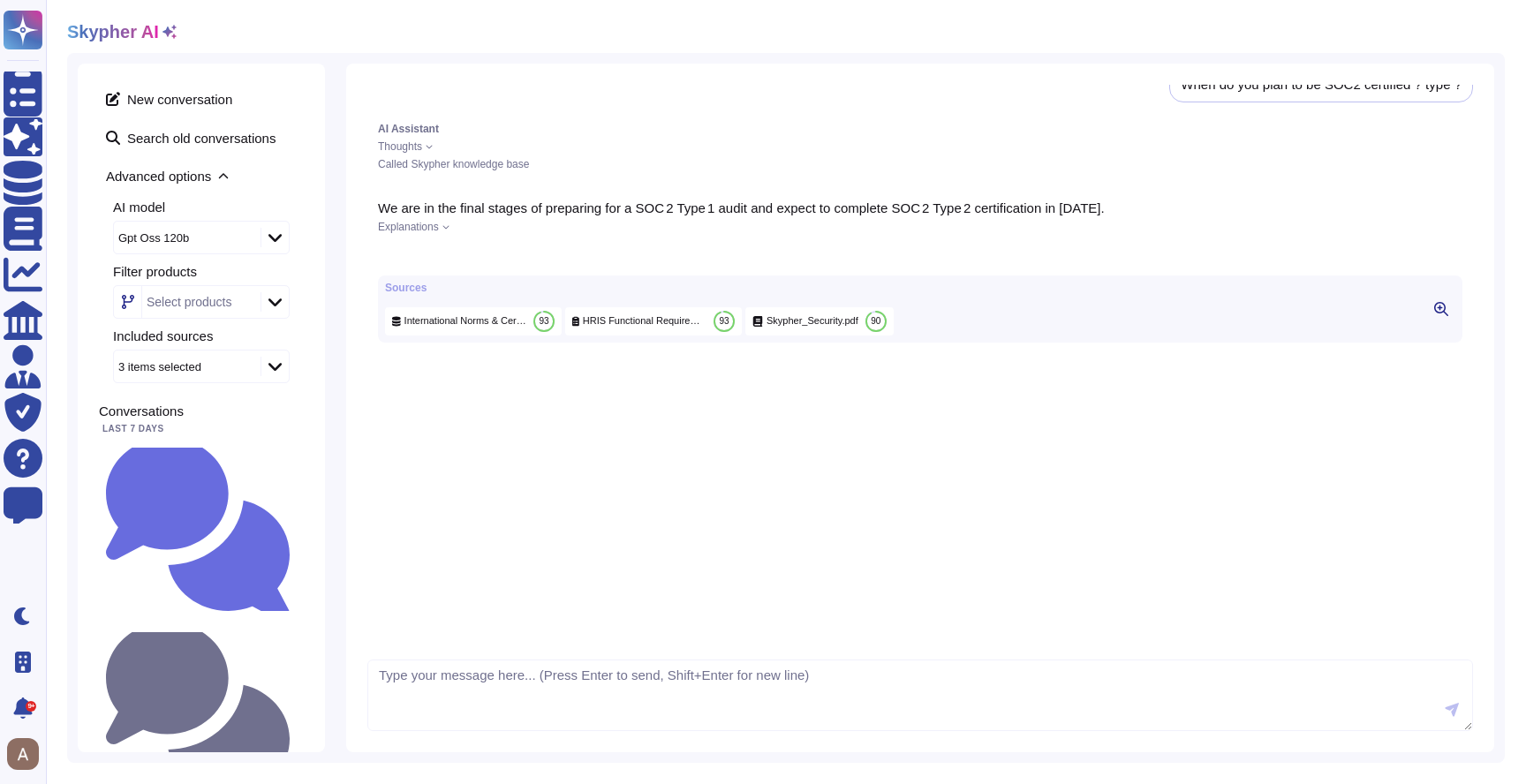
click at [447, 228] on icon at bounding box center [446, 227] width 7 height 7
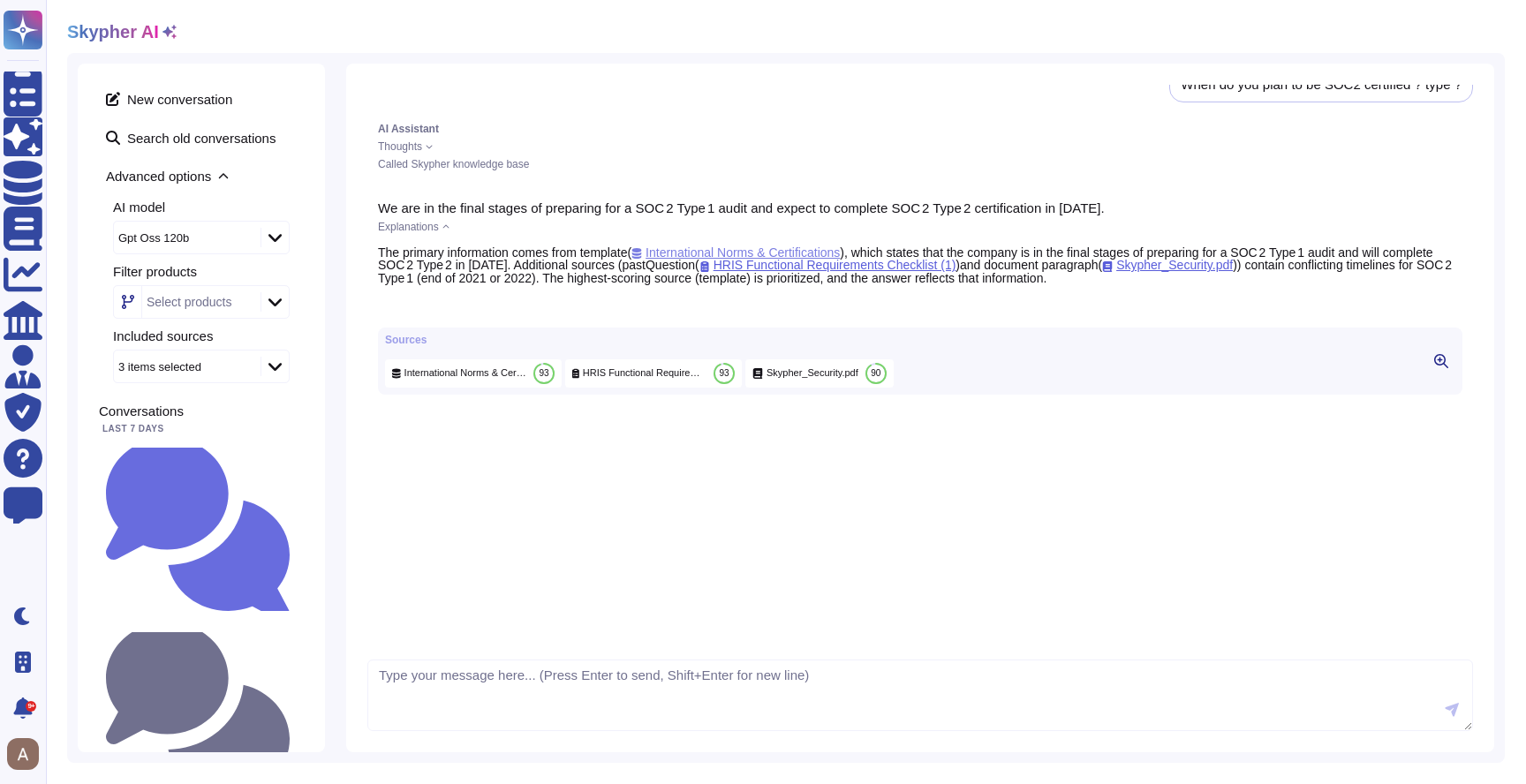
click at [699, 248] on span "International Norms & Certifications" at bounding box center [735, 252] width 208 height 14
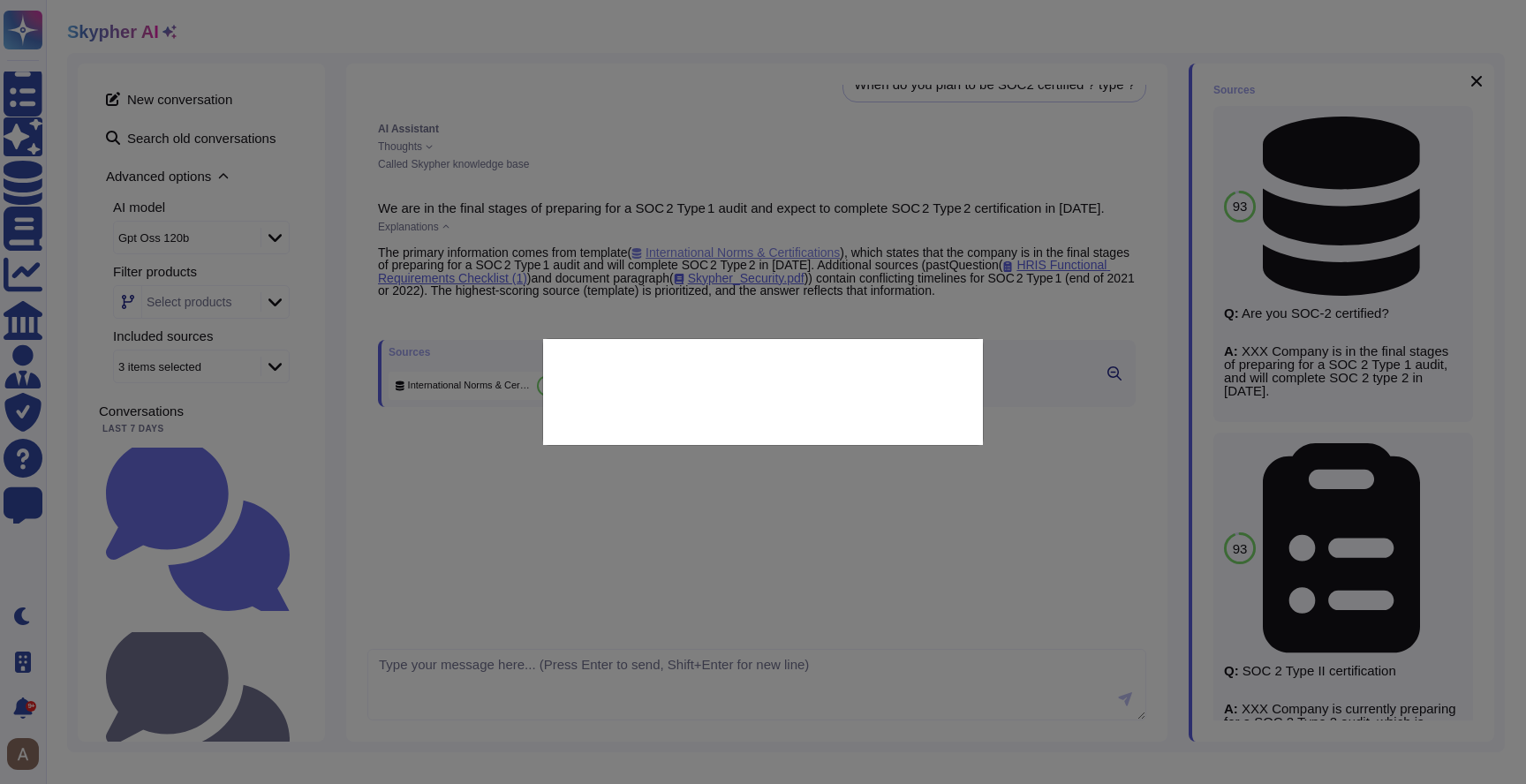
type textarea "Are you SOC-2 certified?"
type textarea "XXX Company is in the final stages of preparing for a SOC 2 Type 1 audit, and w…"
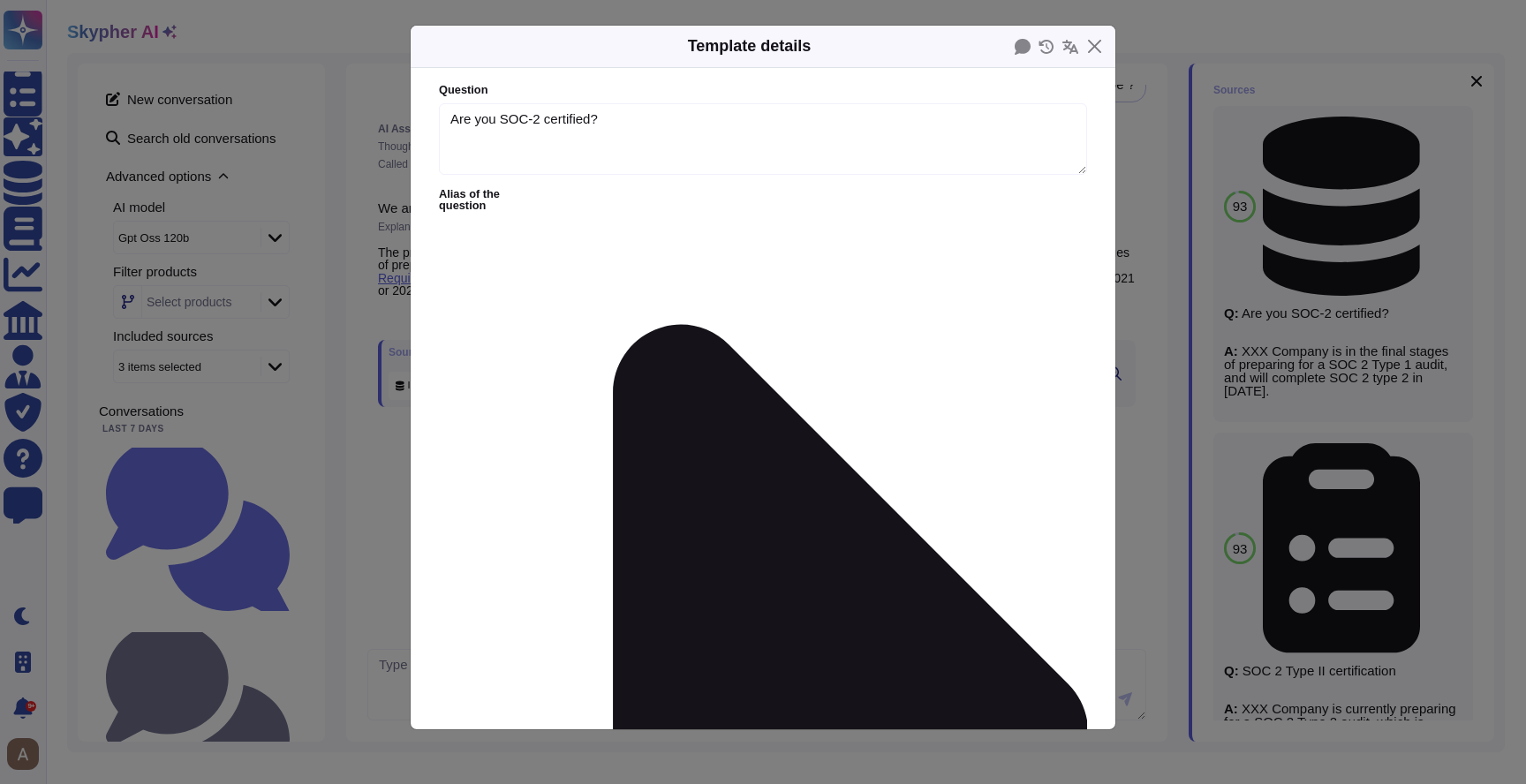
type textarea "Are you SOC-2 certified?"
type textarea "XXX Company is in the final stages of preparing for a SOC 2 Type 1 audit, and w…"
click at [326, 382] on div "Template details Question Are you SOC-2 certified? Alias of the question Answer…" at bounding box center [763, 392] width 1526 height 784
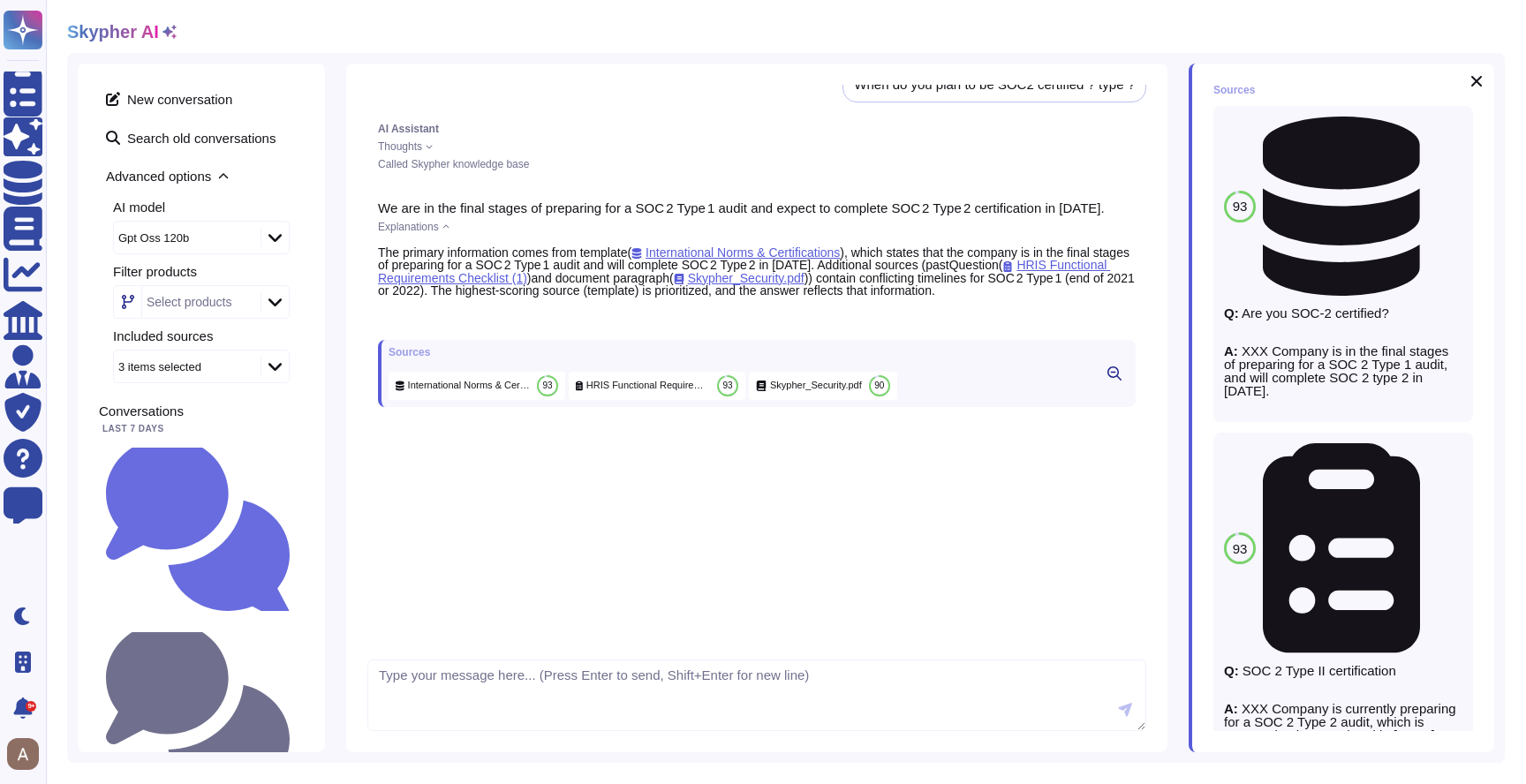
scroll to position [0, 0]
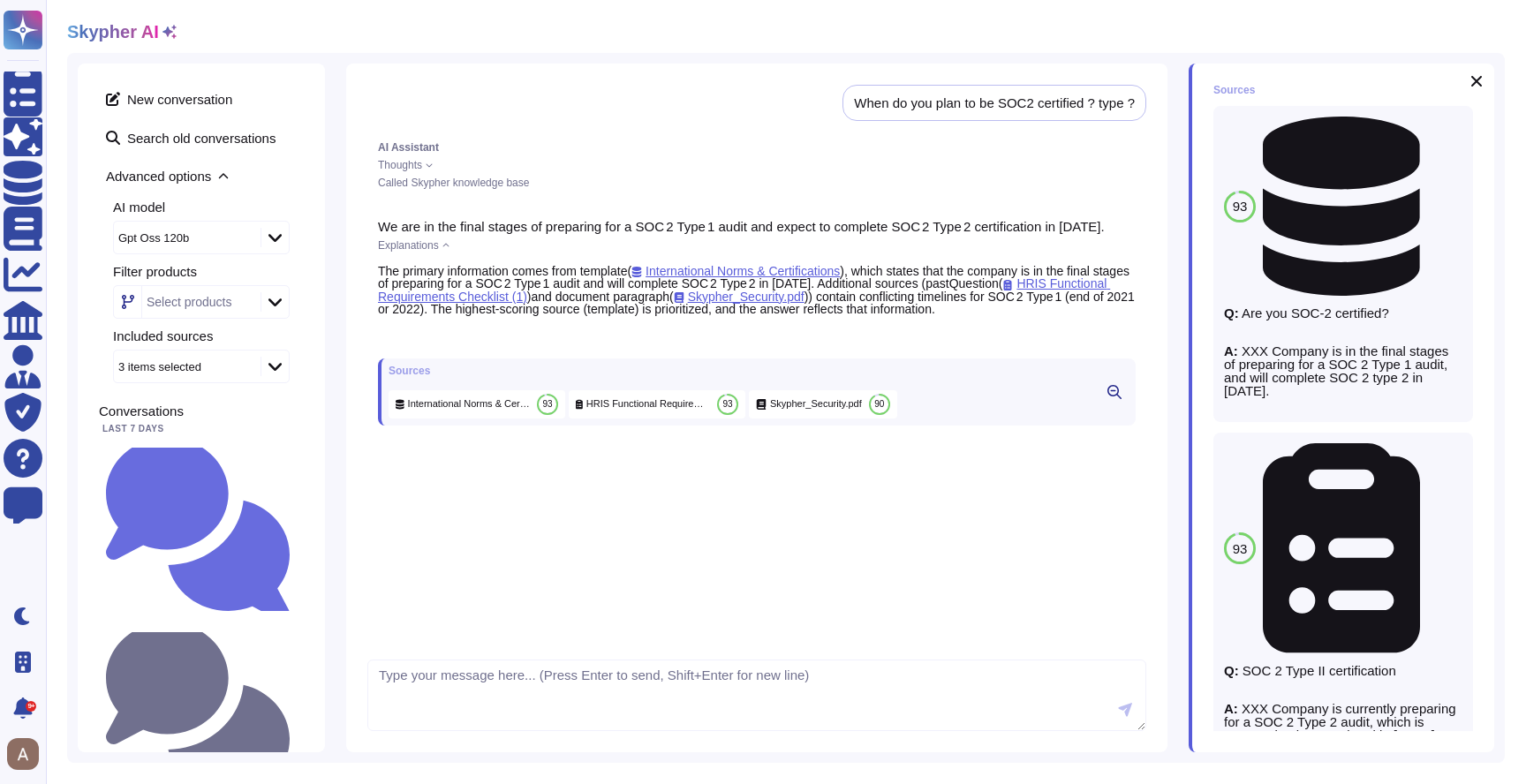
click at [239, 232] on div "Gpt Oss 120b" at bounding box center [185, 238] width 142 height 32
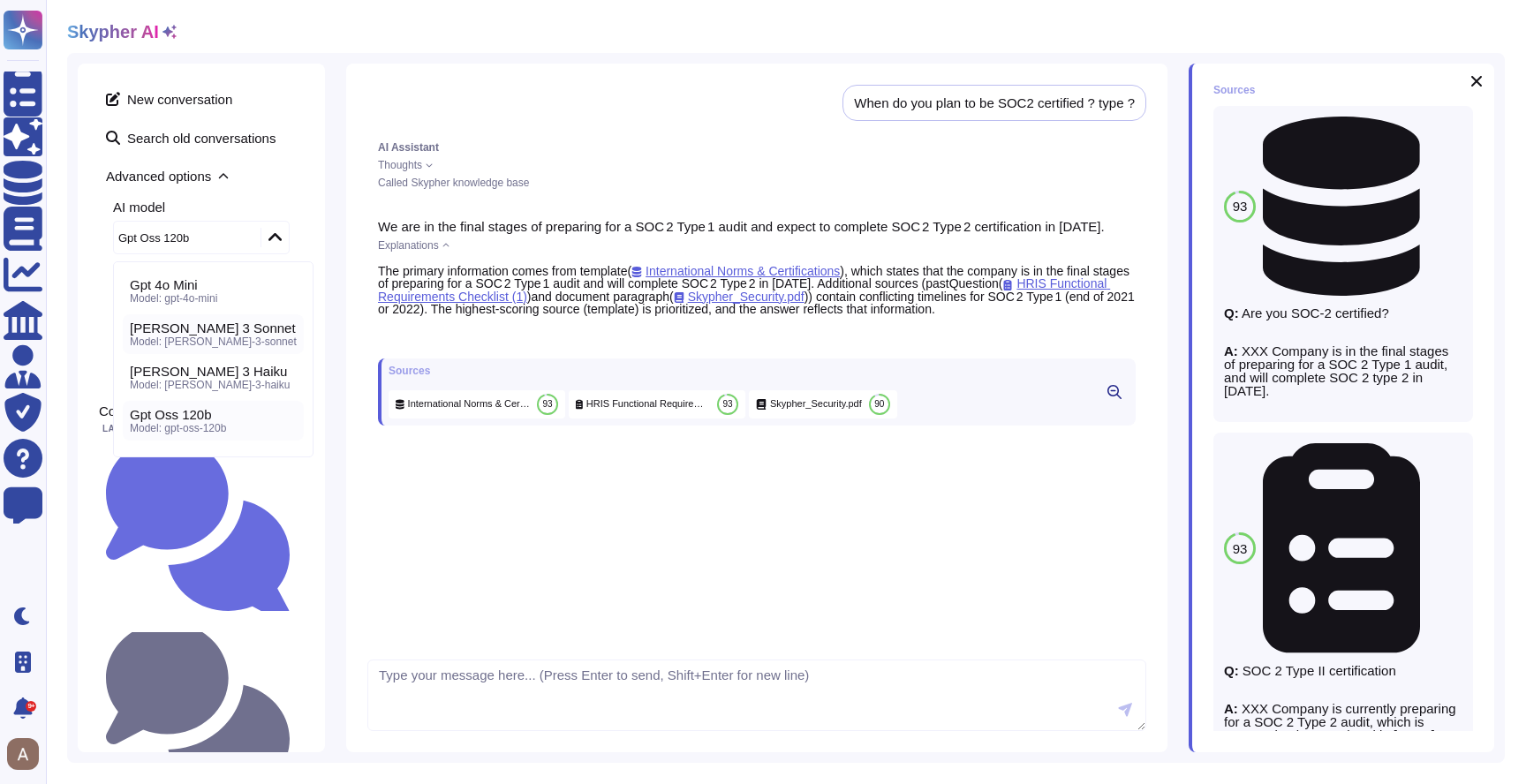
click at [191, 341] on span "Model: [PERSON_NAME]-3-sonnet" at bounding box center [214, 341] width 167 height 12
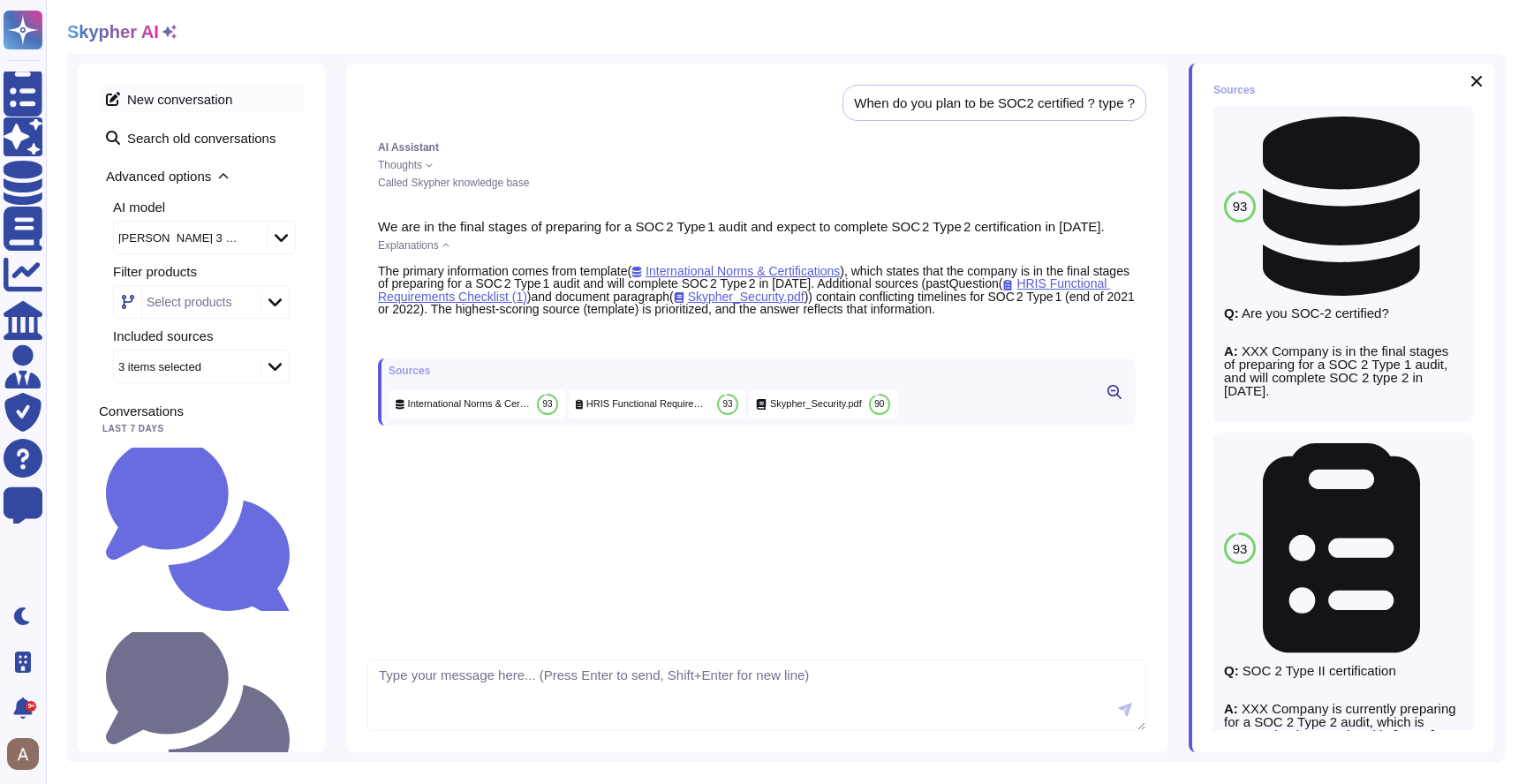
click at [149, 86] on span "New conversation" at bounding box center [201, 98] width 205 height 28
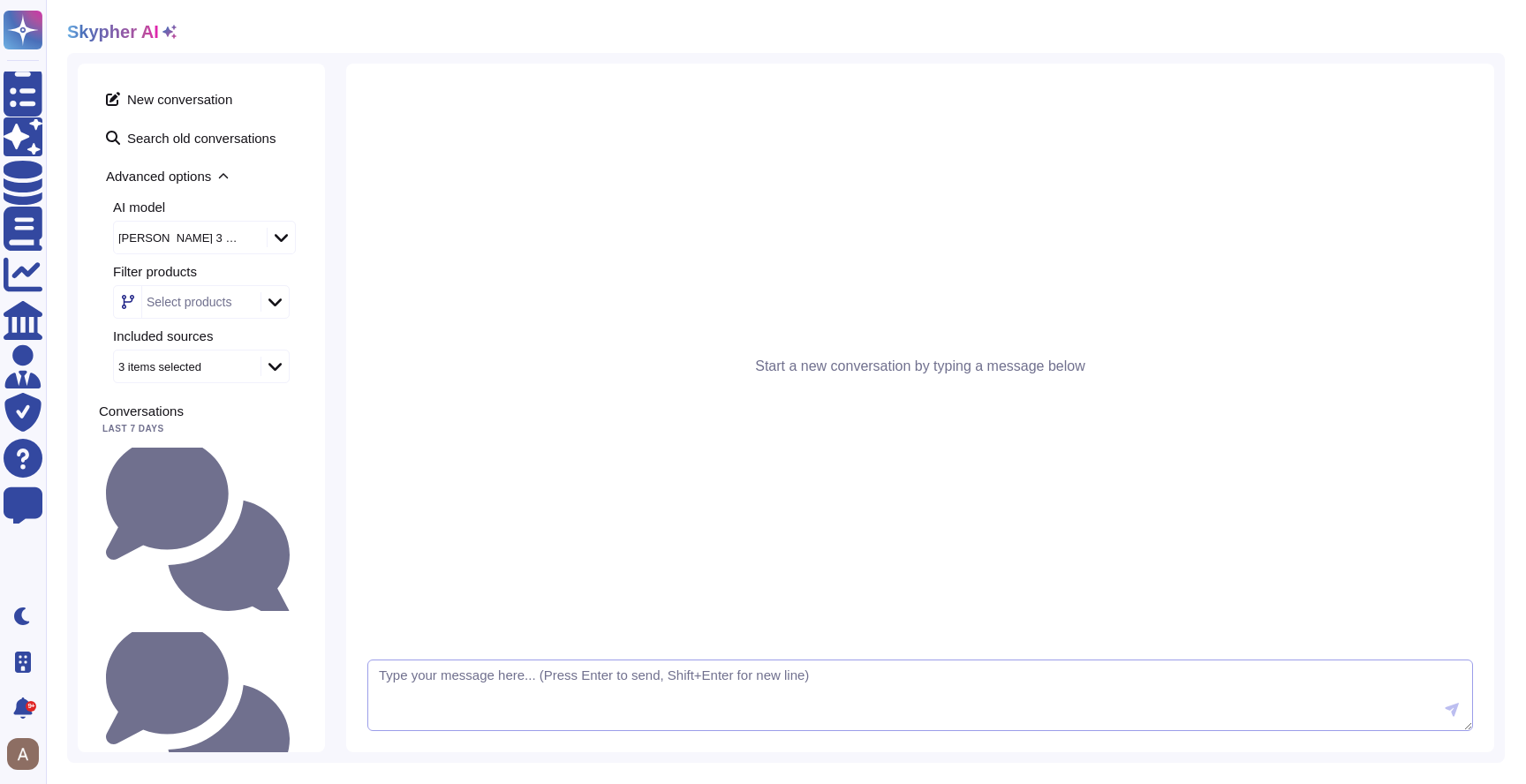
click at [558, 685] on textarea at bounding box center [920, 695] width 1105 height 72
paste textarea "When do you plan to be SOC2 certified ? type ?"
click at [132, 210] on div "AI model" at bounding box center [209, 207] width 191 height 13
click at [163, 232] on div "[PERSON_NAME] 3 Sonnet" at bounding box center [181, 238] width 126 height 11
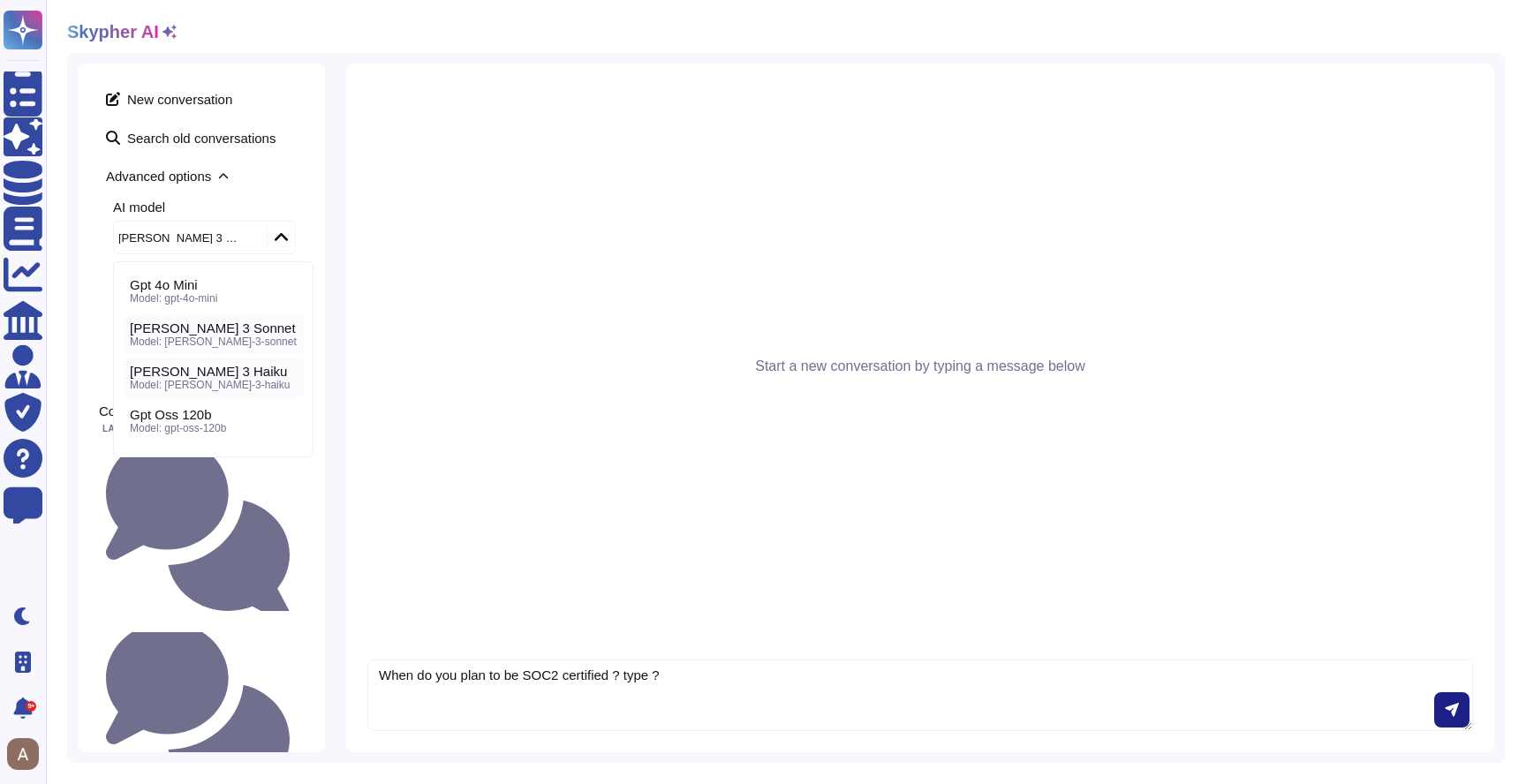
click at [203, 384] on span "Model: [PERSON_NAME]-3-haiku" at bounding box center [210, 384] width 160 height 12
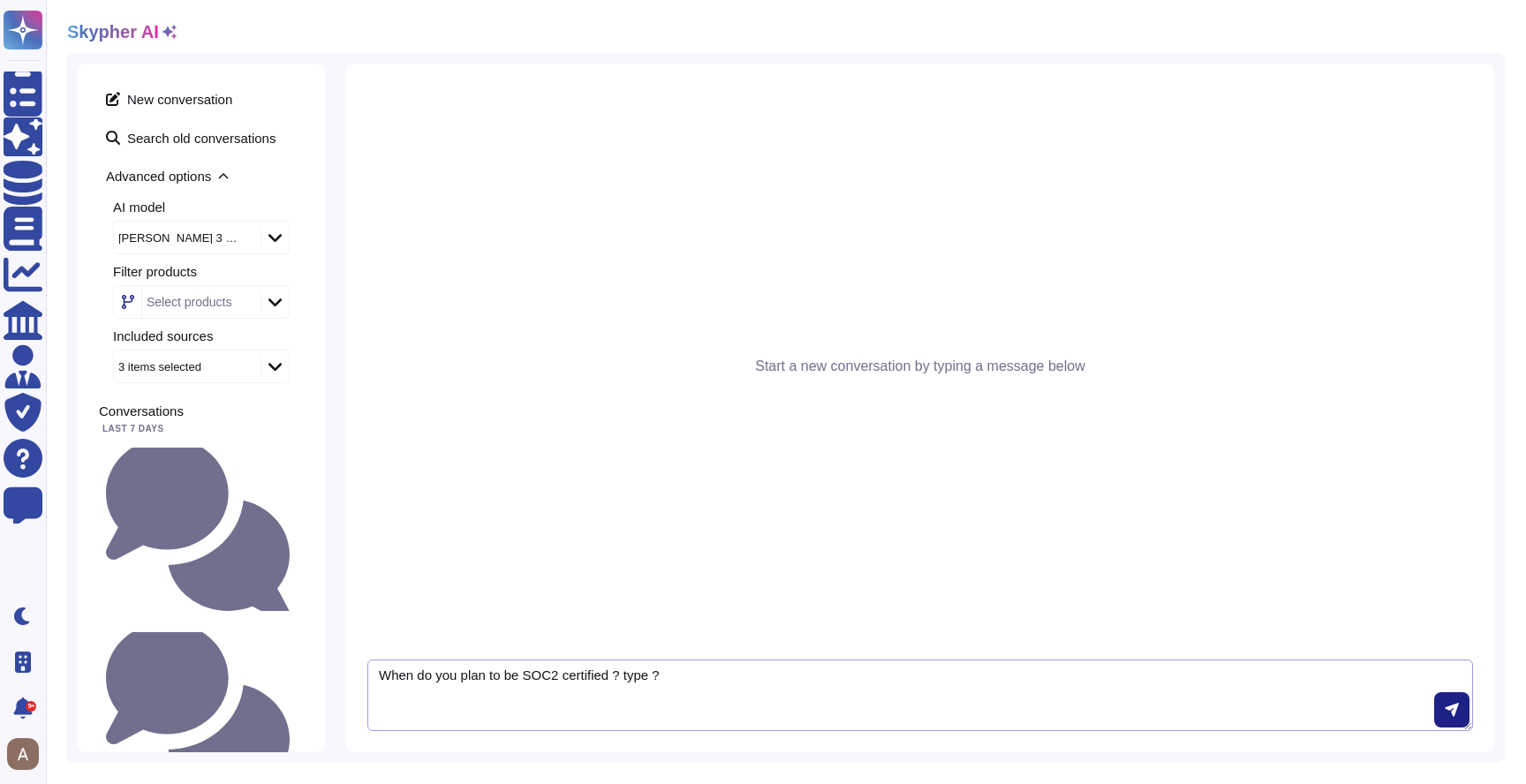
click at [668, 703] on textarea "When do you plan to be SOC2 certified ? type ?" at bounding box center [920, 695] width 1105 height 72
type textarea "When do you plan to be SOC2 certified ?"
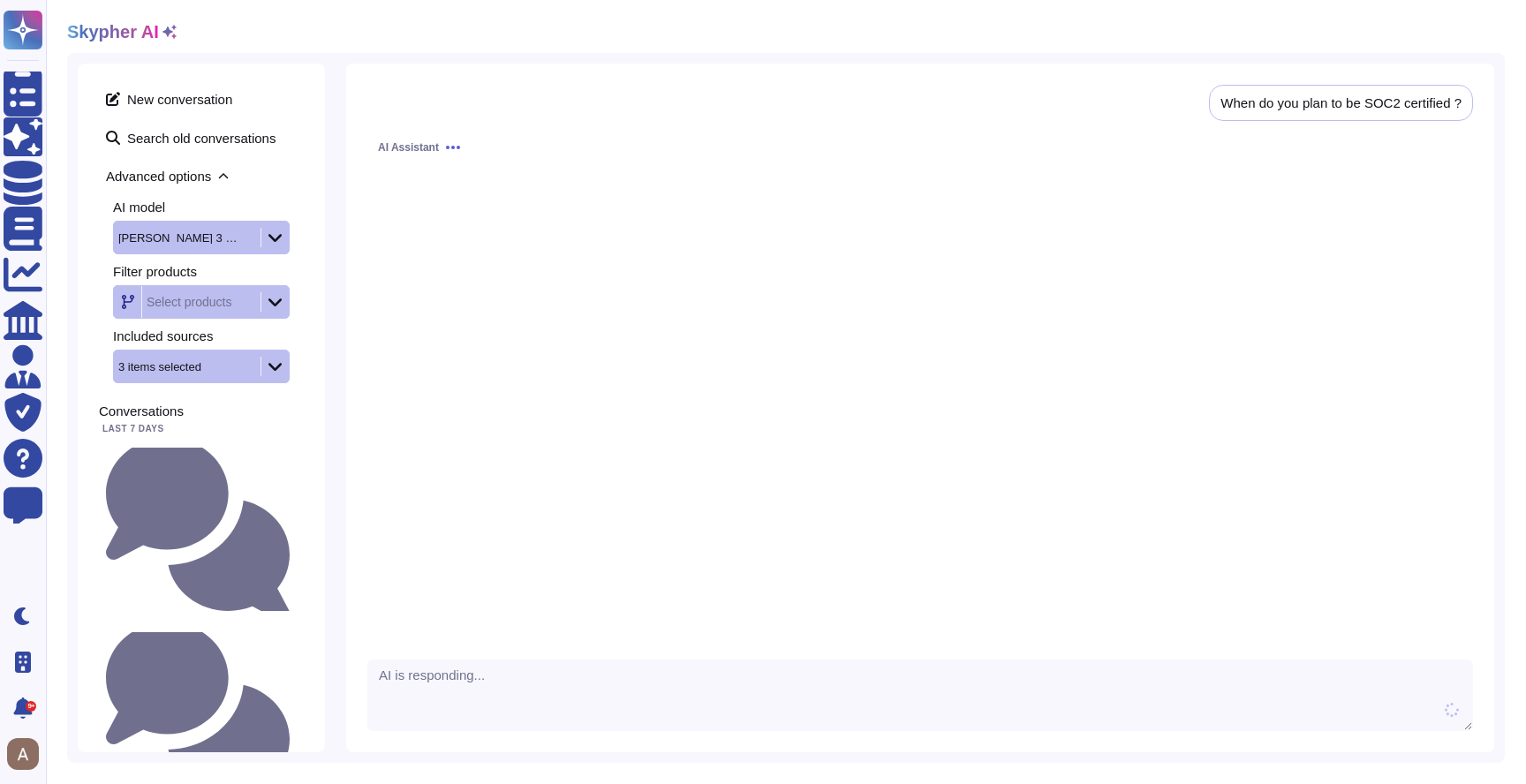
scroll to position [1, 0]
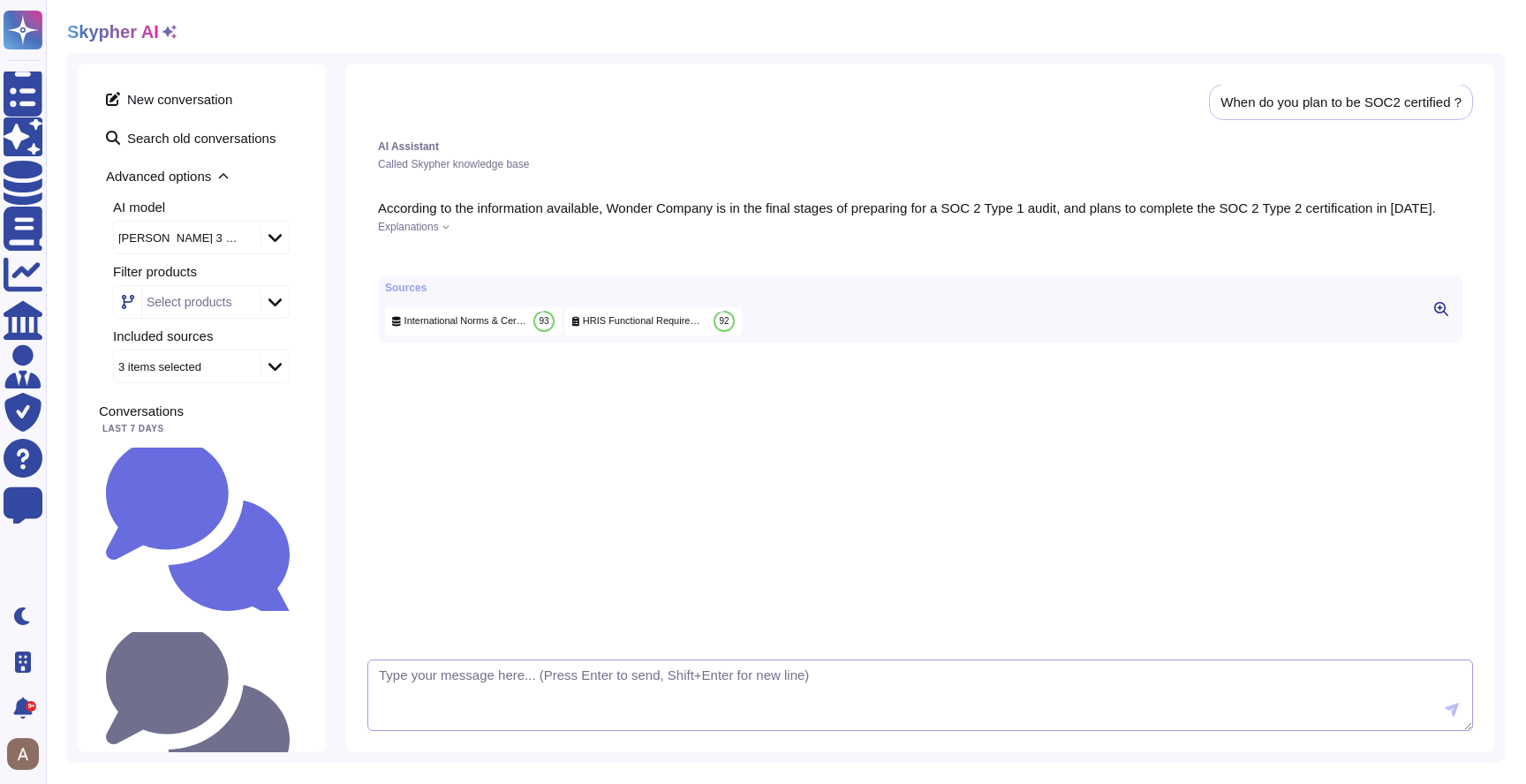
click at [701, 703] on textarea at bounding box center [920, 695] width 1105 height 72
type textarea "2020 ? it's long time ago"
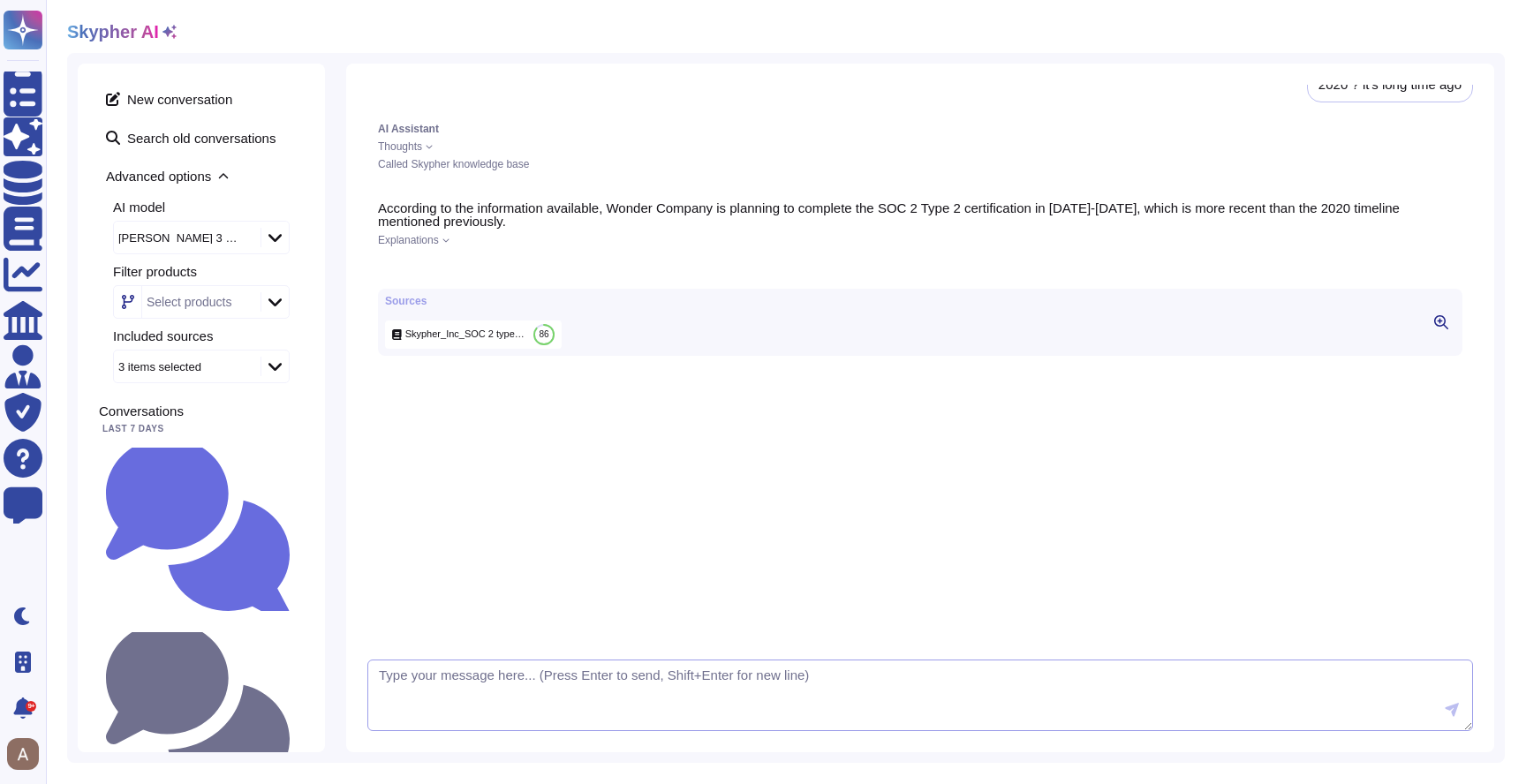
scroll to position [326, 0]
click at [476, 341] on span "Skypher_Inc_SOC 2 type 2 .pdf" at bounding box center [466, 334] width 121 height 13
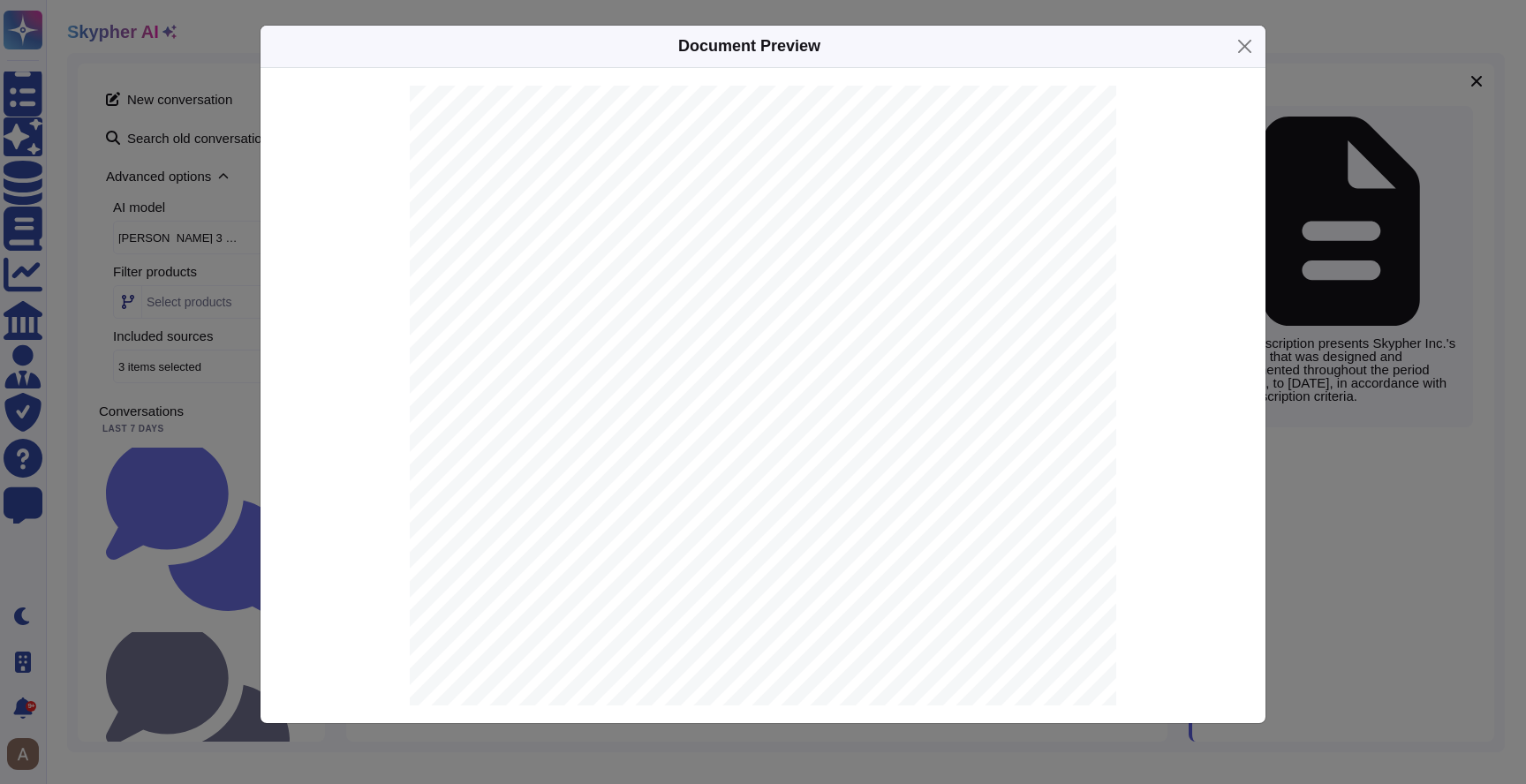
scroll to position [7310, 0]
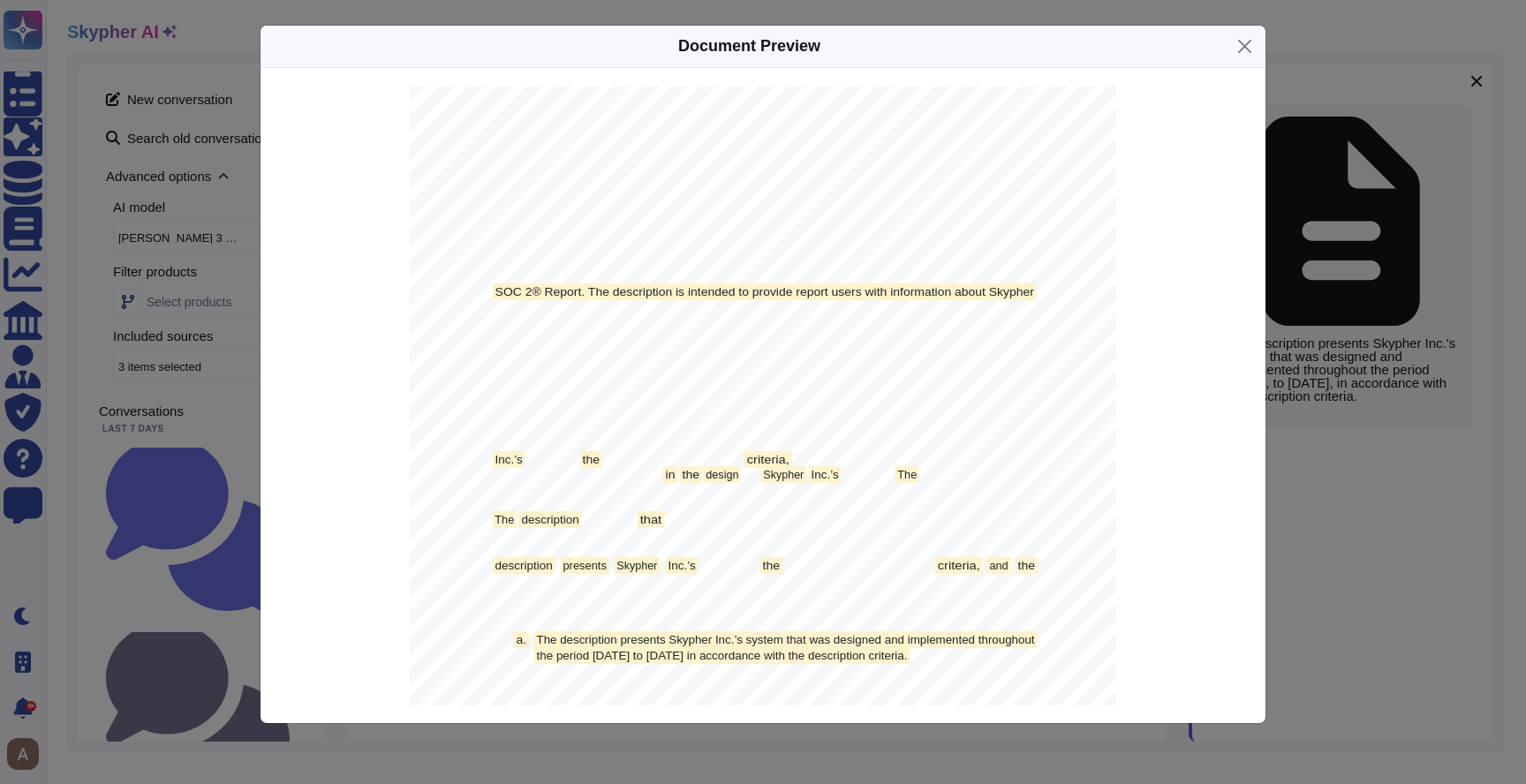
click at [1369, 431] on div "Document Preview [DATE] Prescient Assurance LLC [STREET_ADDRESS] In connection …" at bounding box center [763, 392] width 1526 height 784
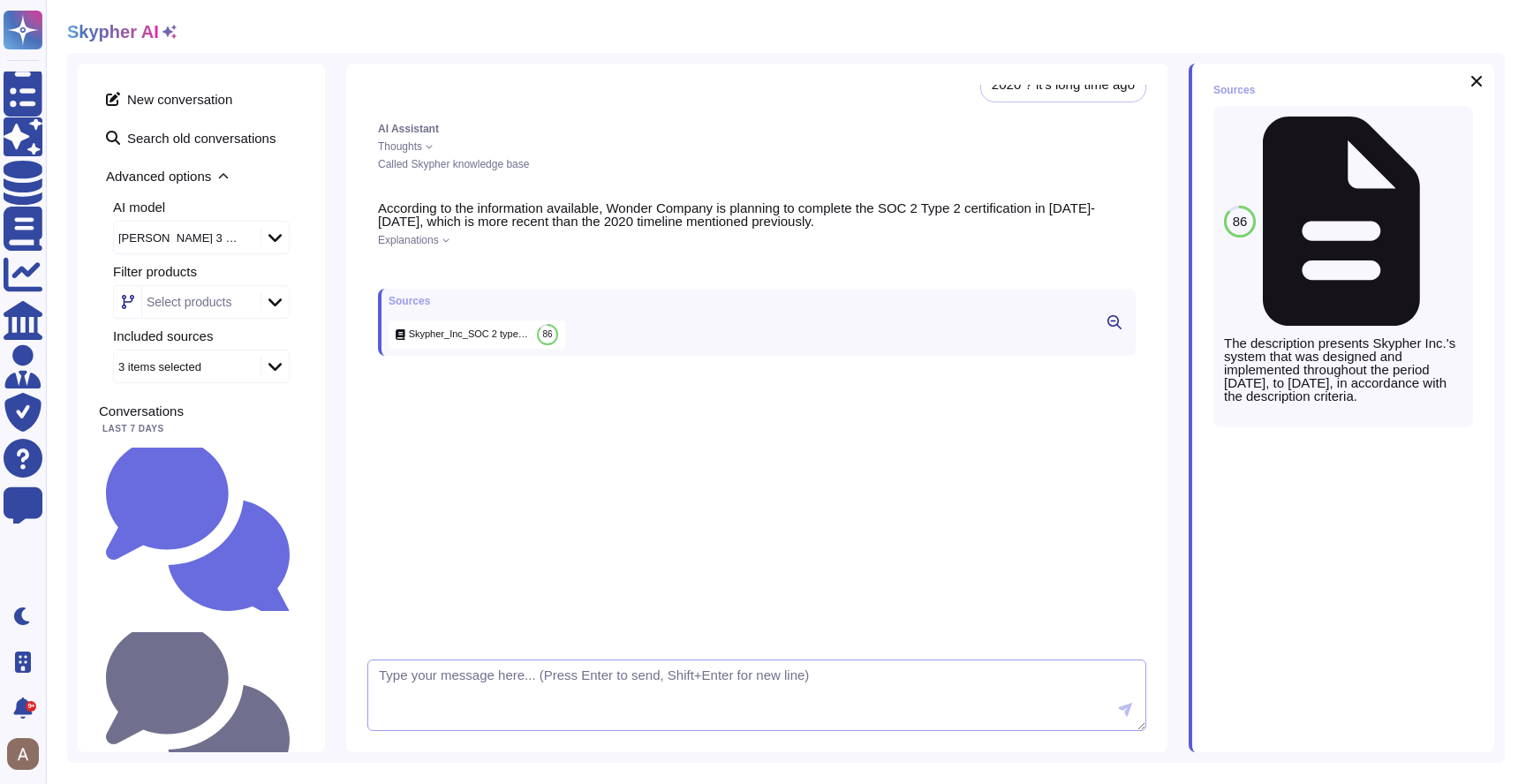
click at [757, 672] on textarea at bounding box center [756, 695] width 778 height 72
type textarea "A"
type textarea "We already completed it no ?"
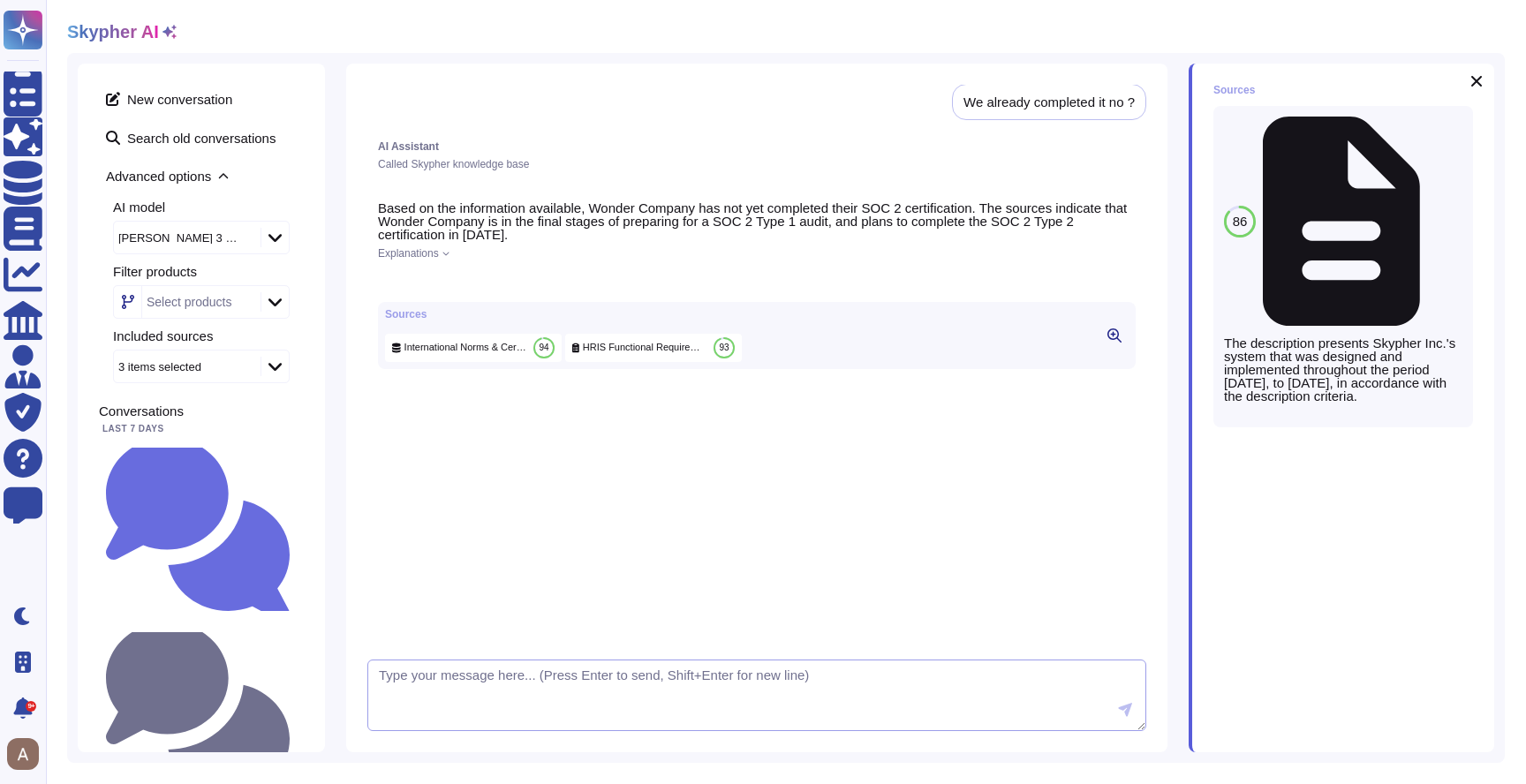
scroll to position [633, 0]
type textarea "but you cited the soc2 document previously"
click at [223, 223] on div "[PERSON_NAME] 3 Haiku" at bounding box center [185, 238] width 142 height 32
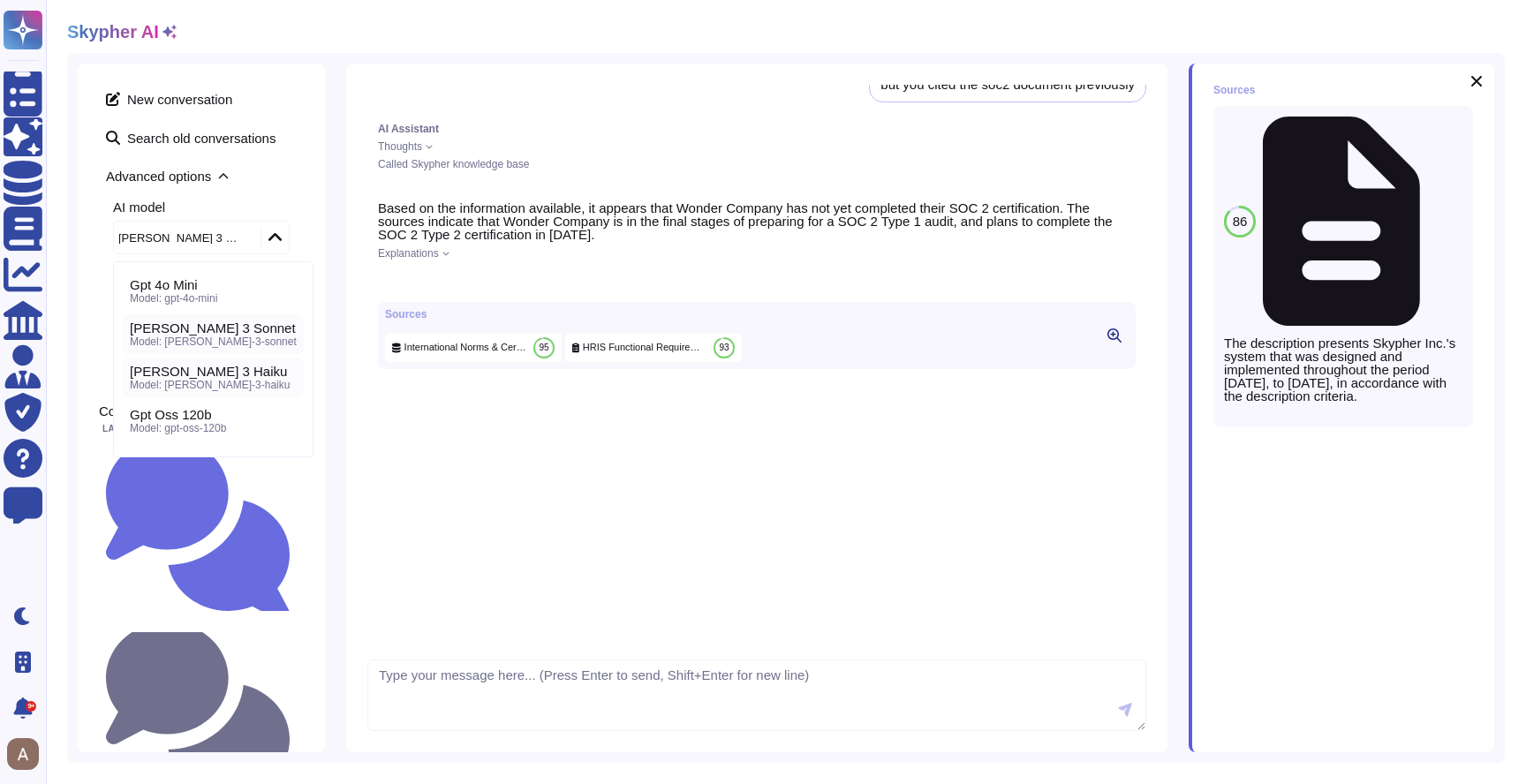
click at [235, 331] on div "[PERSON_NAME] 3 Sonnet" at bounding box center [214, 328] width 167 height 16
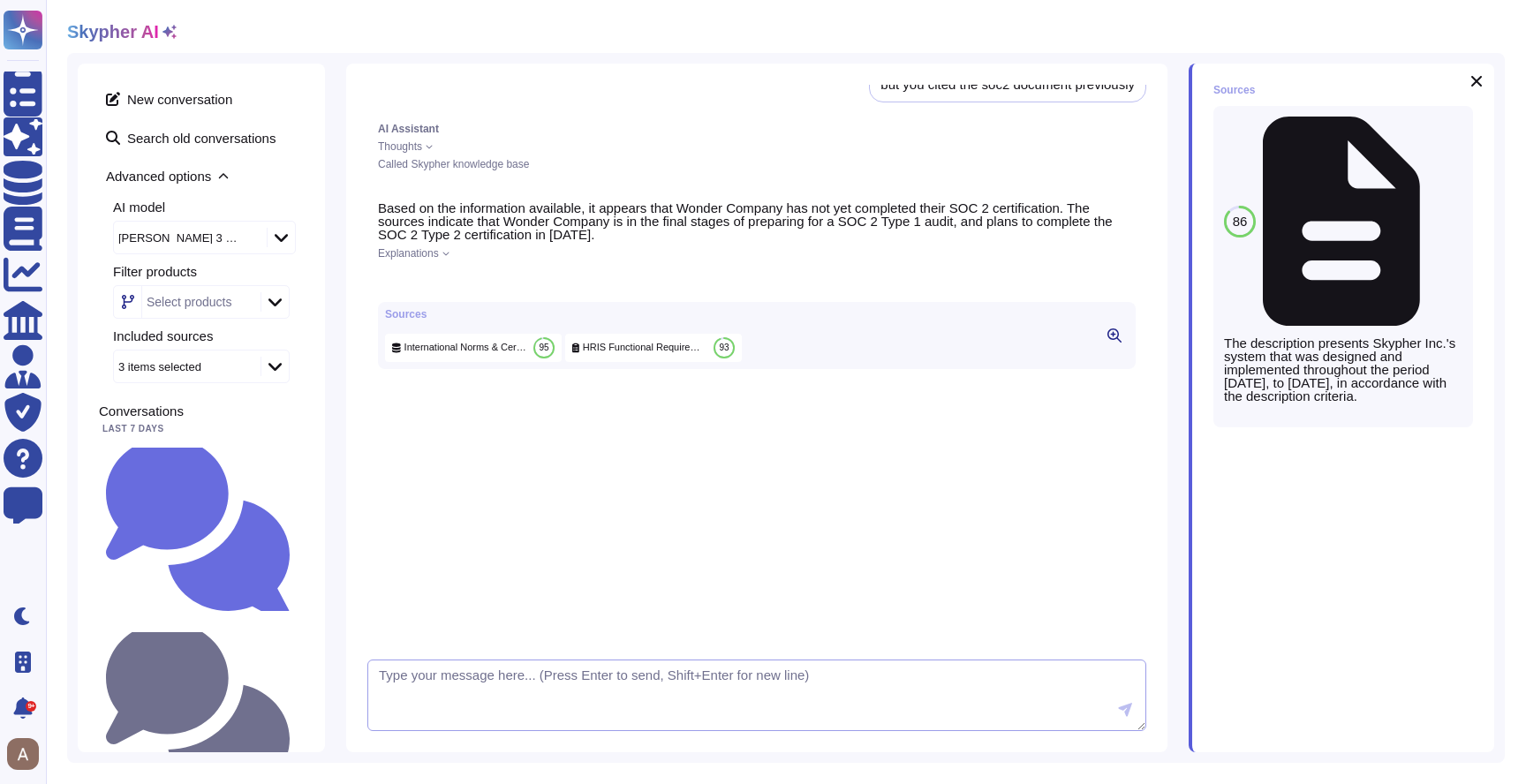
click at [596, 693] on textarea at bounding box center [756, 695] width 778 height 72
type textarea "d"
type textarea "re check"
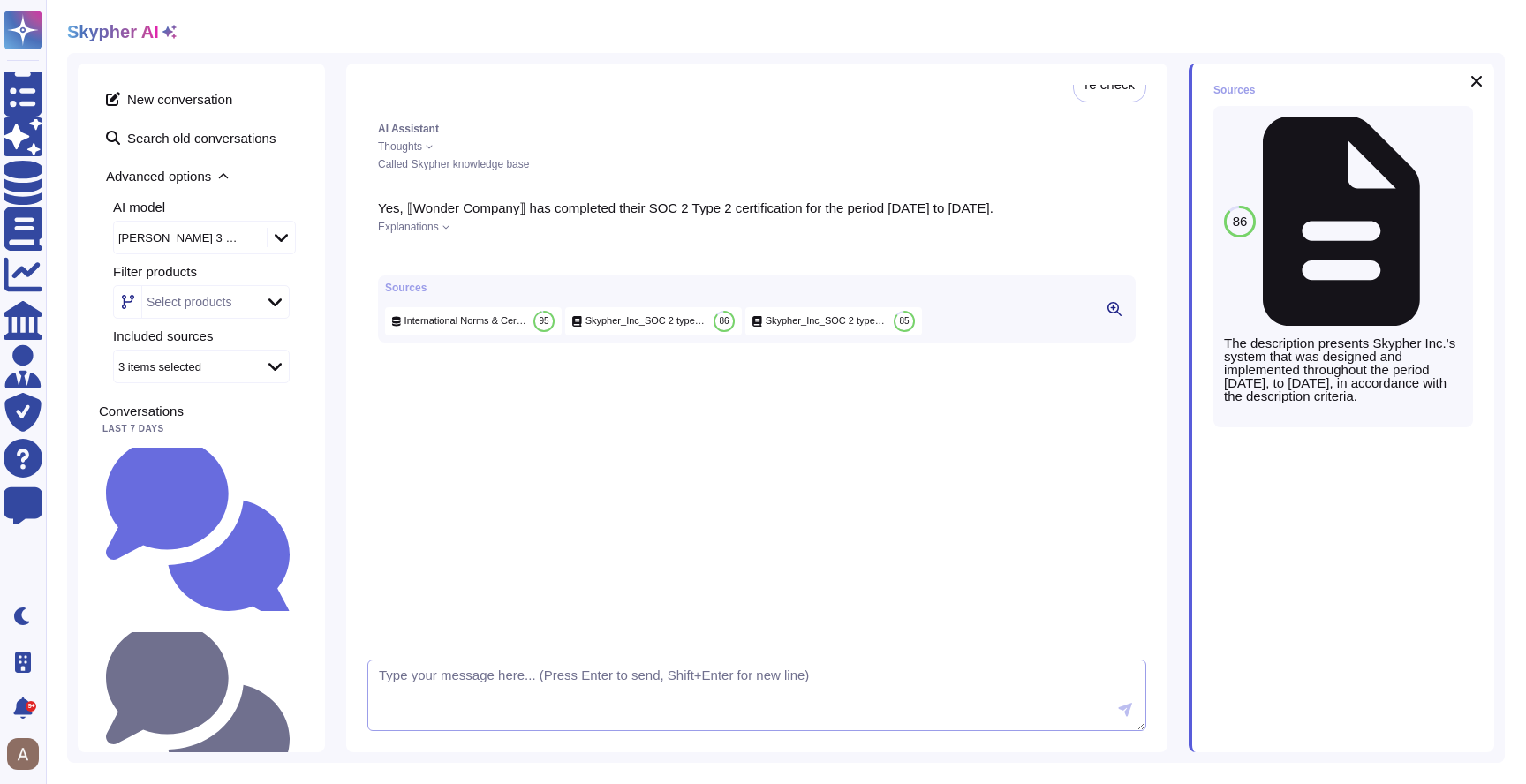
scroll to position [1309, 0]
drag, startPoint x: 400, startPoint y: 200, endPoint x: 514, endPoint y: 206, distance: 114.2
click at [514, 206] on p "Yes, ⟦Wonder Company⟧ has completed their SOC 2 Type 2 certification for the pe…" at bounding box center [756, 208] width 758 height 13
drag, startPoint x: 407, startPoint y: 204, endPoint x: 530, endPoint y: 207, distance: 123.0
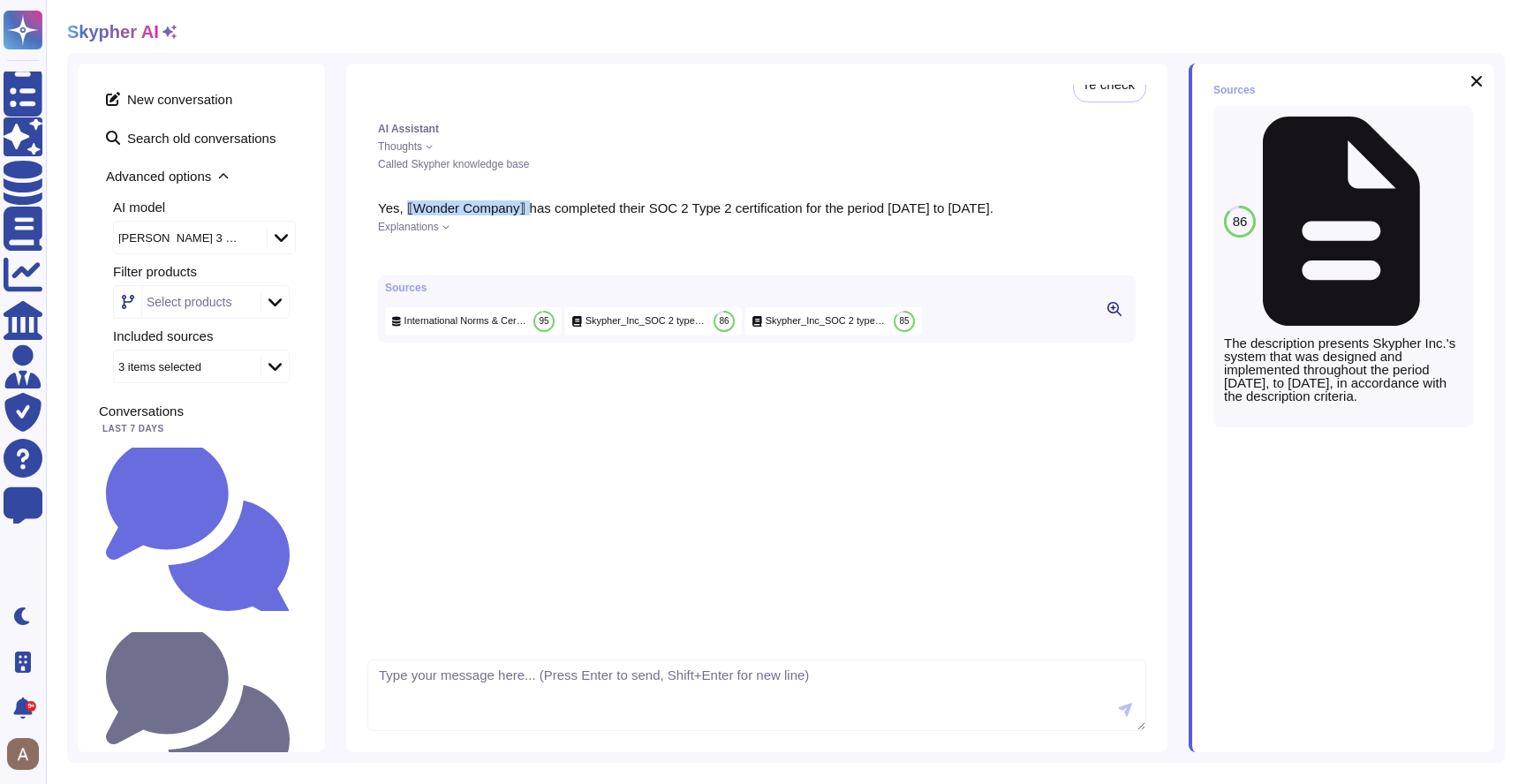
click at [530, 207] on p "Yes, ⟦Wonder Company⟧ has completed their SOC 2 Type 2 certification for the pe…" at bounding box center [756, 208] width 758 height 13
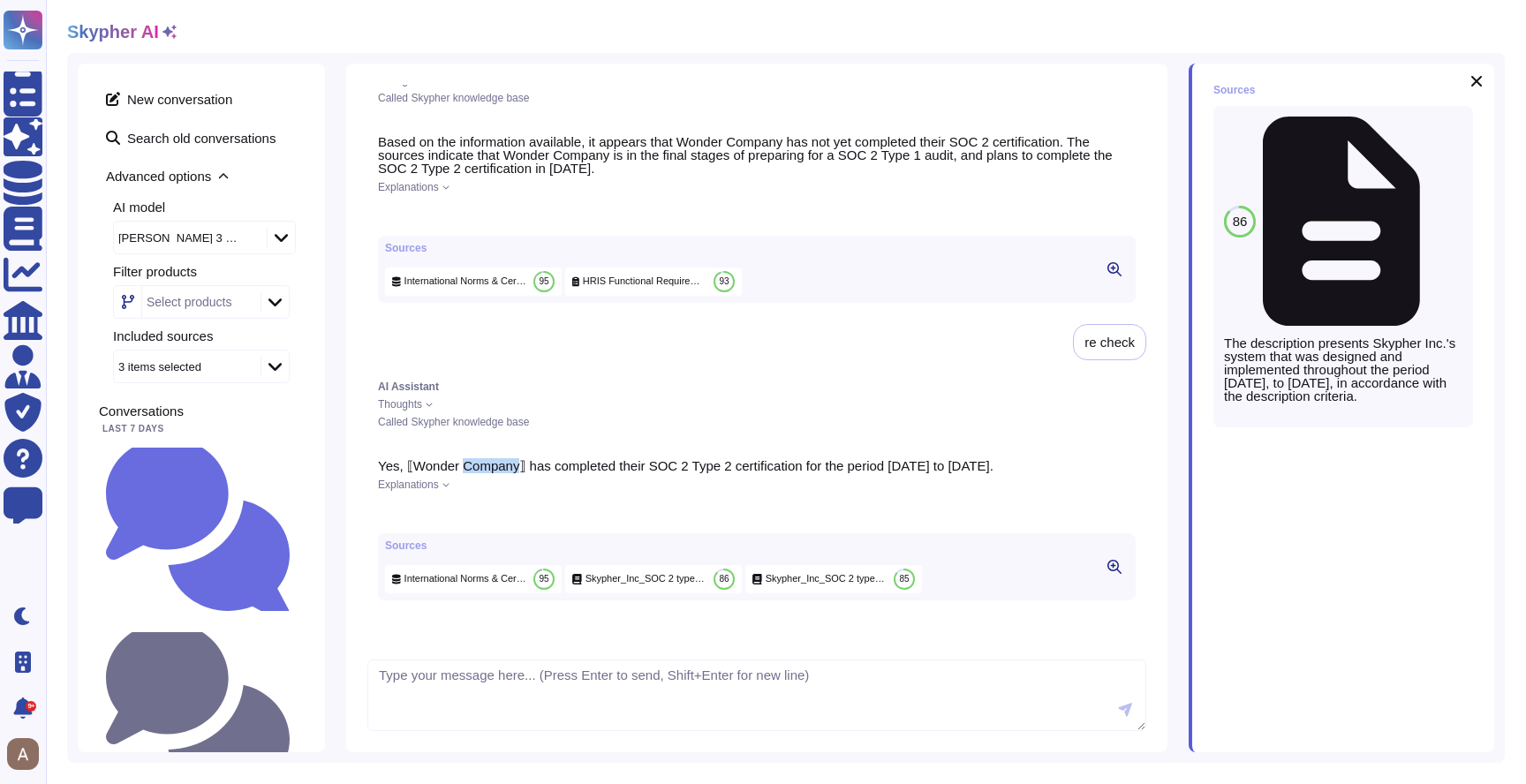
scroll to position [1257, 0]
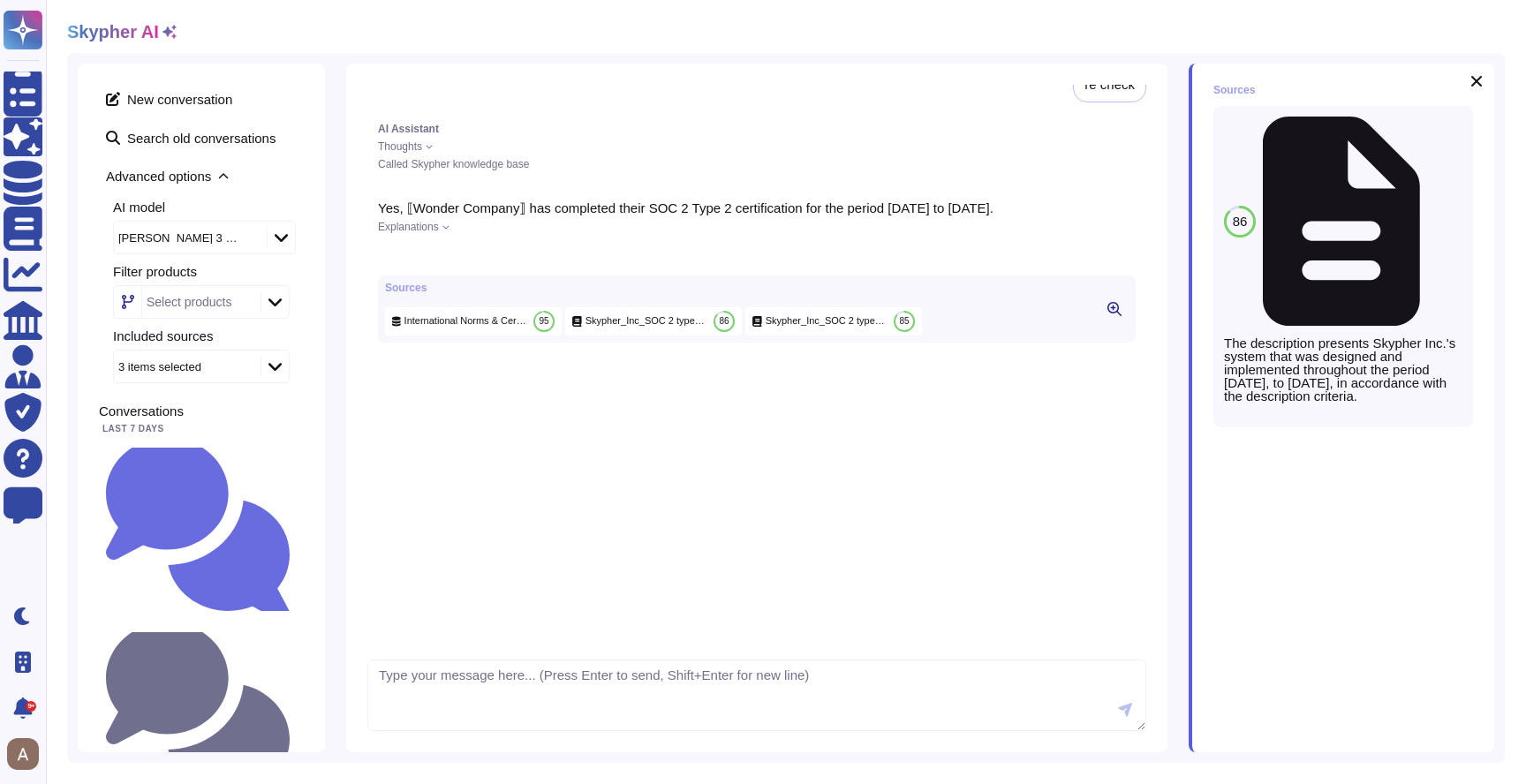
click at [952, 478] on div "Yes, ⟦Wonder Company⟧ has completed their SOC 2 Type 2 certification for the pe…" at bounding box center [756, 415] width 778 height 448
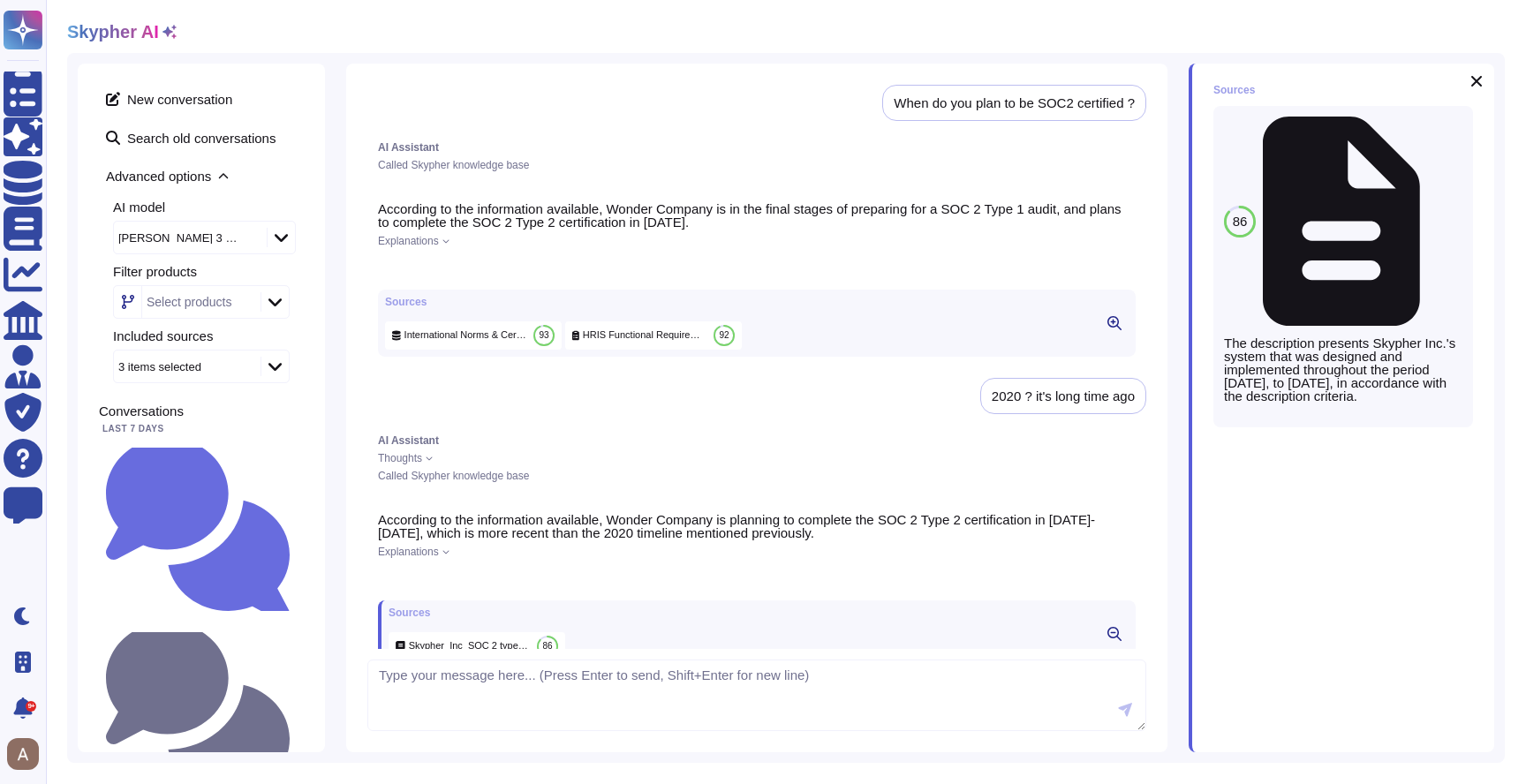
scroll to position [1309, 0]
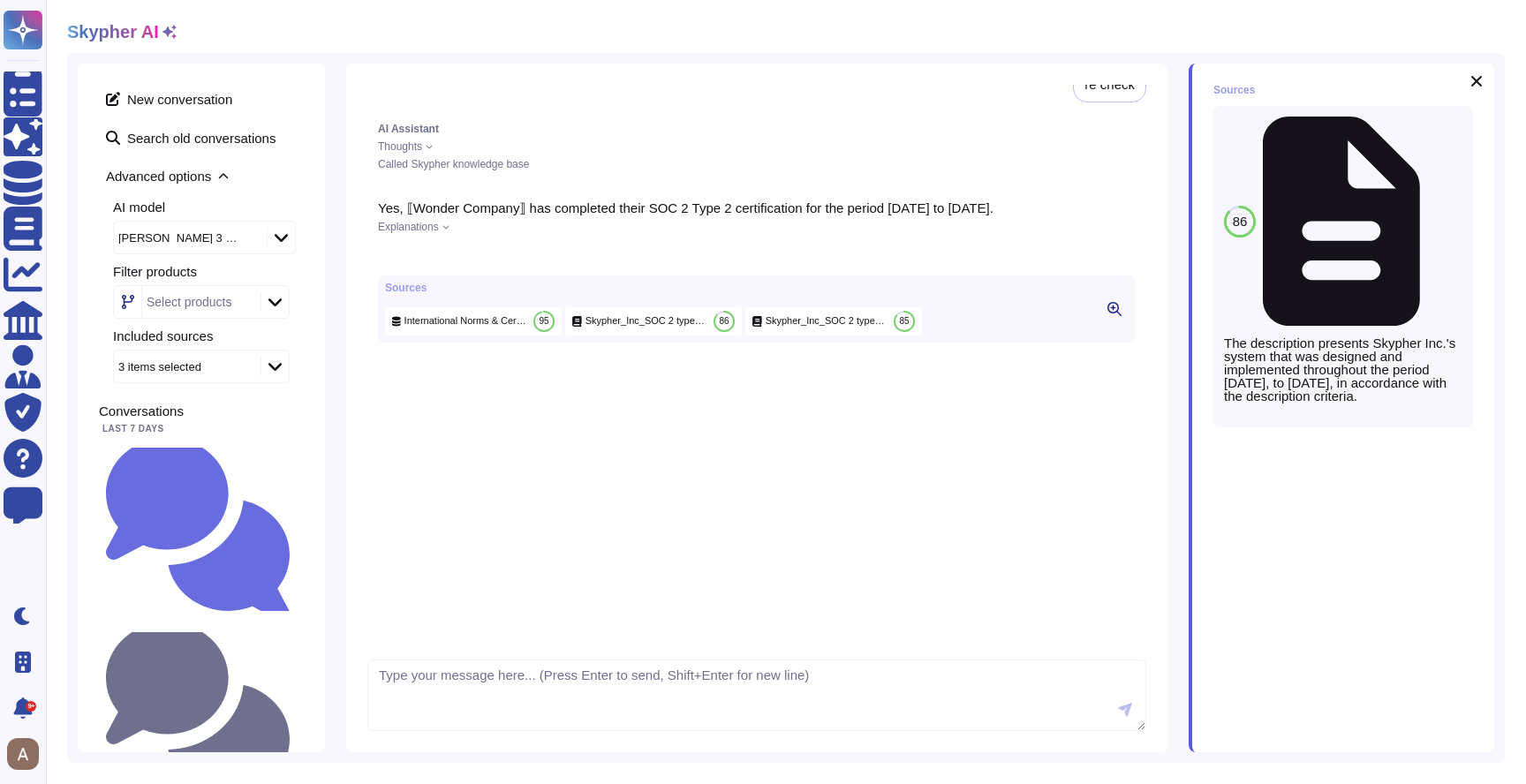
click at [434, 232] on span "Explanations" at bounding box center [407, 227] width 61 height 10
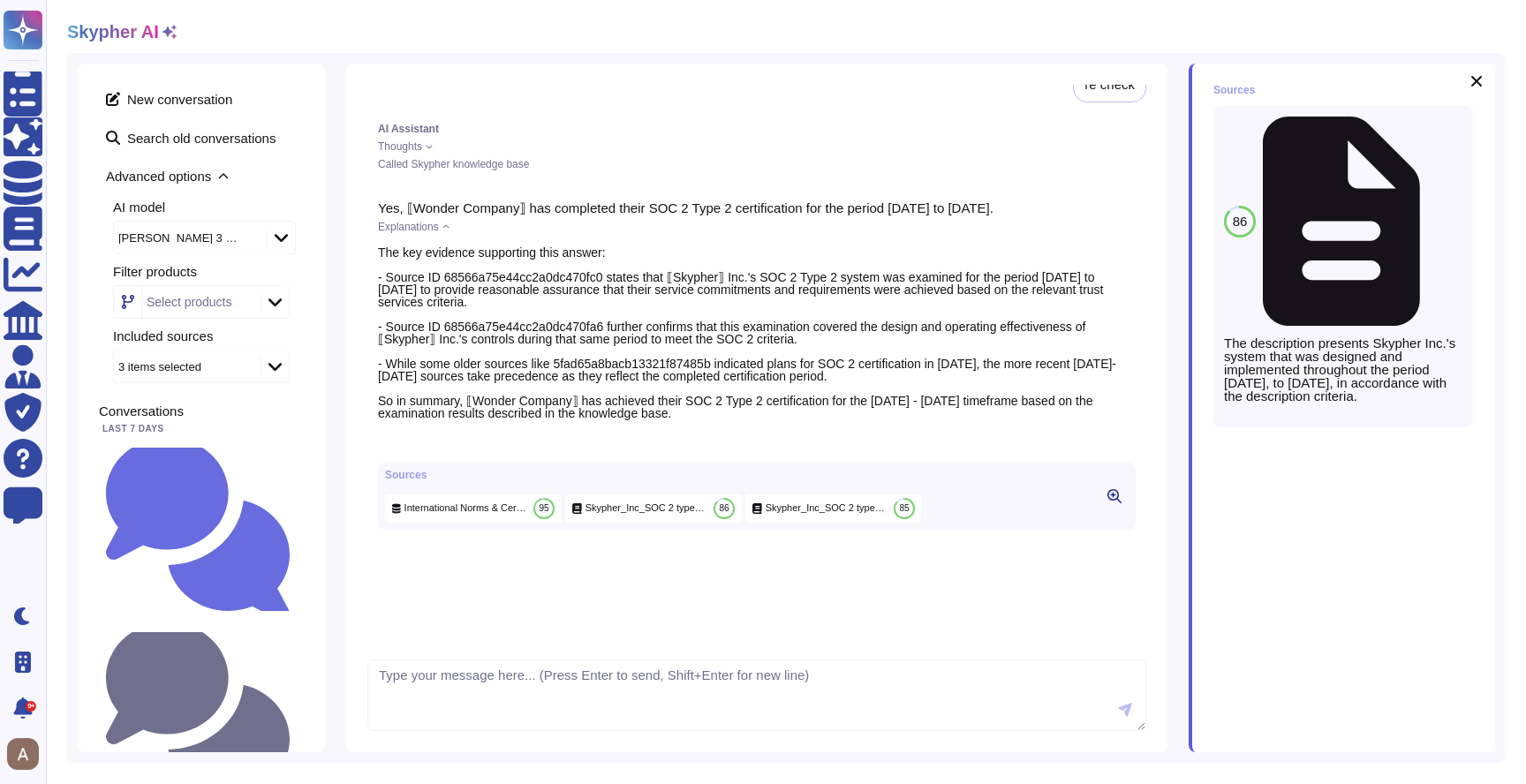
click at [471, 288] on div "The key evidence supporting this answer: - Source ID 68566a75e44cc2a0dc470fc0 s…" at bounding box center [756, 333] width 758 height 173
click at [500, 339] on div "The key evidence supporting this answer: - Source ID 68566a75e44cc2a0dc470fc0 s…" at bounding box center [756, 333] width 758 height 173
click at [501, 339] on div "The key evidence supporting this answer: - Source ID 68566a75e44cc2a0dc470fc0 s…" at bounding box center [756, 333] width 758 height 173
click at [595, 377] on div "The key evidence supporting this answer: - Source ID 68566a75e44cc2a0dc470fc0 s…" at bounding box center [756, 333] width 758 height 173
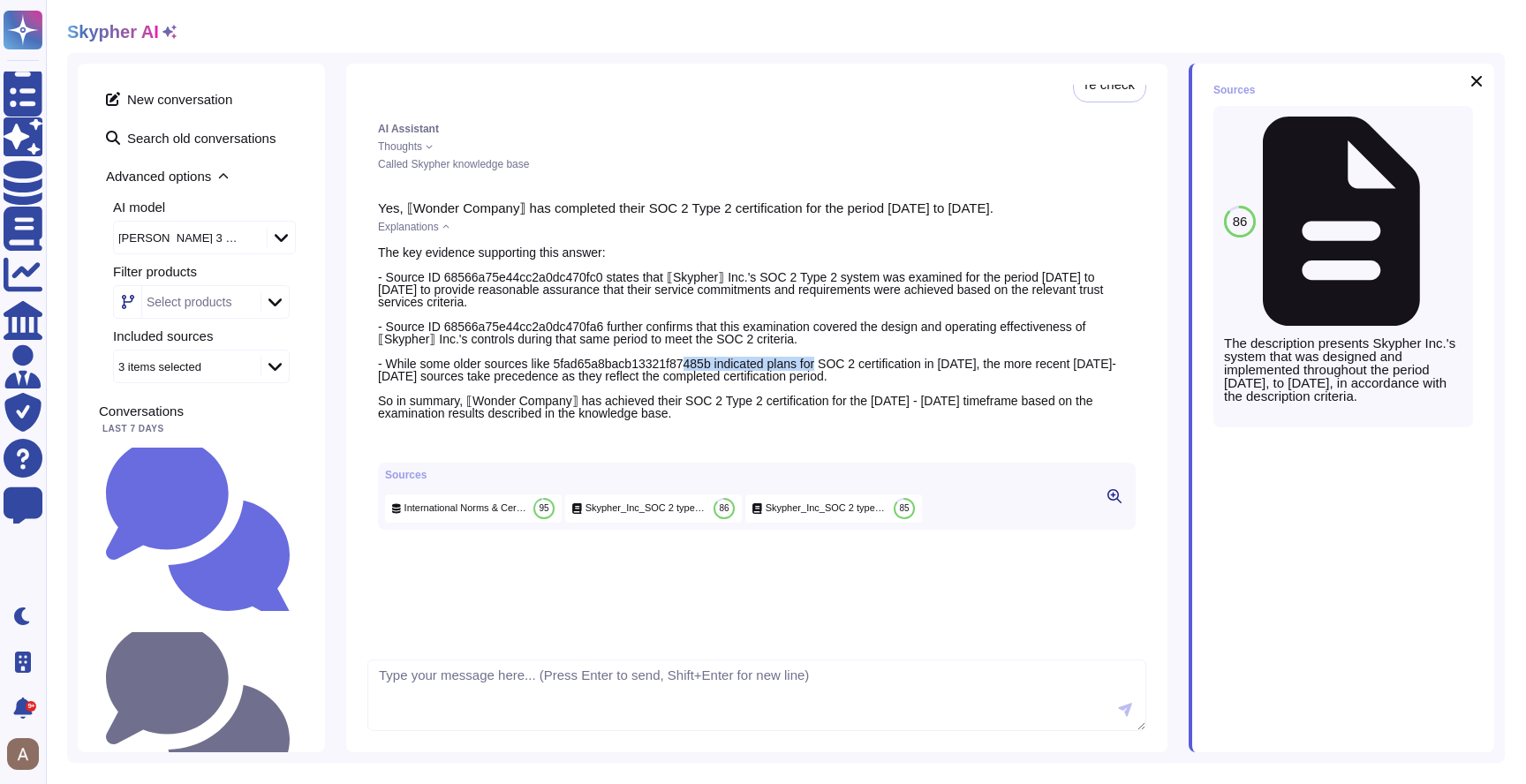
click at [595, 377] on div "The key evidence supporting this answer: - Source ID 68566a75e44cc2a0dc470fc0 s…" at bounding box center [756, 333] width 758 height 173
click at [593, 385] on div "The key evidence supporting this answer: - Source ID 68566a75e44cc2a0dc470fc0 s…" at bounding box center [756, 333] width 758 height 173
click at [442, 232] on div "Explanations" at bounding box center [756, 227] width 758 height 10
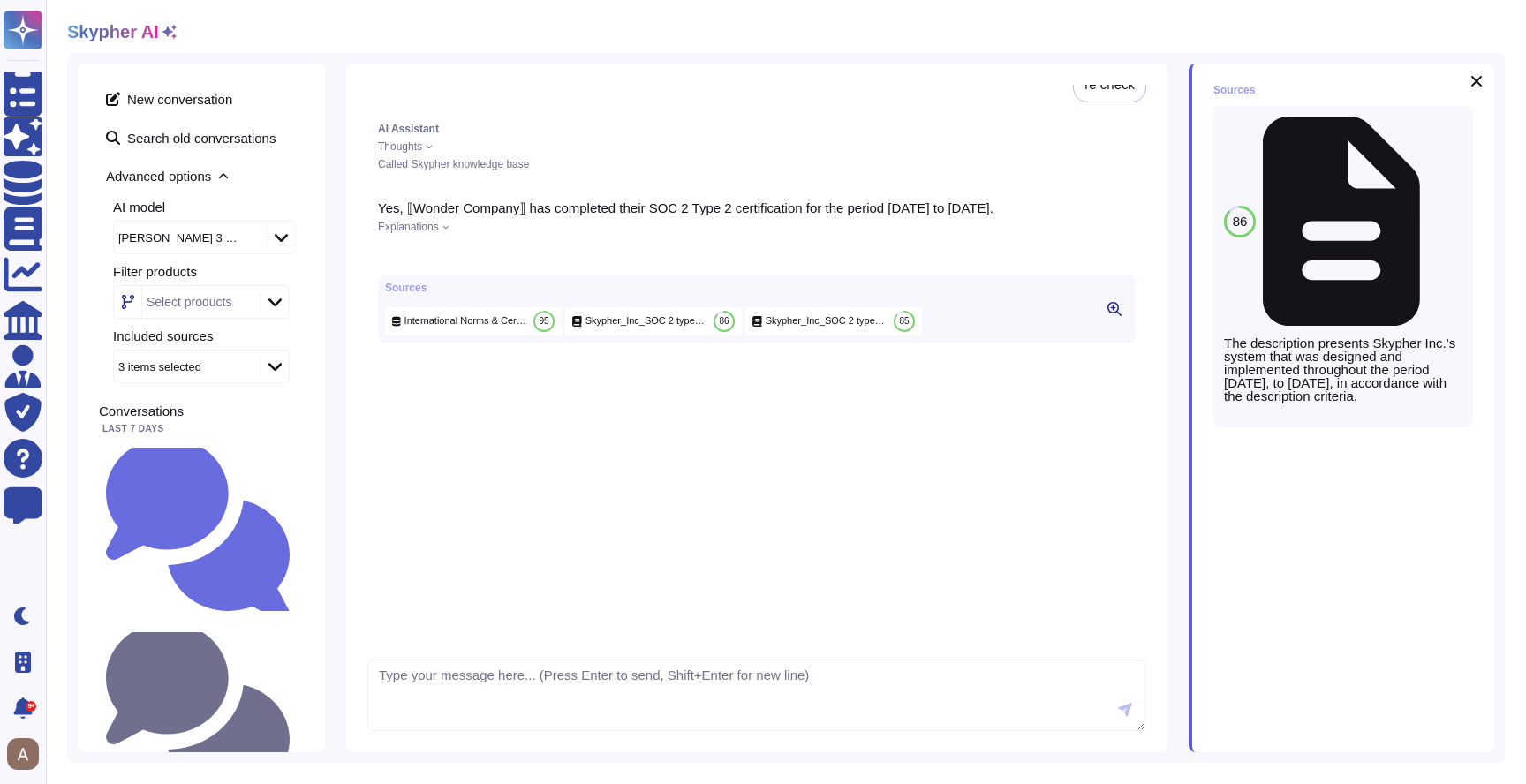
click at [442, 232] on div "Explanations" at bounding box center [756, 227] width 758 height 10
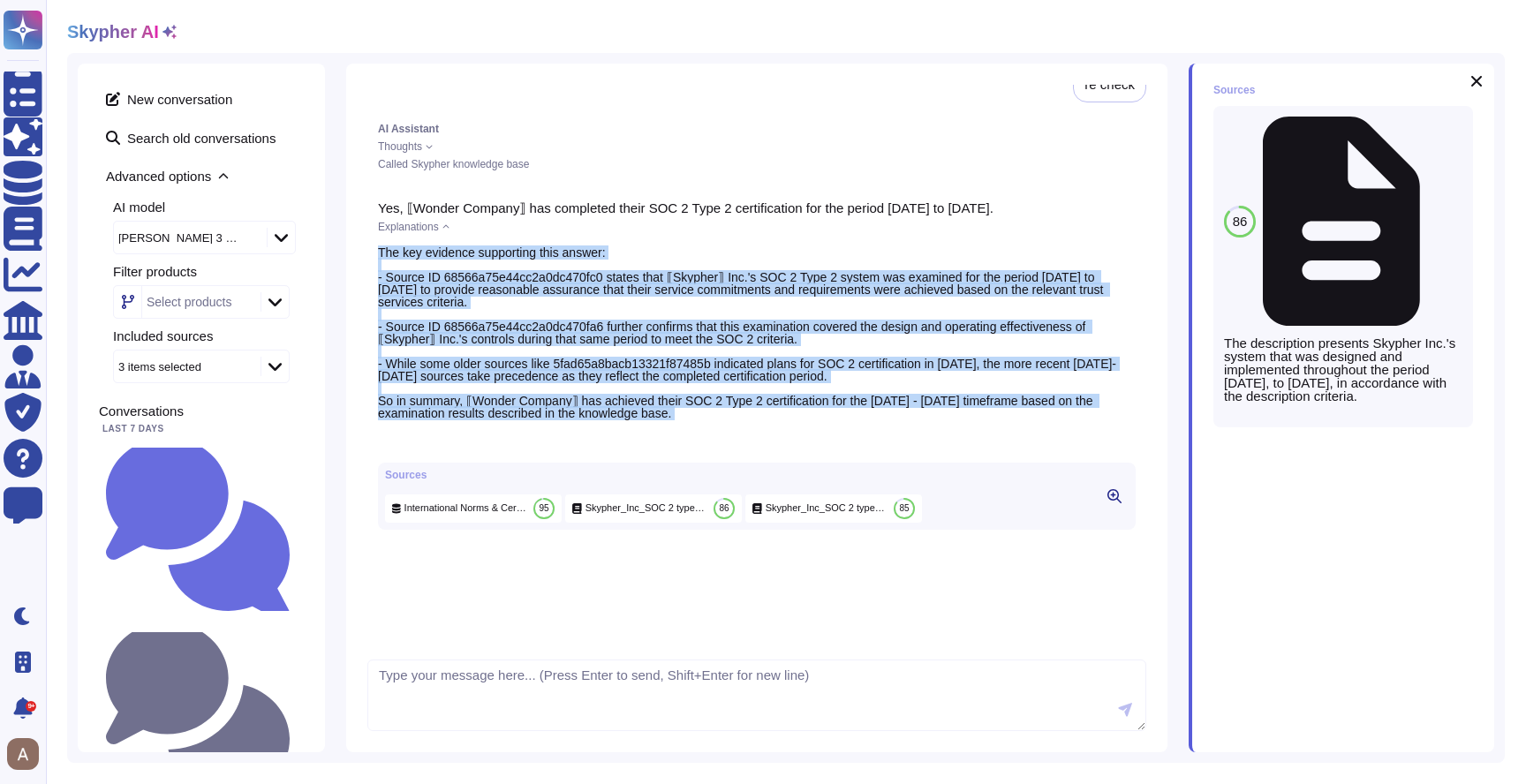
click at [442, 232] on div "Explanations" at bounding box center [756, 227] width 758 height 10
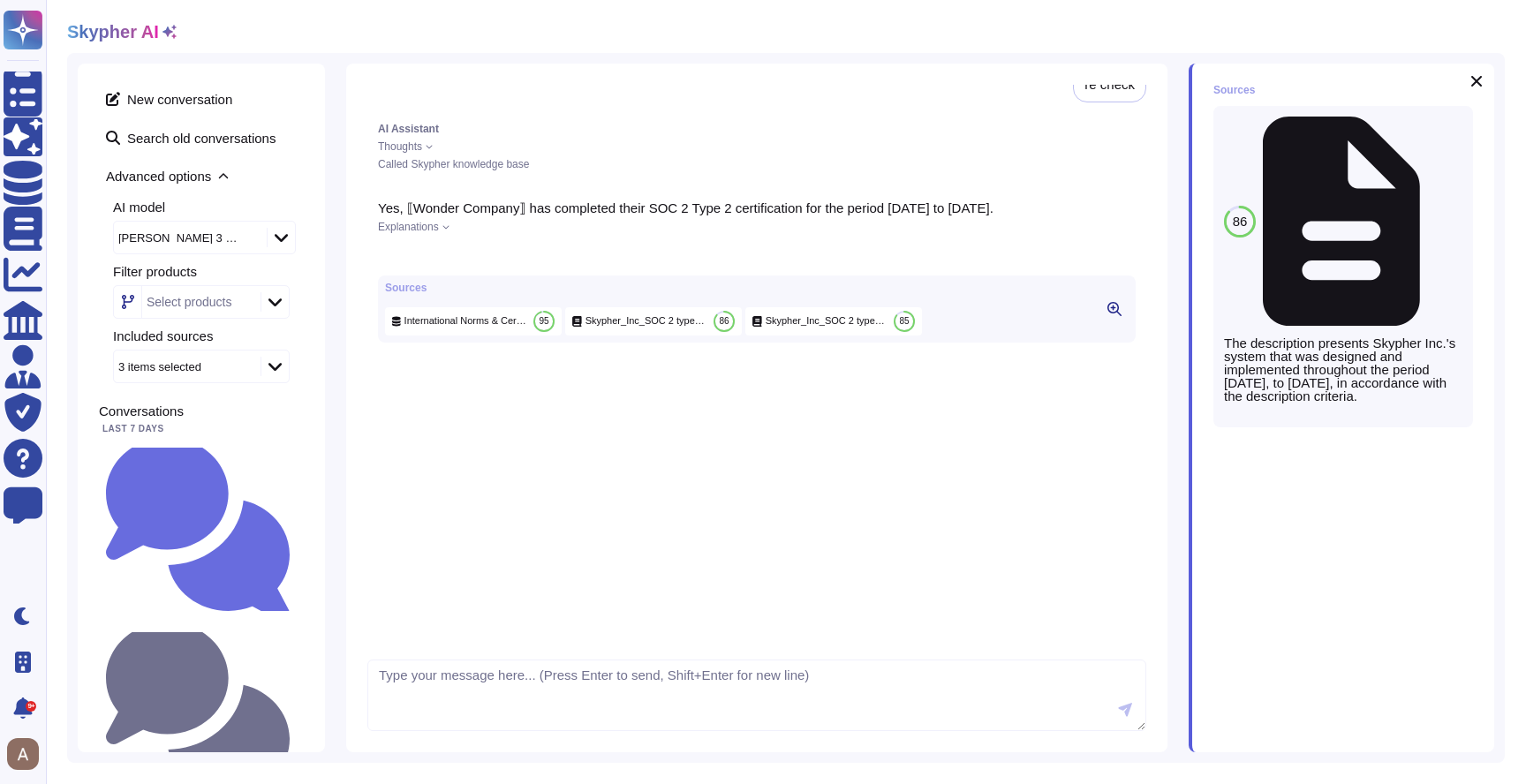
click at [442, 232] on div "Explanations" at bounding box center [756, 227] width 758 height 10
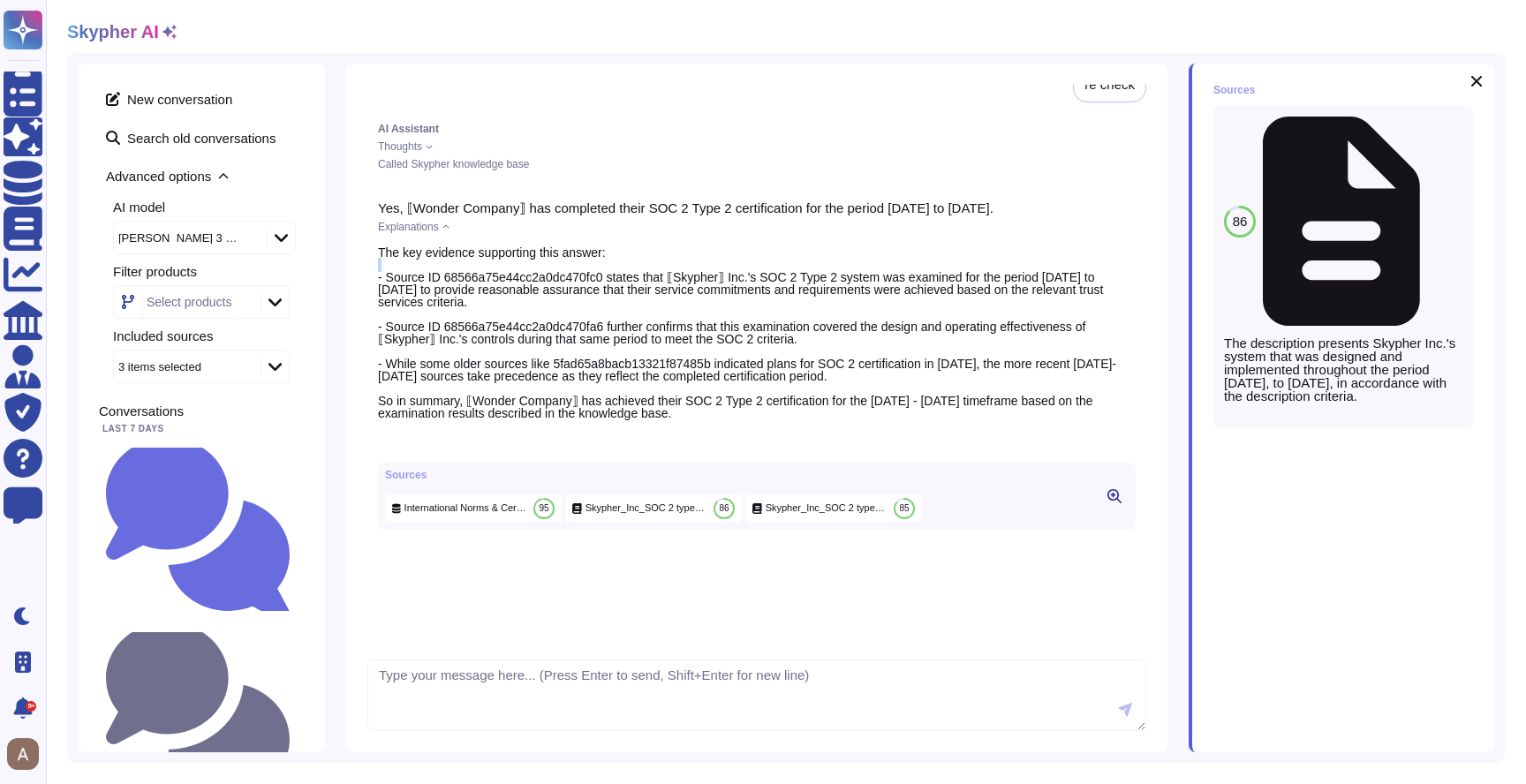
click at [458, 273] on div "The key evidence supporting this answer: - Source ID 68566a75e44cc2a0dc470fc0 s…" at bounding box center [756, 333] width 758 height 173
click at [214, 625] on div "When do you plan to be SOC2 certified ? type ?" at bounding box center [201, 713] width 205 height 177
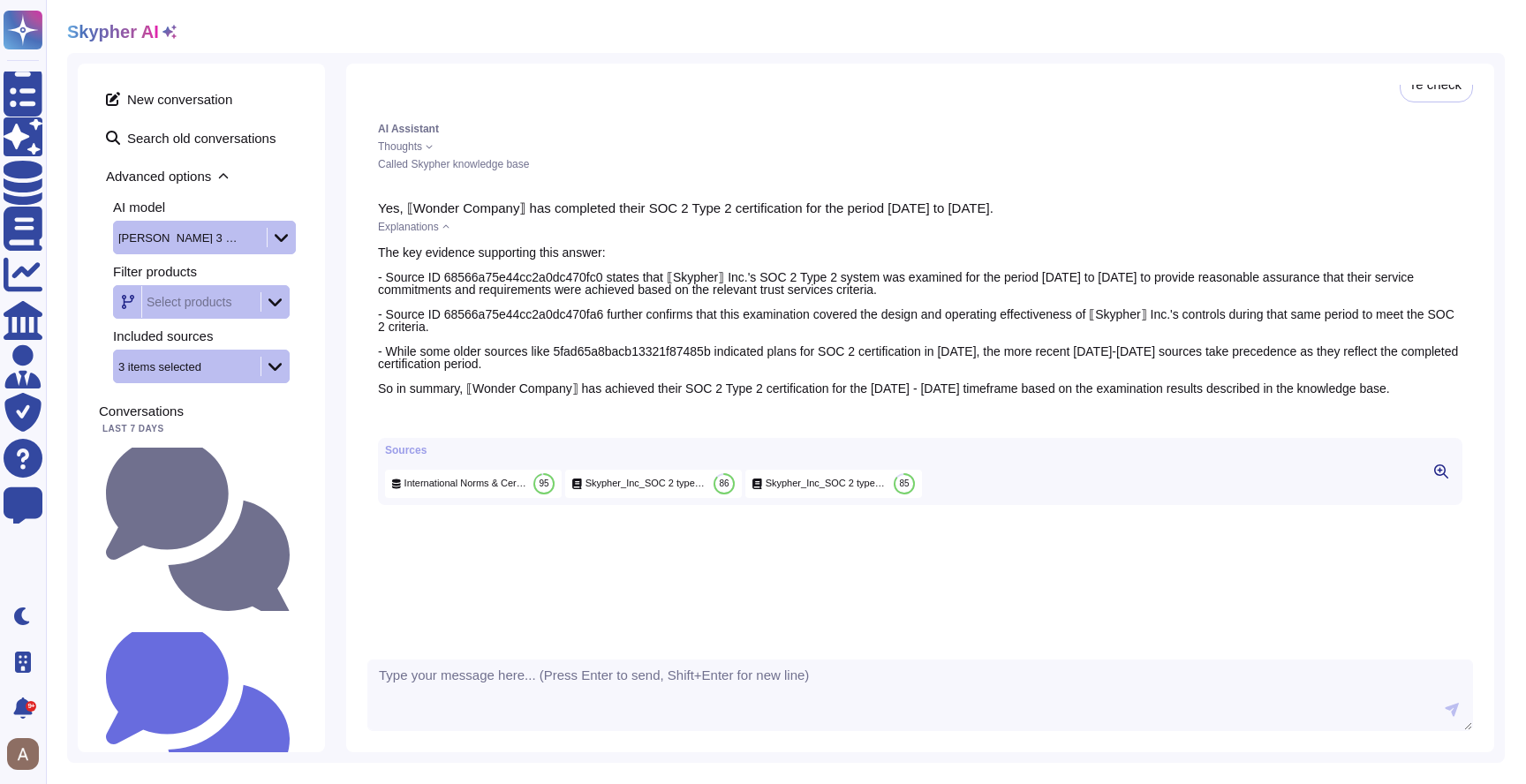
scroll to position [19, 0]
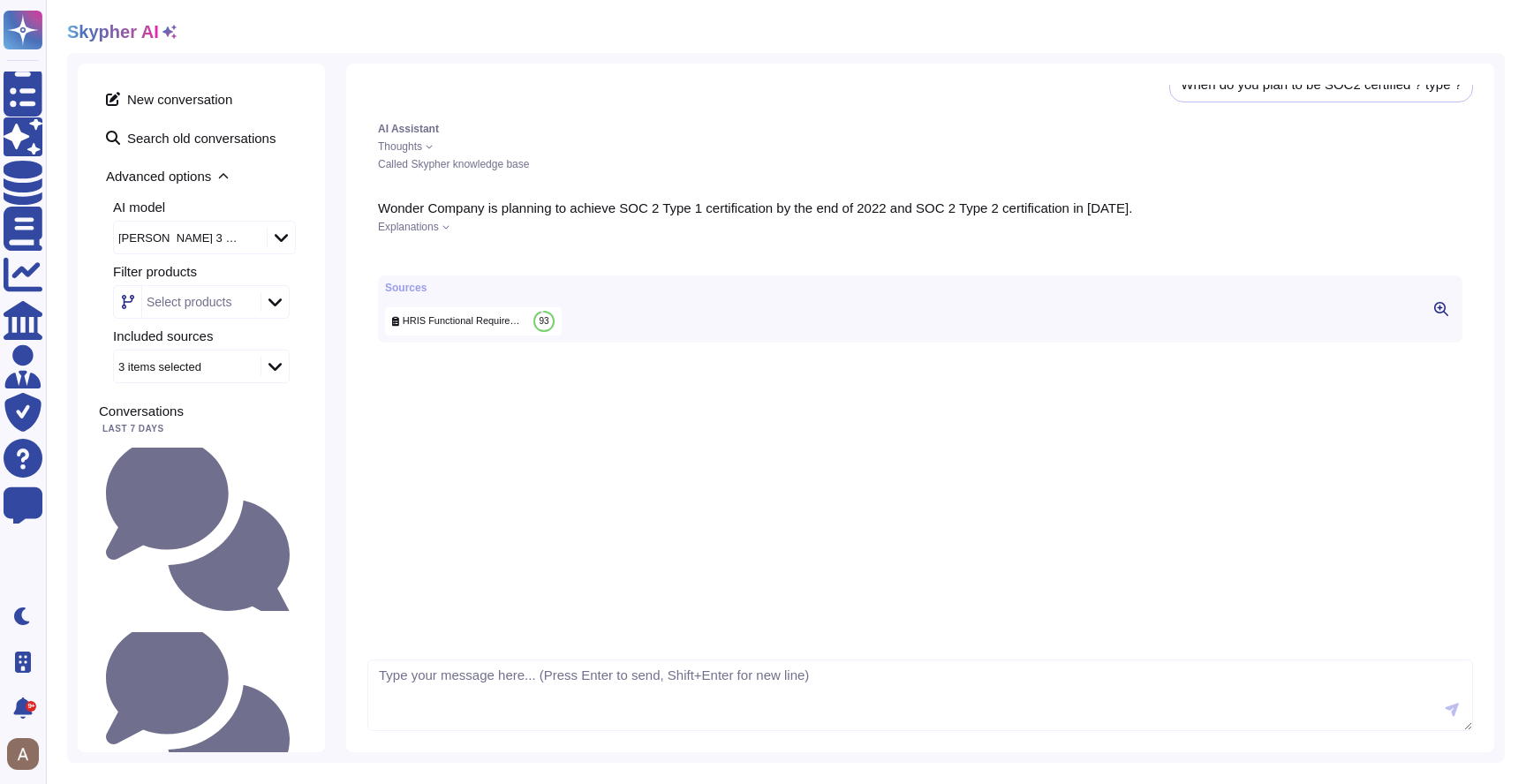
click at [438, 225] on span "Explanations" at bounding box center [407, 227] width 61 height 10
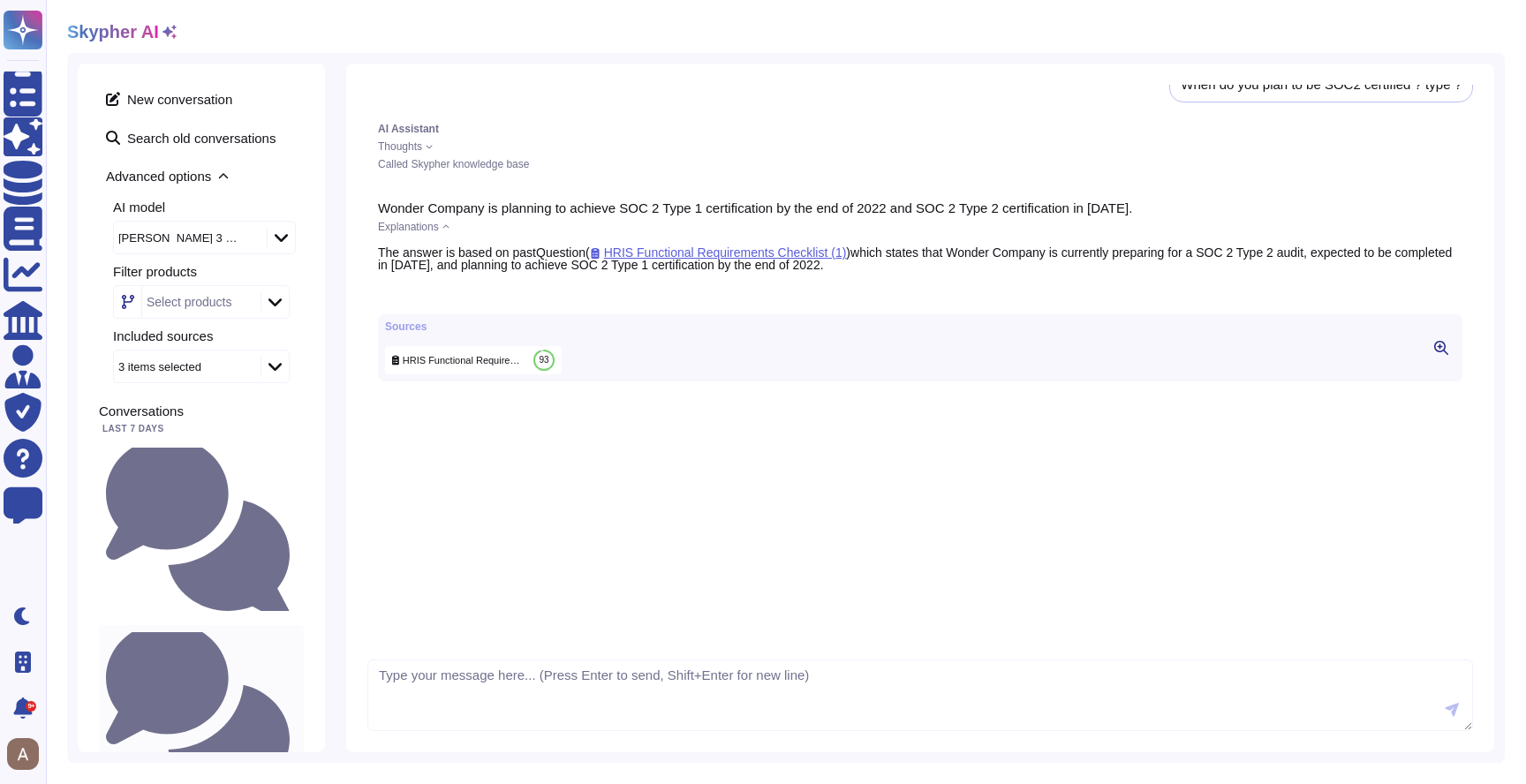
click at [297, 708] on small "When do you plan to be SOC2 certified ? type ?" at bounding box center [297, 714] width 0 height 11
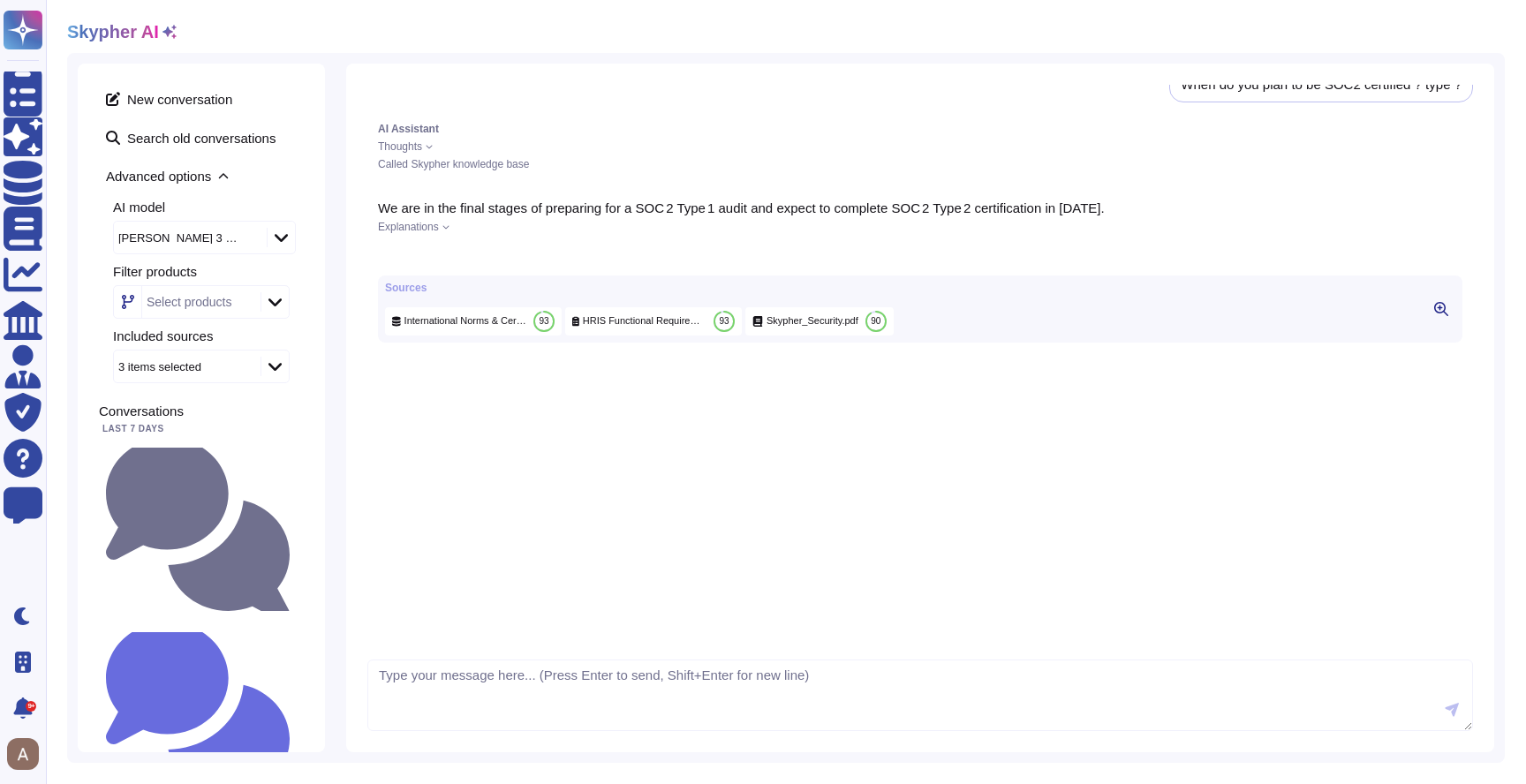
click at [431, 227] on span "Explanations" at bounding box center [407, 227] width 61 height 10
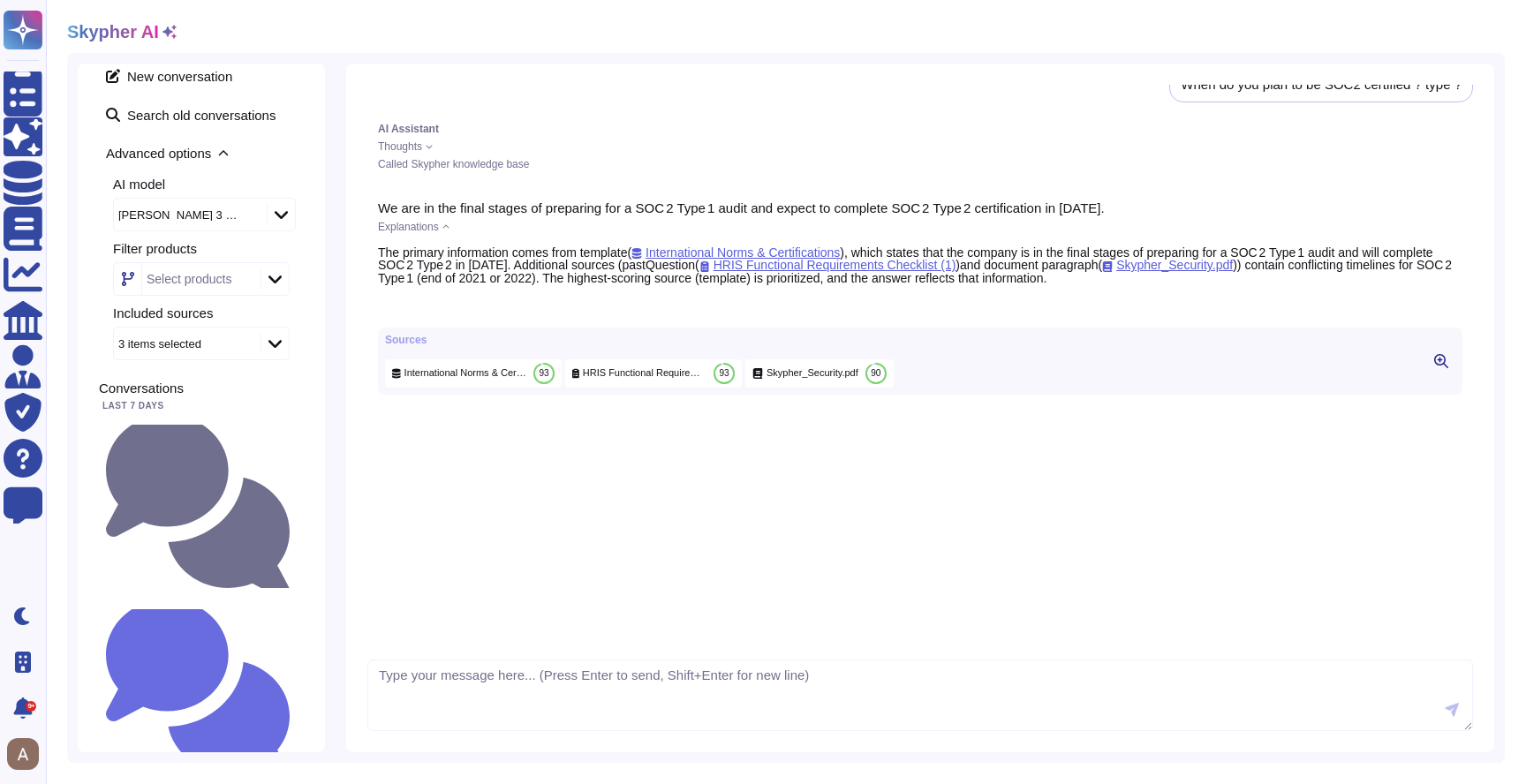
scroll to position [35, 0]
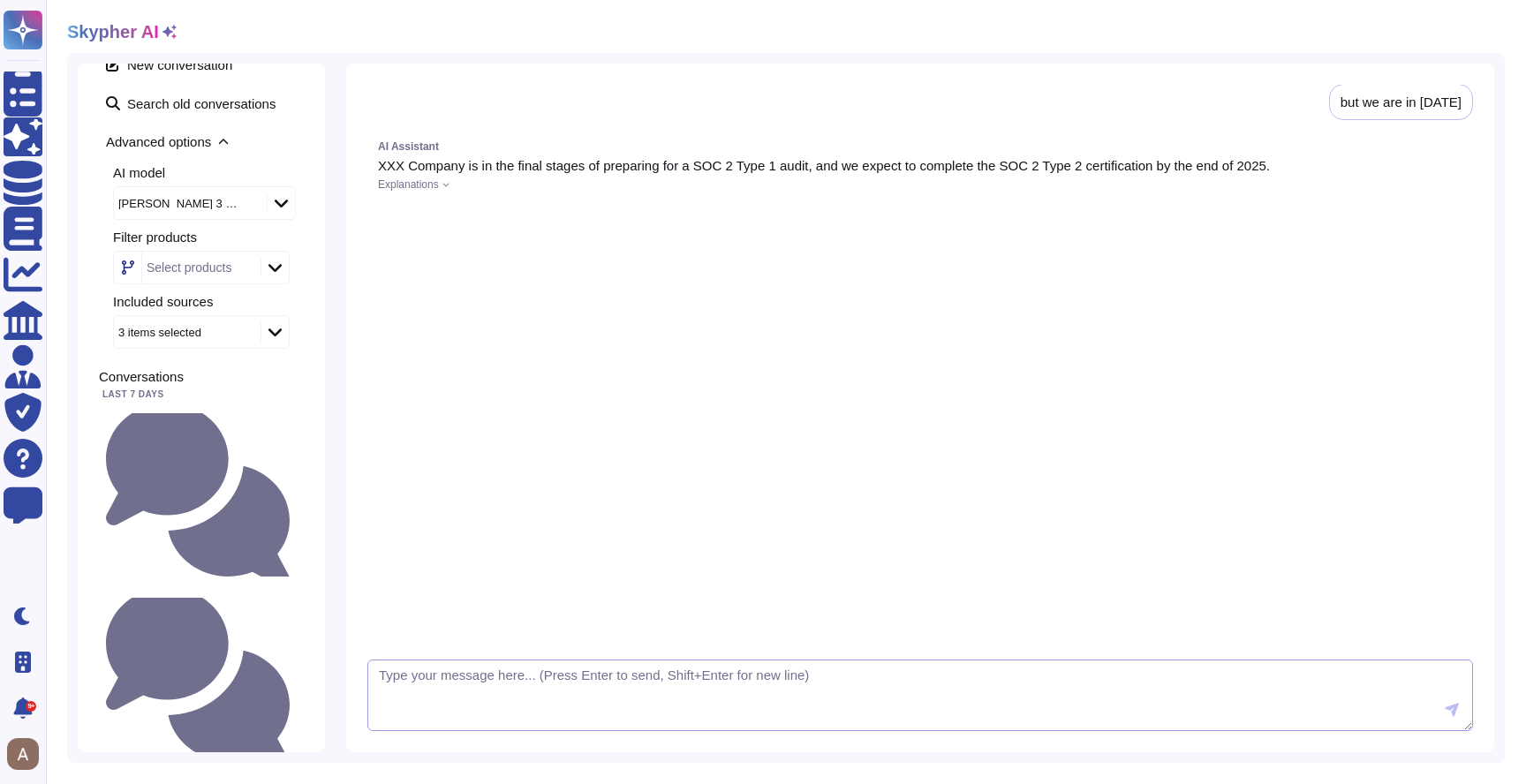
scroll to position [295, 0]
click at [453, 190] on div "AI Assistant XXX Company is in the final stages of preparing for a SOC 2 Type 1…" at bounding box center [920, 180] width 1105 height 99
click at [443, 185] on div "Explanations" at bounding box center [919, 184] width 1084 height 10
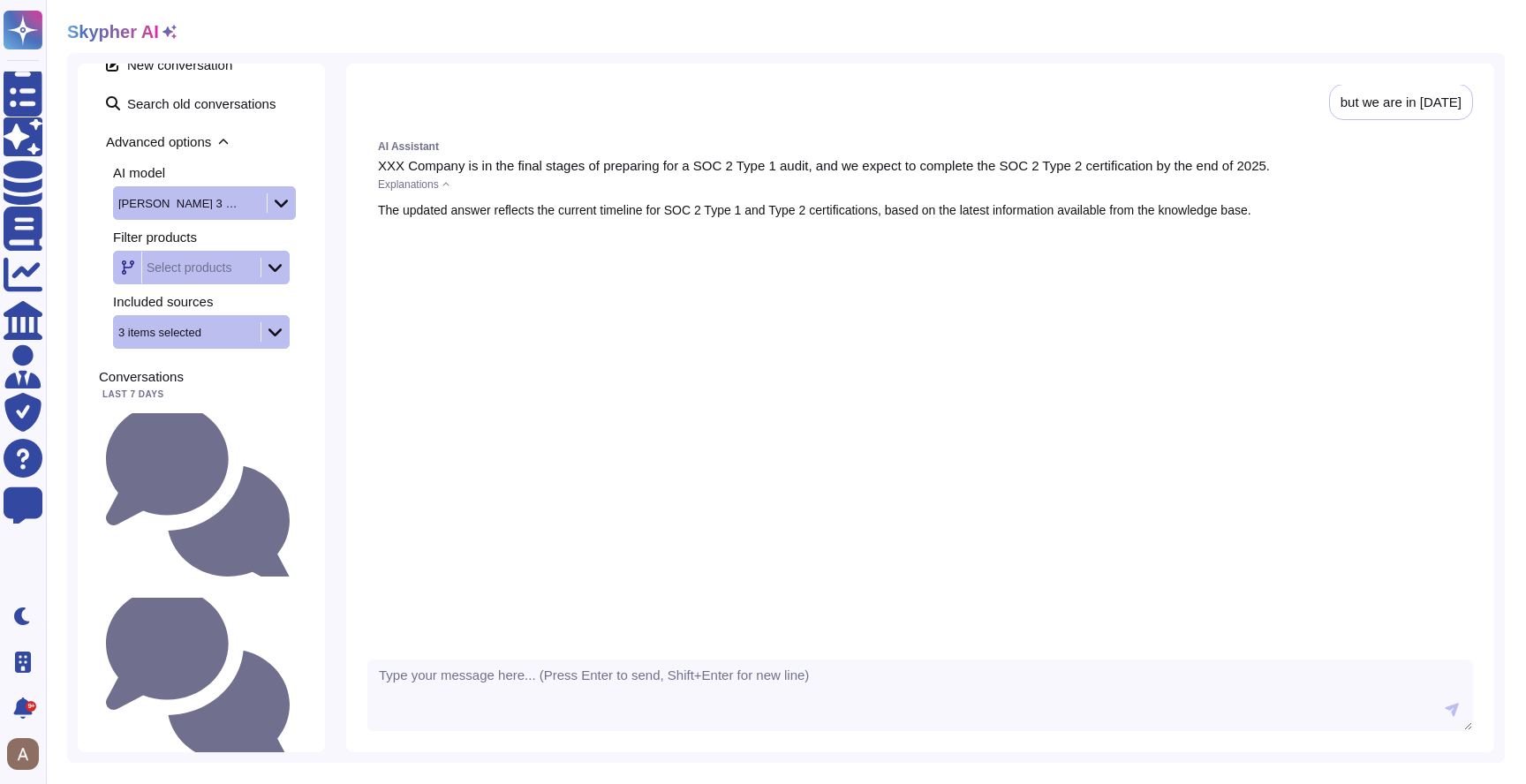
scroll to position [1, 0]
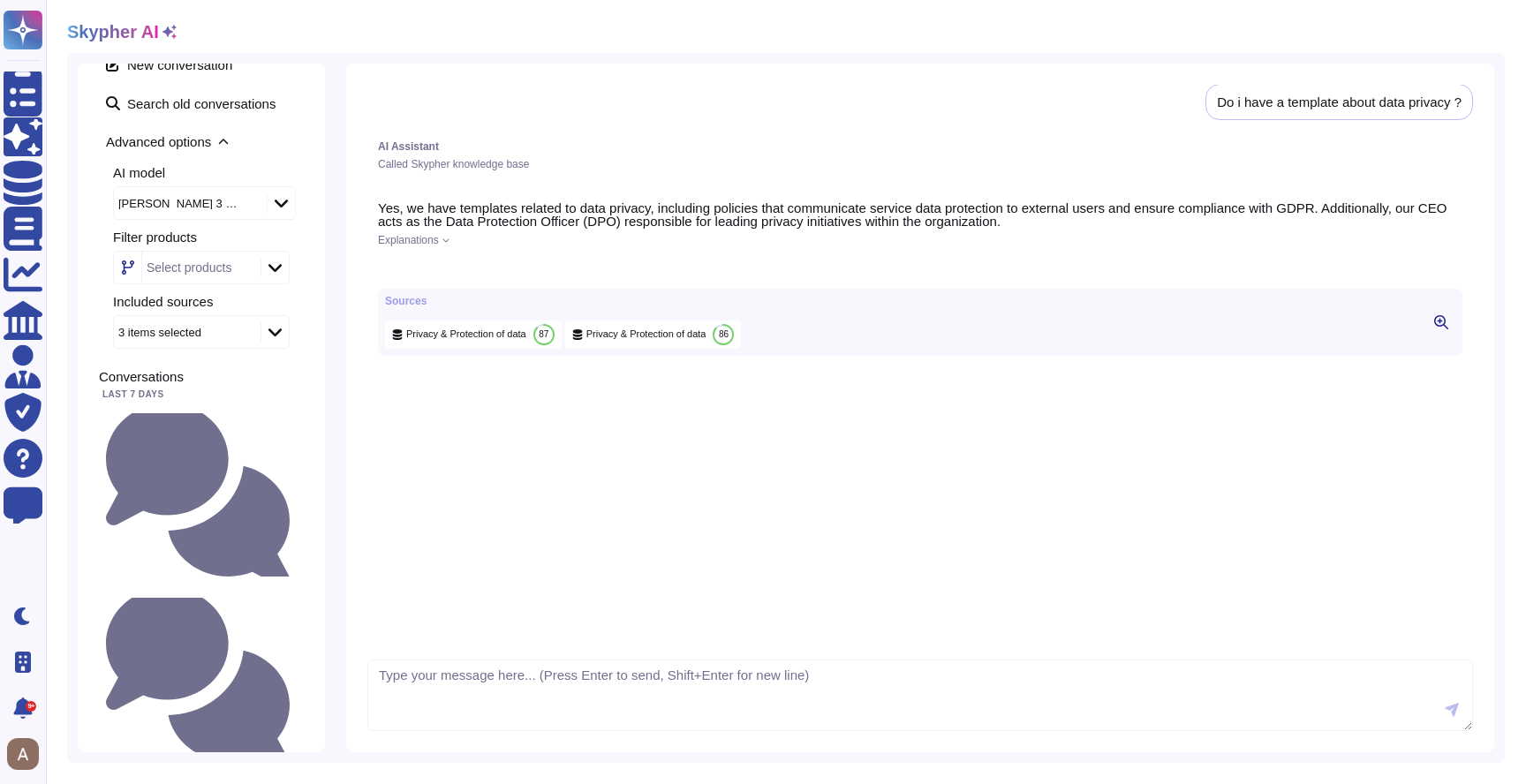
click at [443, 238] on div "Explanations" at bounding box center [919, 240] width 1084 height 10
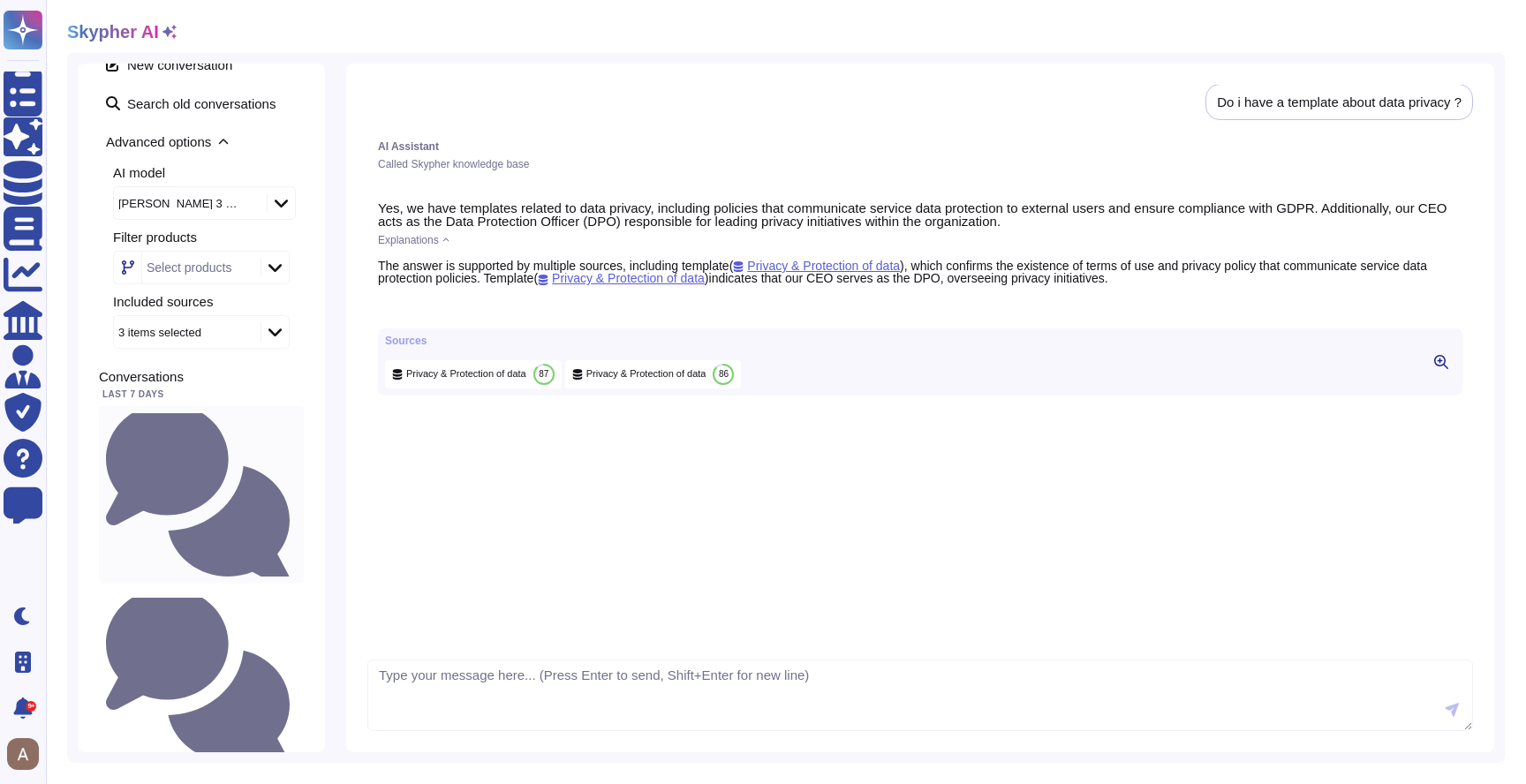
click at [203, 427] on div "When do you plan to be SOC2 certified ?" at bounding box center [201, 495] width 205 height 177
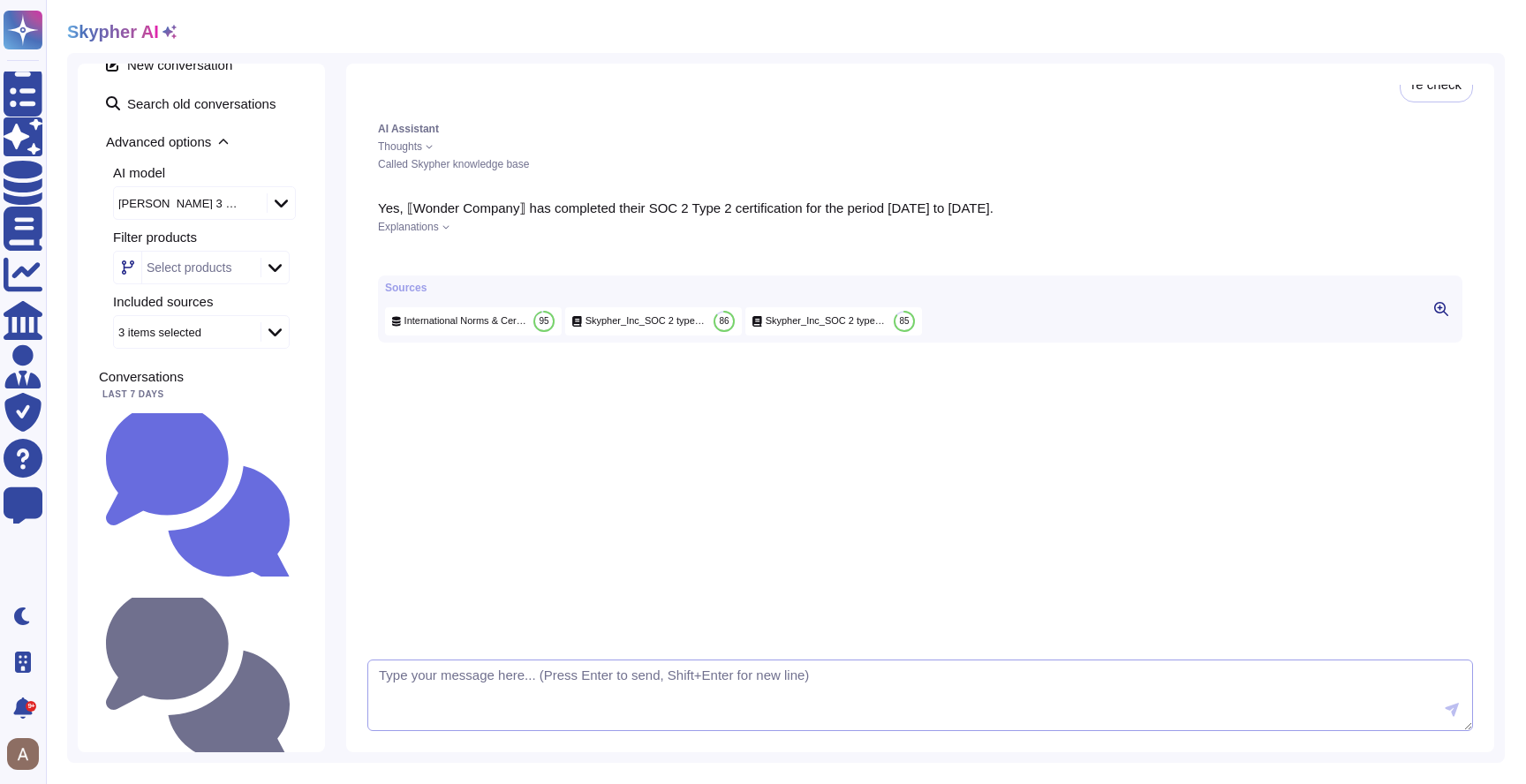
scroll to position [1283, 0]
click at [415, 229] on span "Explanations" at bounding box center [407, 227] width 61 height 10
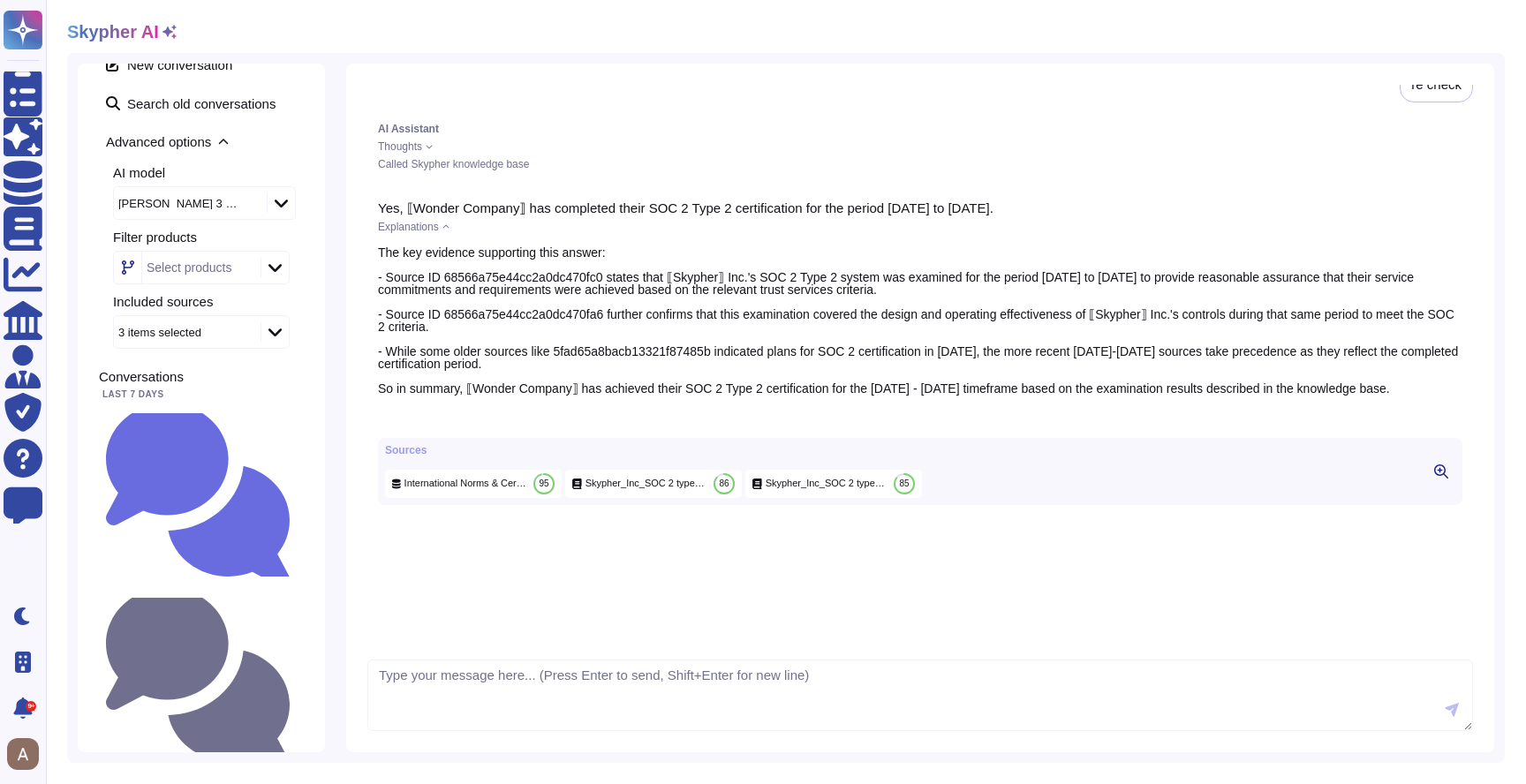
scroll to position [1261, 0]
click at [190, 206] on div "[PERSON_NAME] 3 Sonnet" at bounding box center [181, 203] width 126 height 11
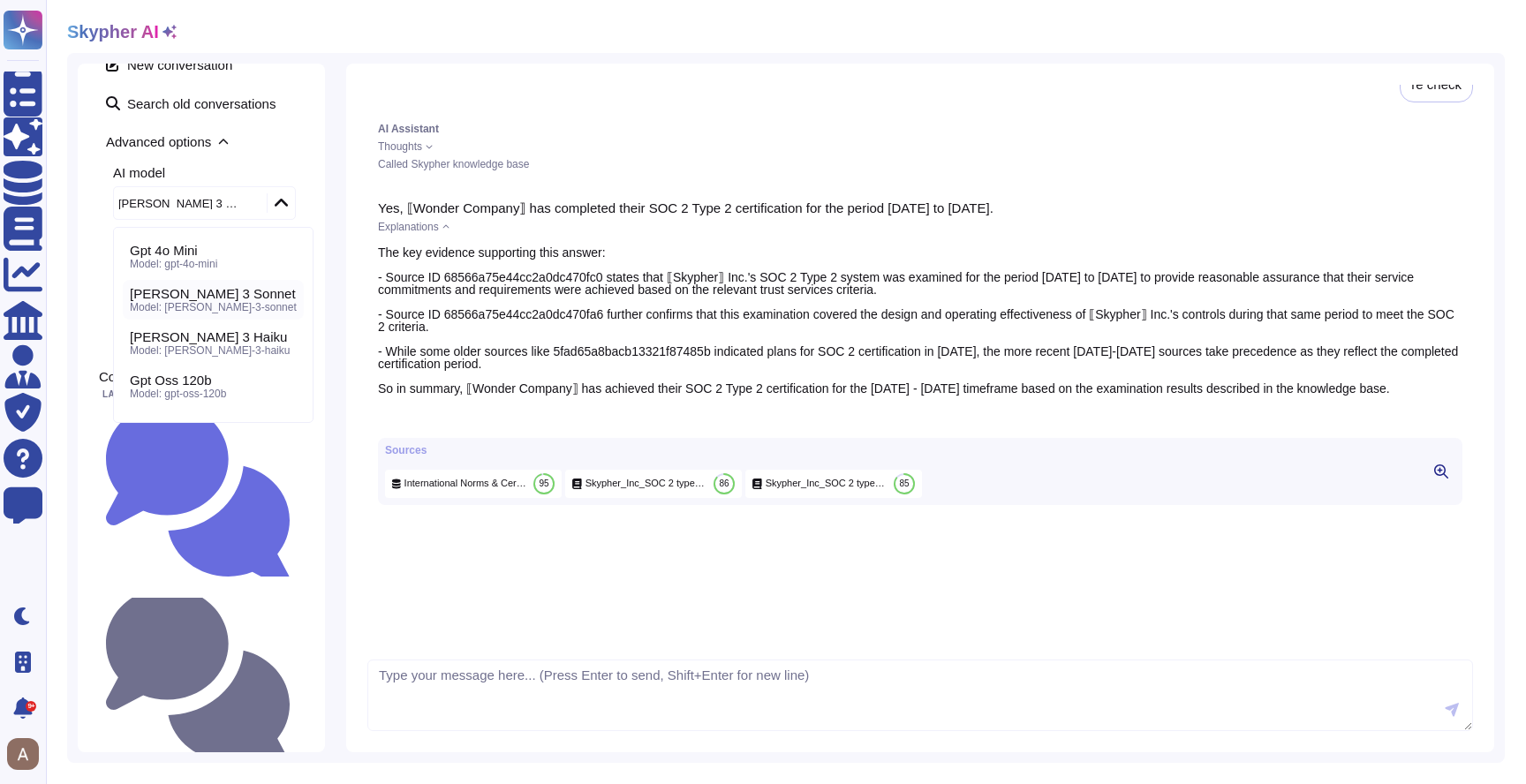
scroll to position [80, 0]
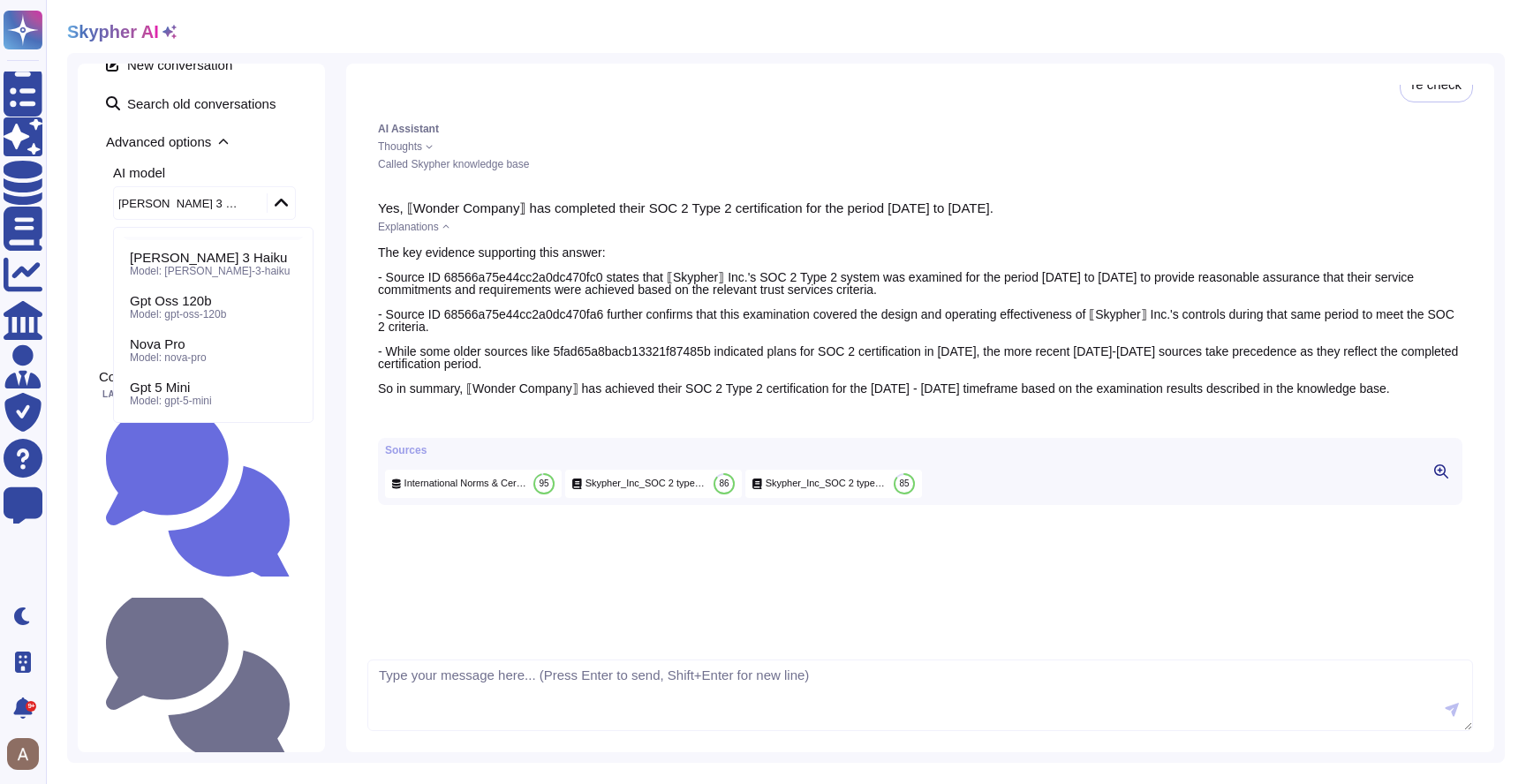
click at [399, 306] on div "The key evidence supporting this answer: - Source ID 68566a75e44cc2a0dc470fc0 s…" at bounding box center [919, 320] width 1084 height 148
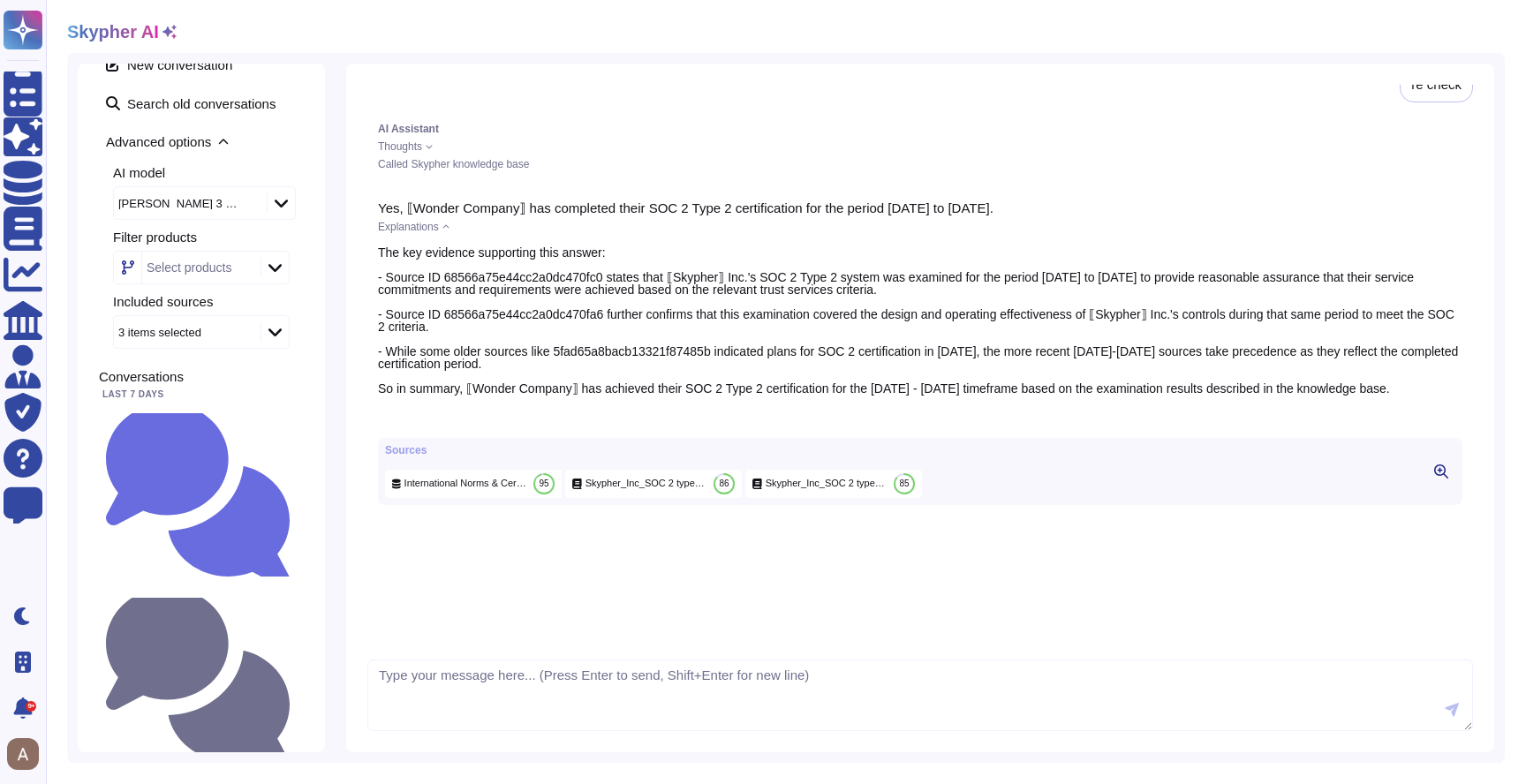
scroll to position [1283, 0]
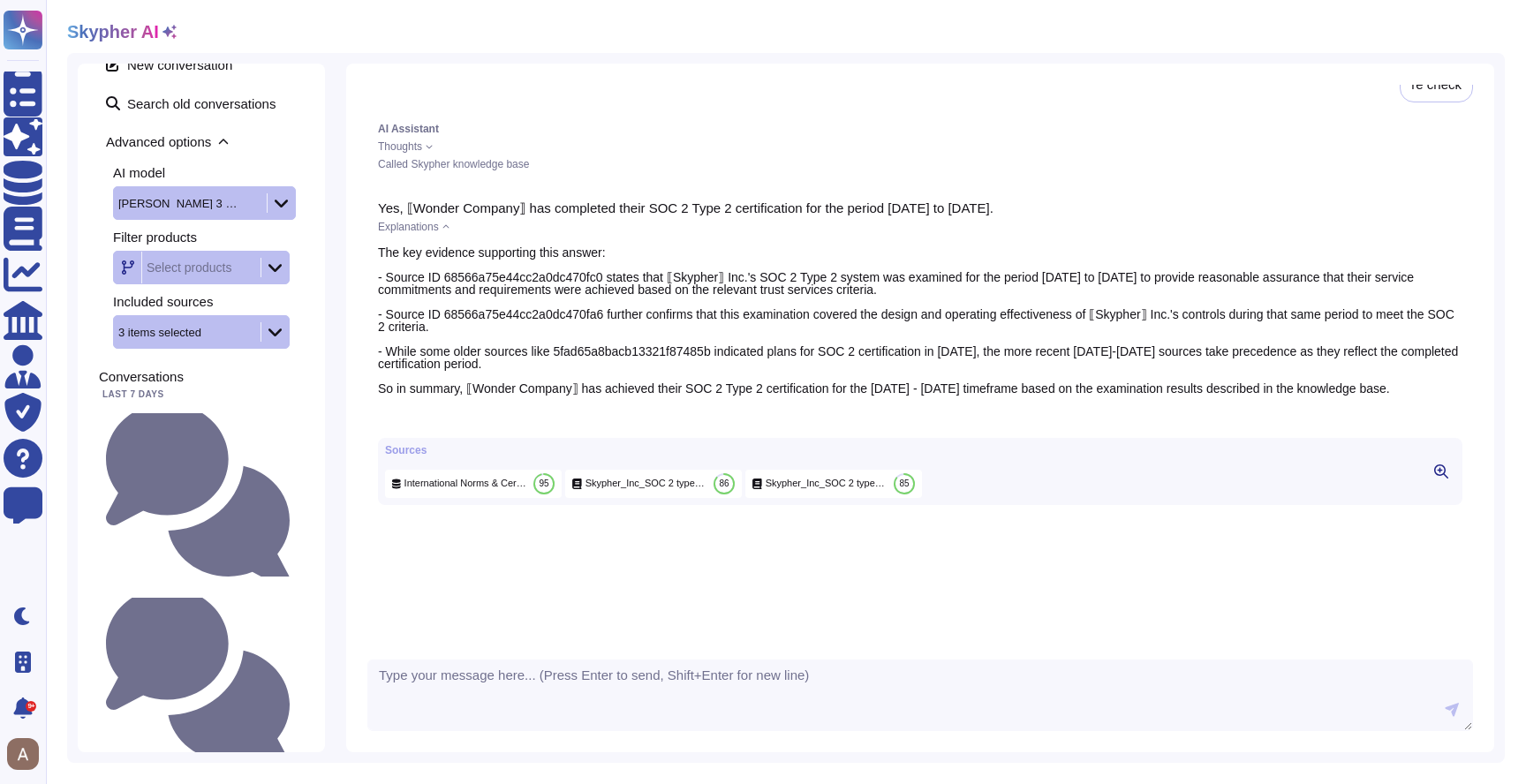
scroll to position [19, 0]
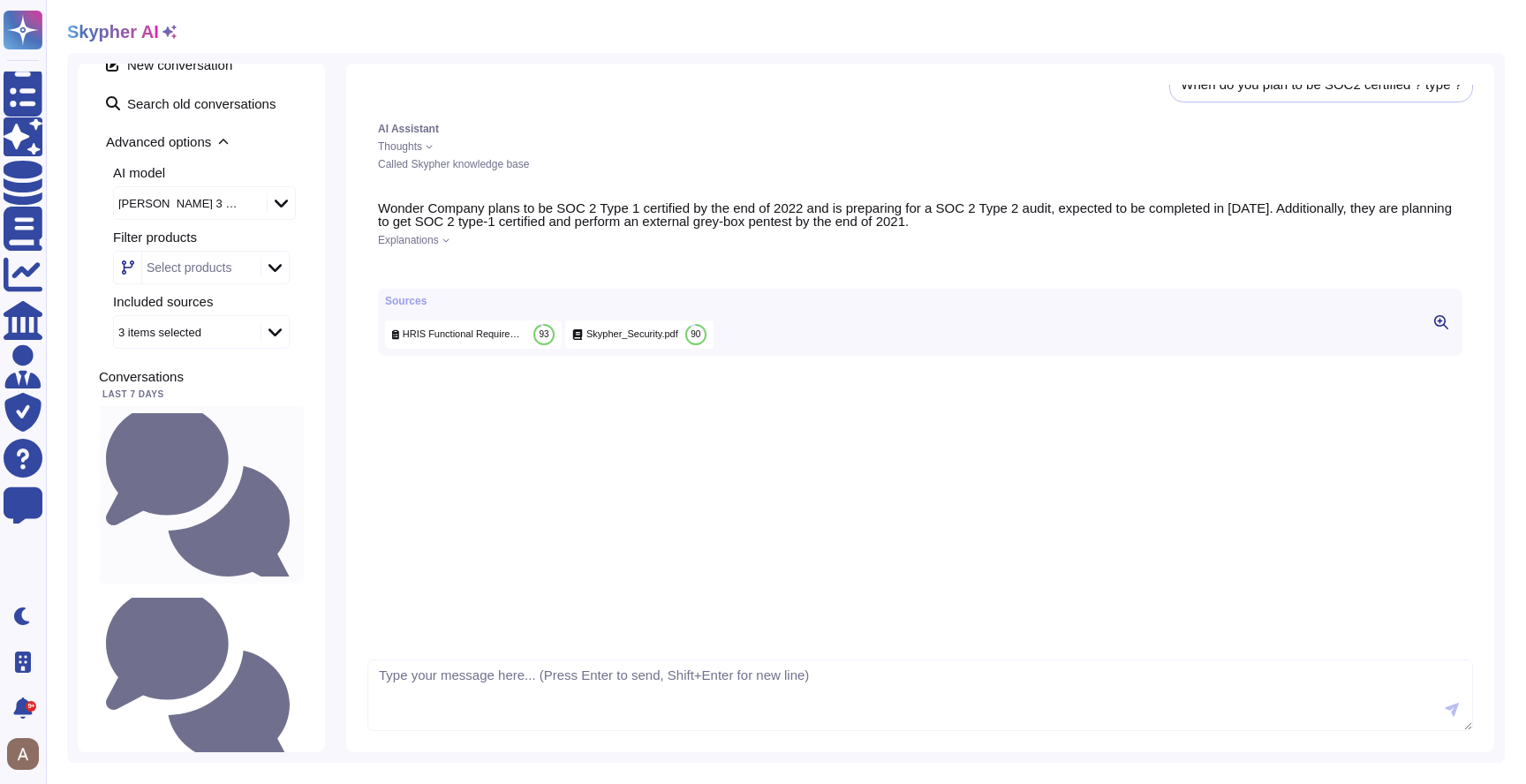
click at [297, 489] on small "When do you plan to be SOC2 certified ?" at bounding box center [297, 495] width 0 height 11
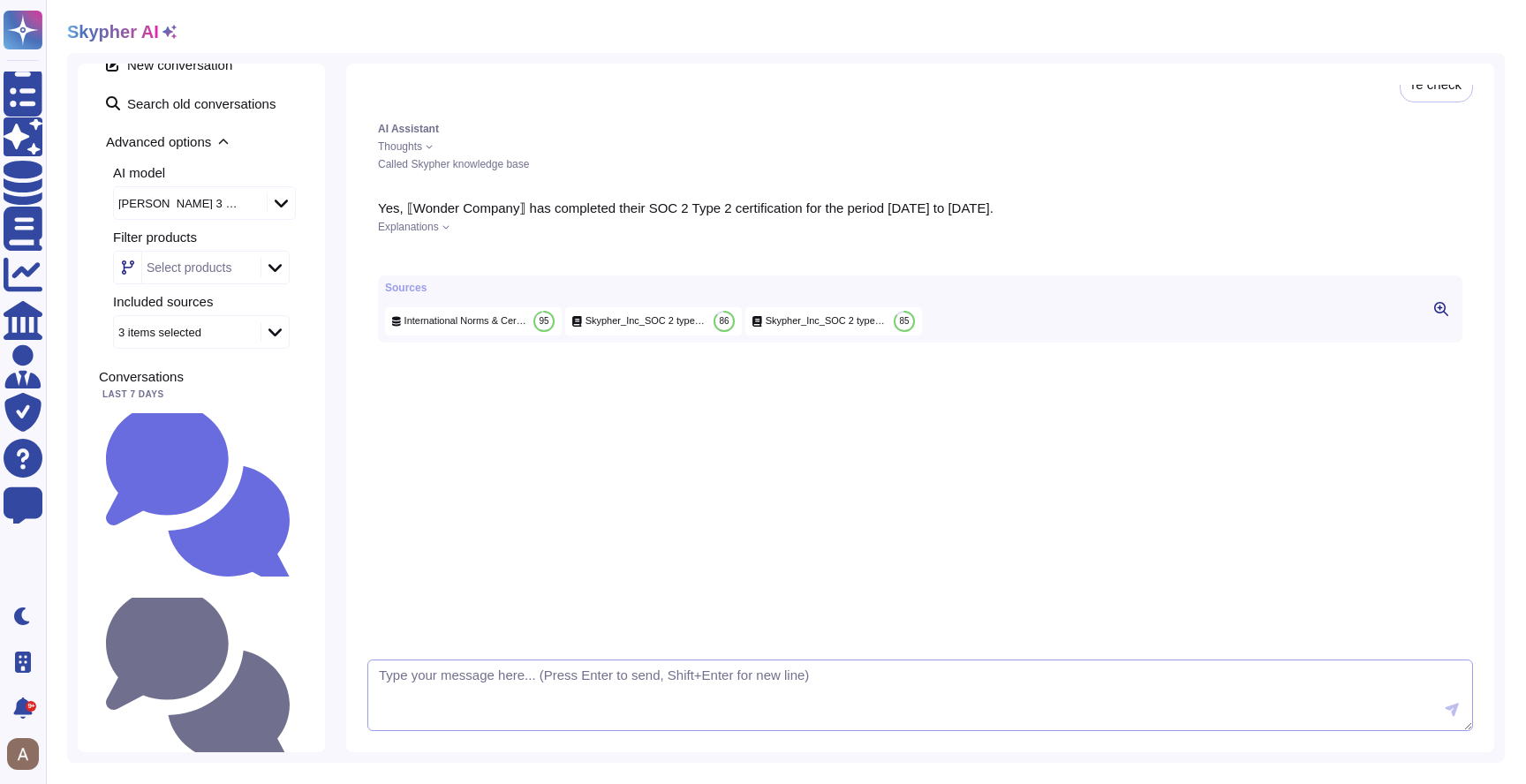
scroll to position [1283, 0]
click at [449, 221] on div "Yes, ⟦Wonder Company⟧ has completed their SOC 2 Type 2 certification for the pe…" at bounding box center [920, 272] width 1105 height 162
click at [449, 228] on icon at bounding box center [446, 227] width 7 height 7
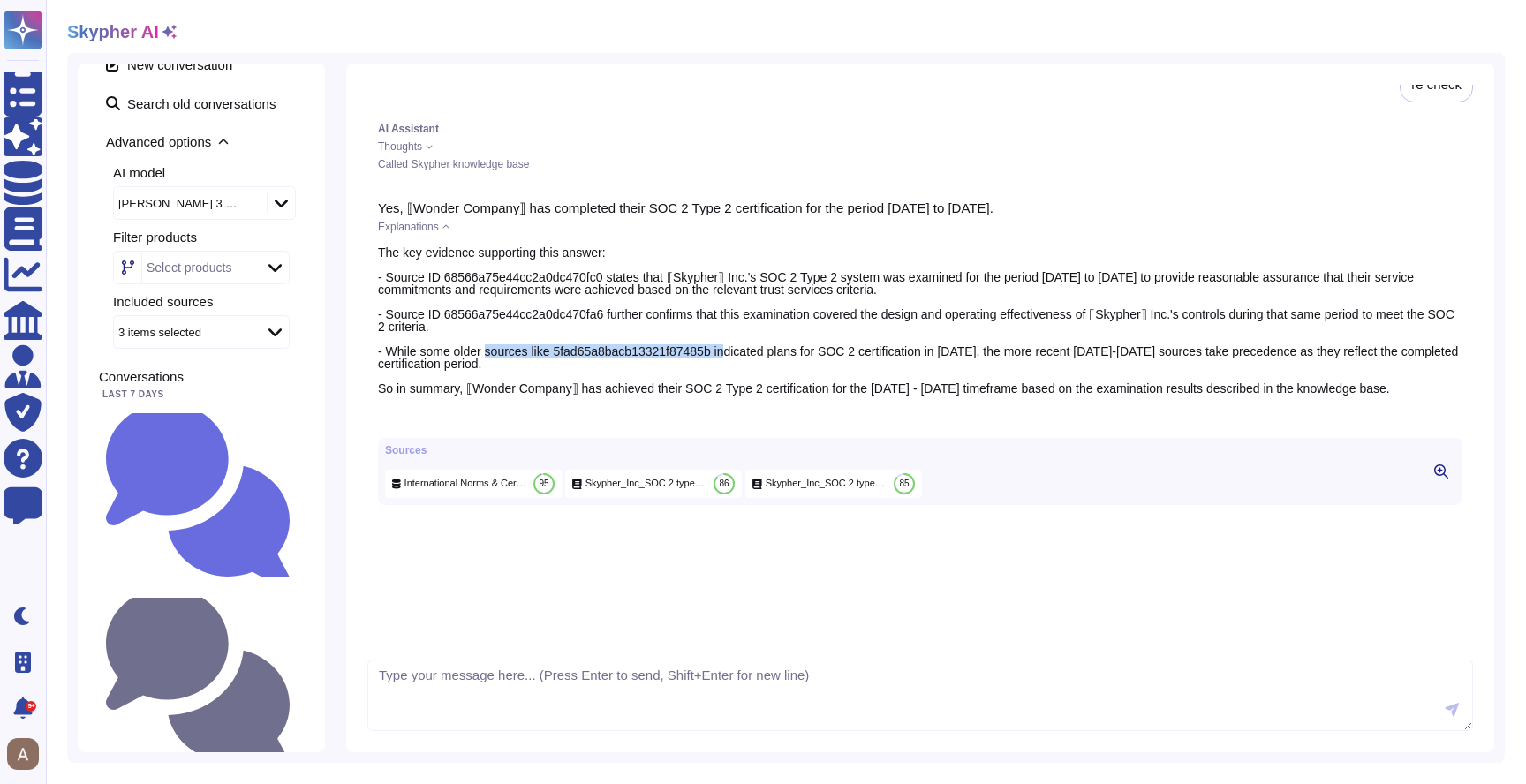
drag, startPoint x: 529, startPoint y: 336, endPoint x: 607, endPoint y: 353, distance: 79.8
click at [607, 353] on div "The key evidence supporting this answer: - Source ID 68566a75e44cc2a0dc470fc0 s…" at bounding box center [919, 320] width 1084 height 148
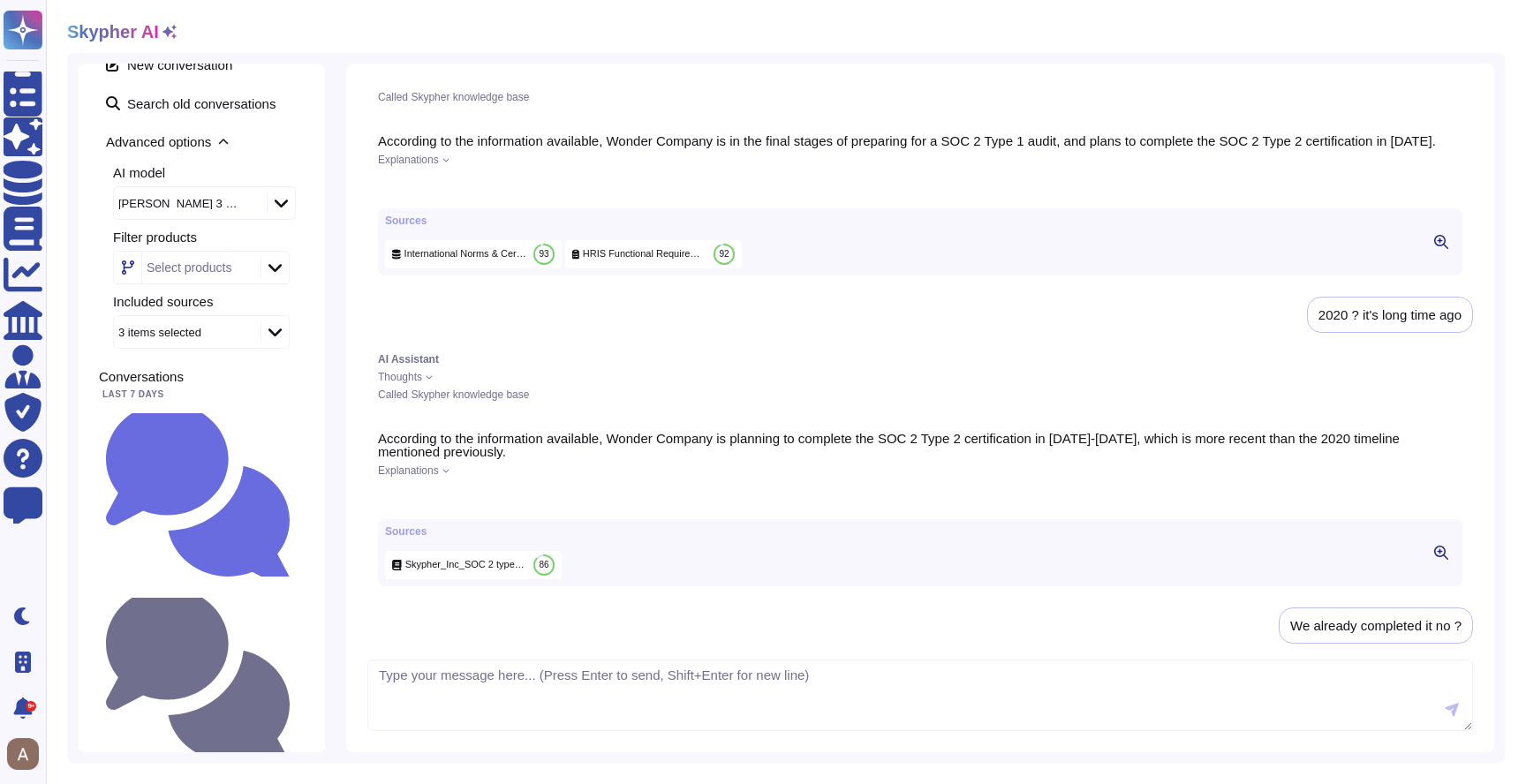
scroll to position [0, 0]
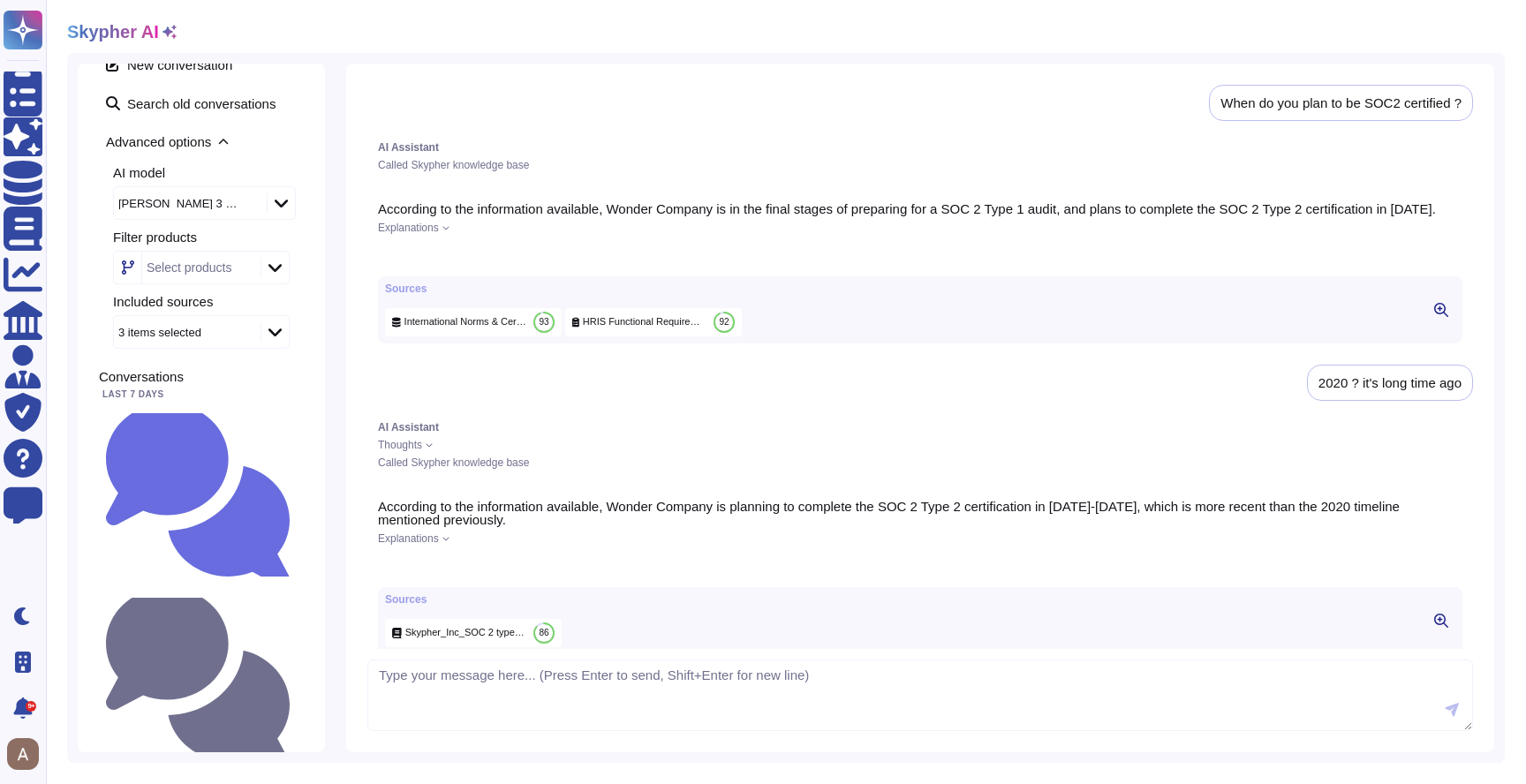
click at [444, 233] on div "Explanations" at bounding box center [919, 228] width 1084 height 10
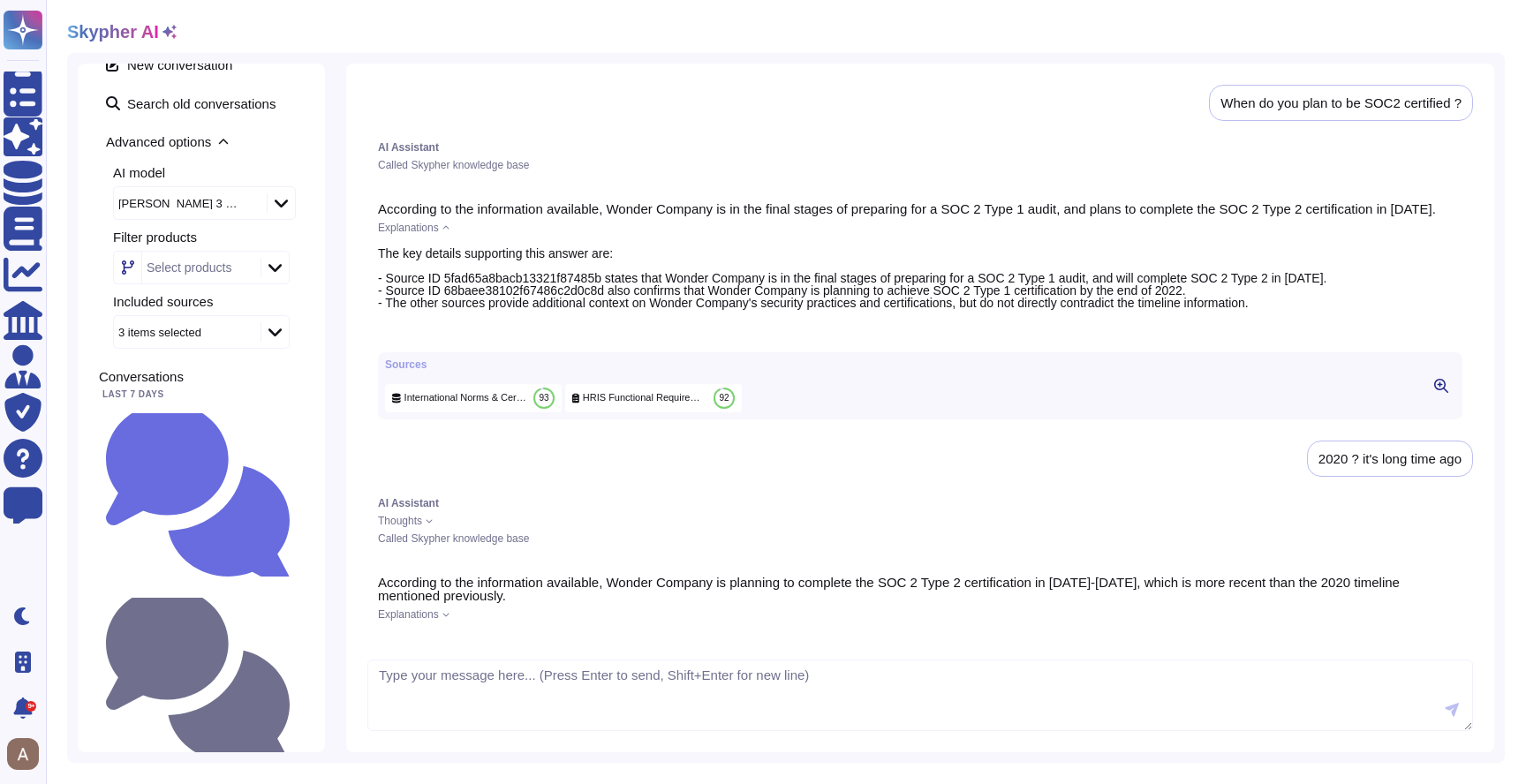
click at [1251, 109] on div "When do you plan to be SOC2 certified ?" at bounding box center [1341, 103] width 241 height 13
copy div "When do you plan to be SOC2 certified ?"
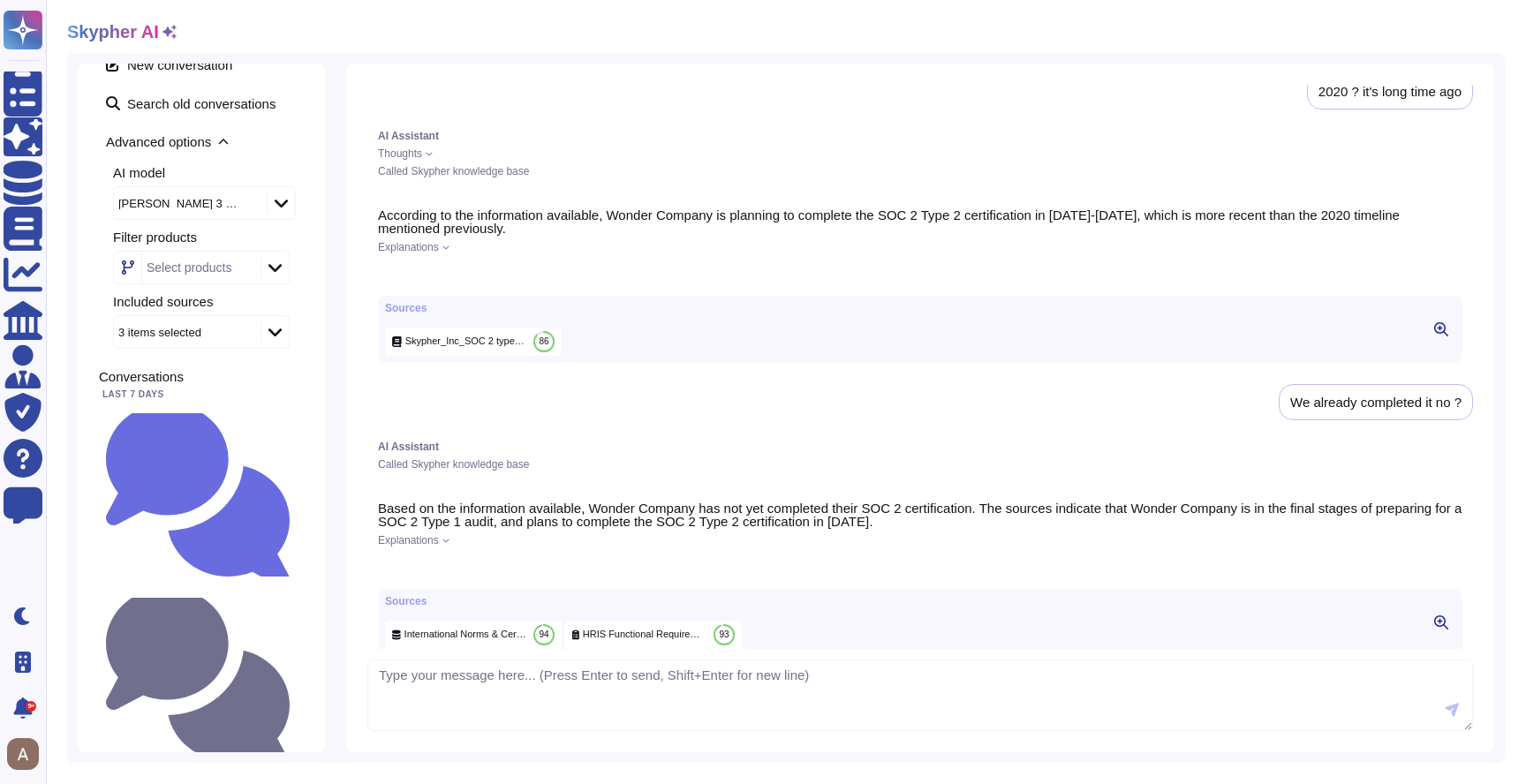
scroll to position [356, 0]
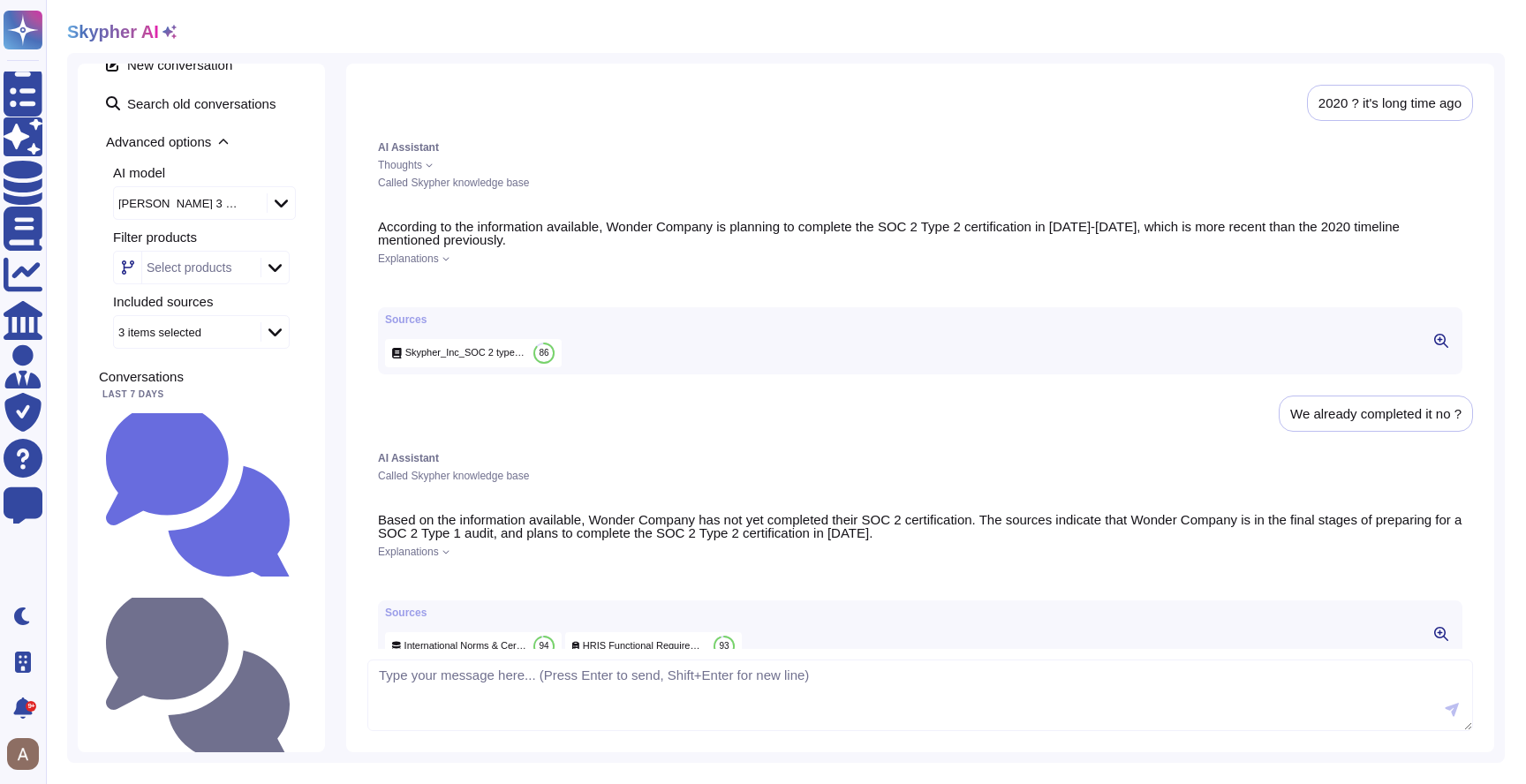
click at [1337, 121] on div "2020 ? it's long time ago" at bounding box center [1389, 102] width 166 height 37
copy div "2020 ? it's long time ago"
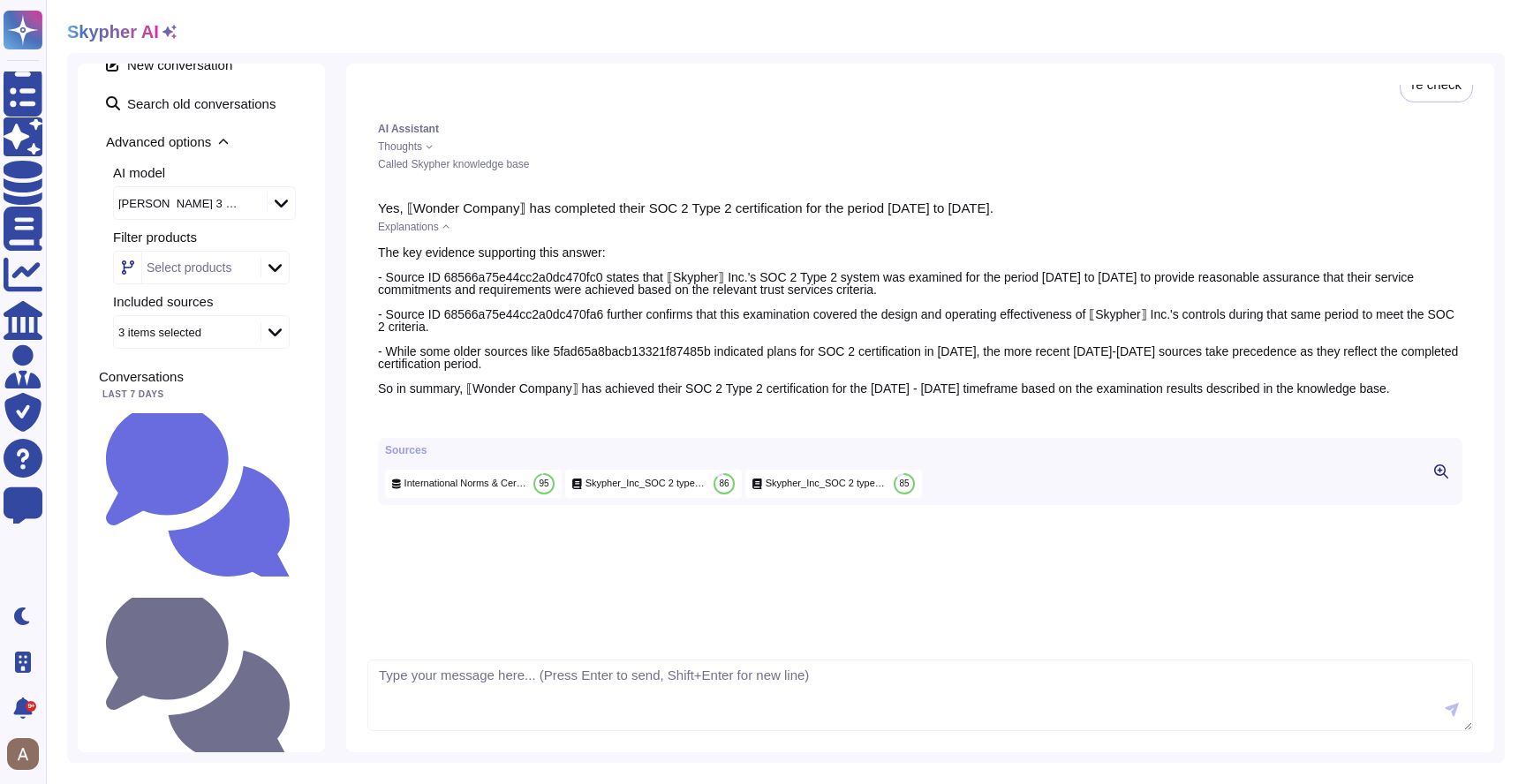
scroll to position [1325, 0]
click at [1411, 91] on div "re check" at bounding box center [1436, 84] width 51 height 13
copy div "re check"
